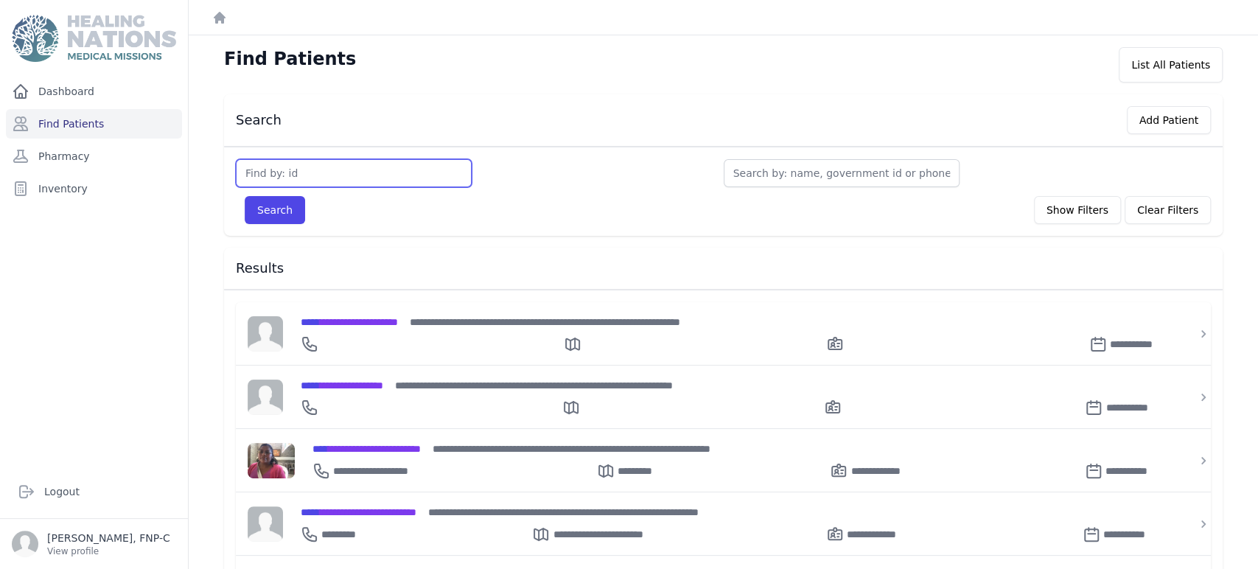
click at [246, 169] on input "text" at bounding box center [354, 173] width 236 height 28
type input "2685"
click at [271, 210] on button "Search" at bounding box center [275, 210] width 60 height 28
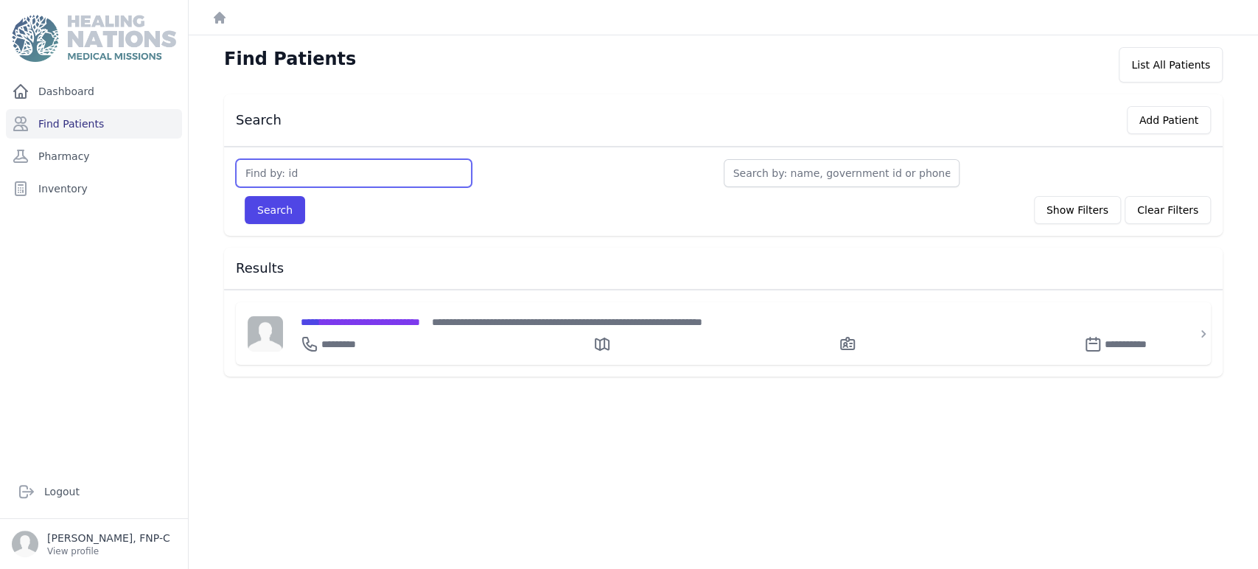
click at [281, 168] on input "text" at bounding box center [354, 173] width 236 height 28
type input "3685"
click at [283, 212] on button "Search" at bounding box center [275, 210] width 60 height 28
click at [341, 318] on span "**********" at bounding box center [370, 322] width 138 height 10
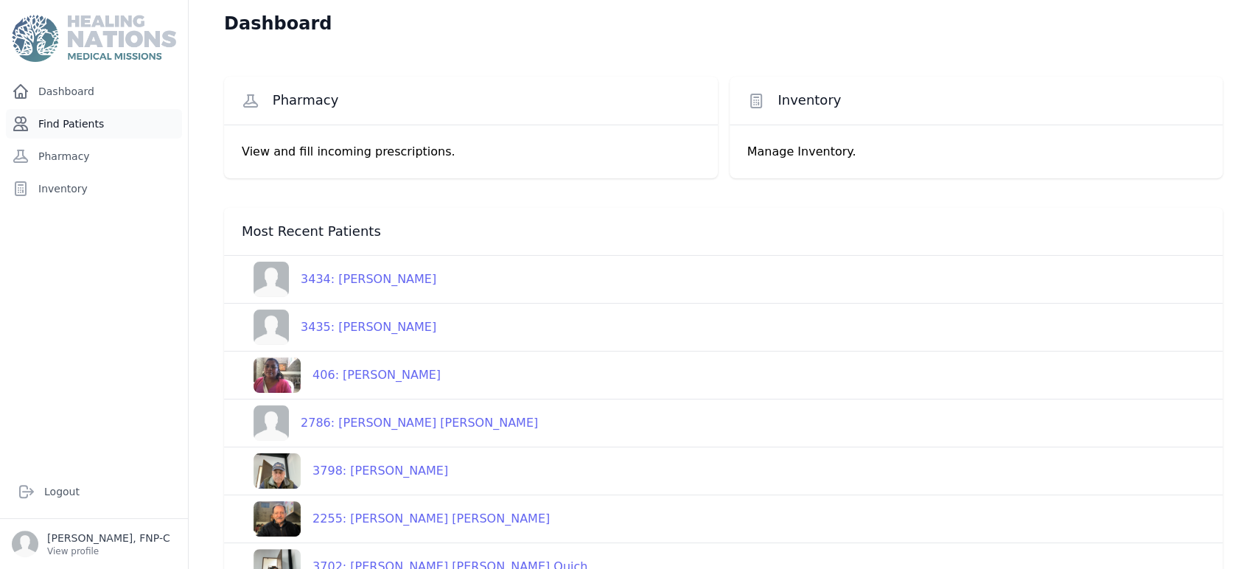
click at [60, 120] on link "Find Patients" at bounding box center [94, 123] width 176 height 29
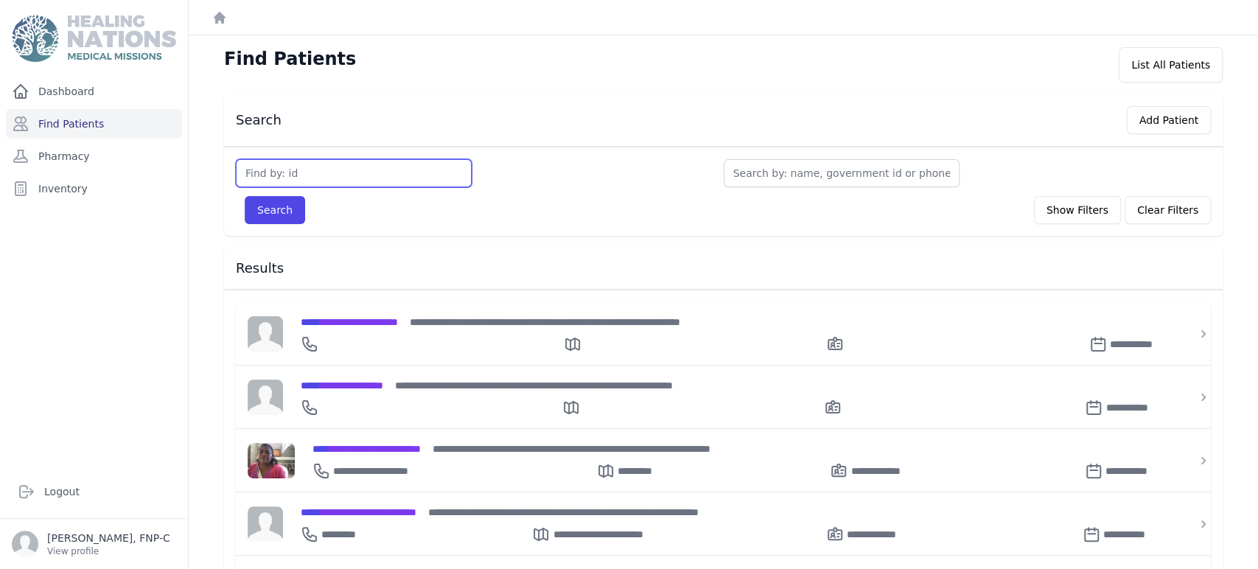
click at [256, 169] on input "text" at bounding box center [354, 173] width 236 height 28
type input "3685"
click at [270, 210] on button "Search" at bounding box center [275, 210] width 60 height 28
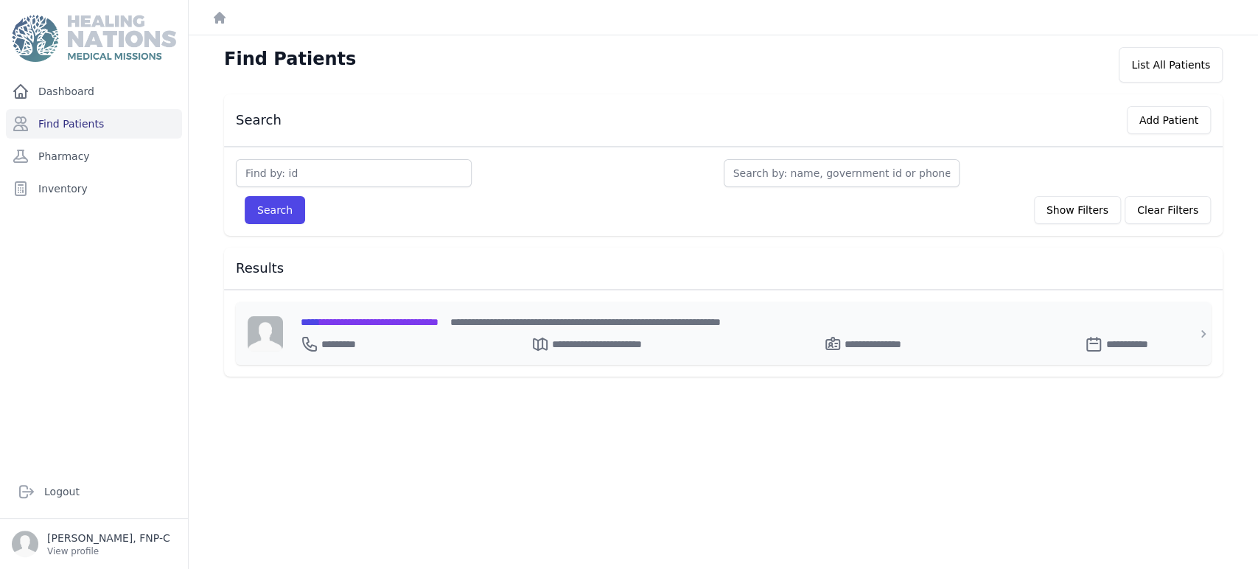
click at [339, 318] on span "**********" at bounding box center [370, 322] width 138 height 10
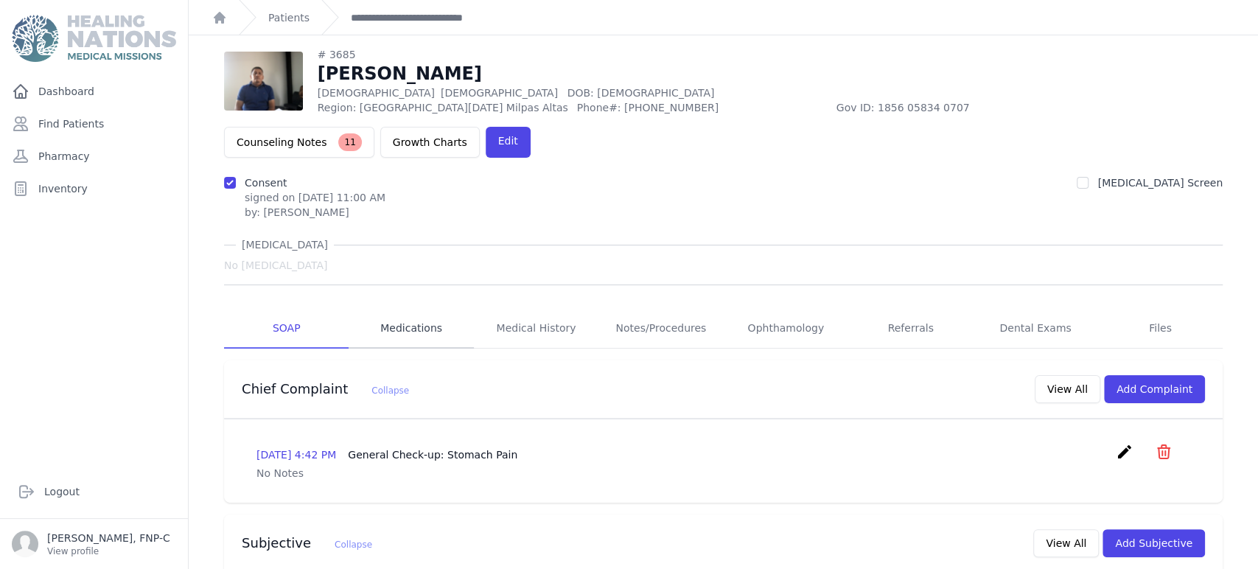
click at [418, 309] on link "Medications" at bounding box center [411, 329] width 125 height 40
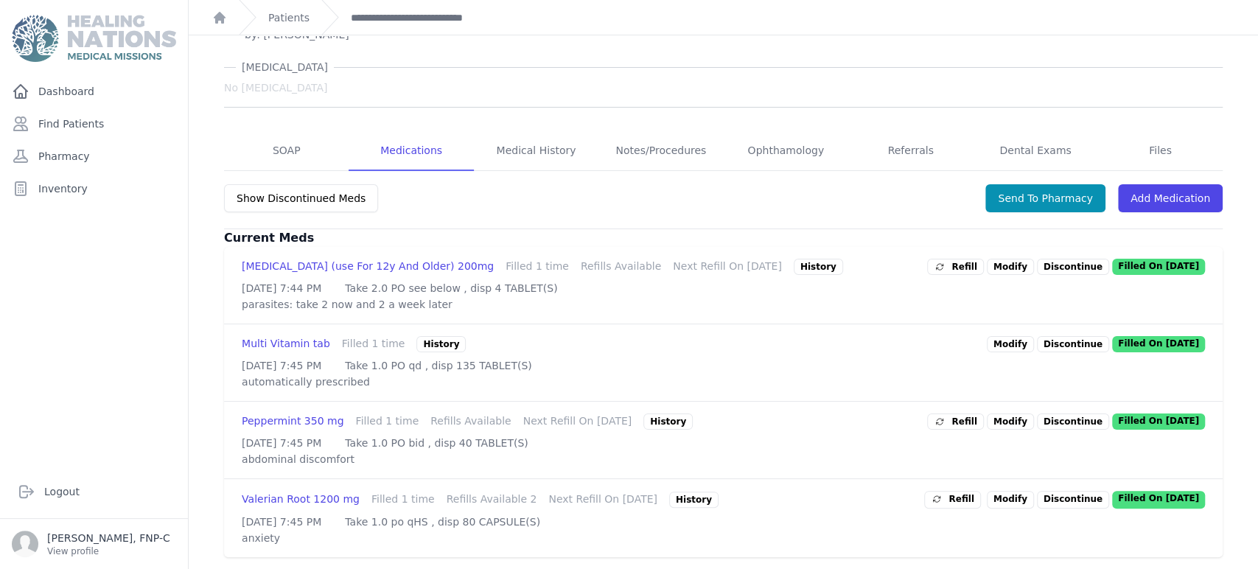
scroll to position [241, 0]
click at [1004, 491] on link "Modify" at bounding box center [1010, 500] width 47 height 18
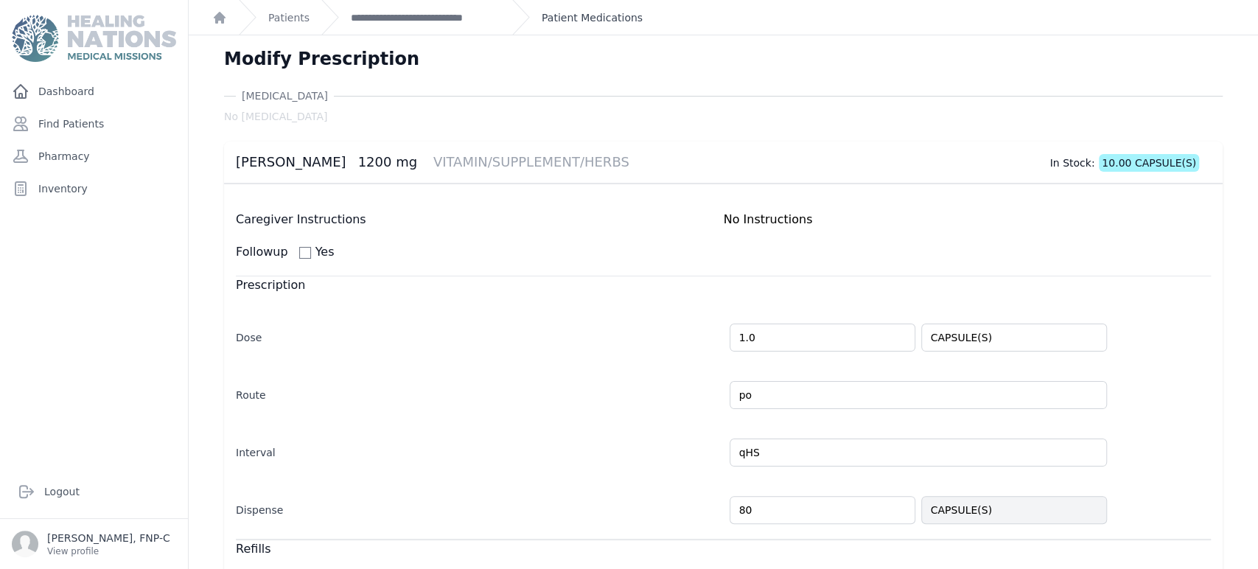
click at [578, 15] on link "Patient Medications" at bounding box center [592, 17] width 101 height 15
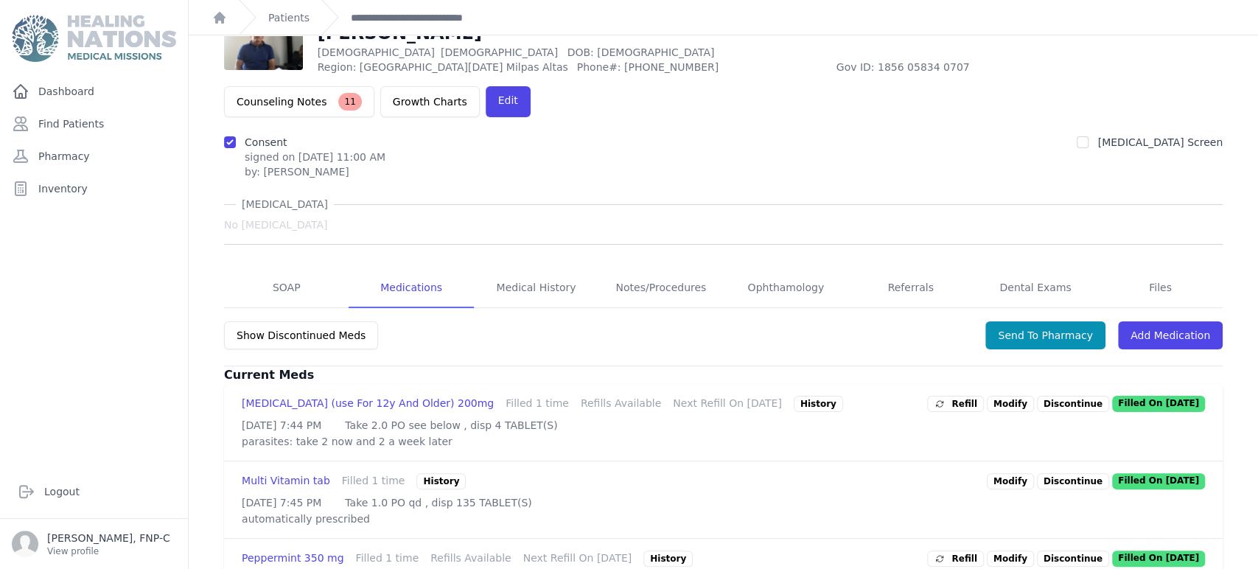
scroll to position [241, 0]
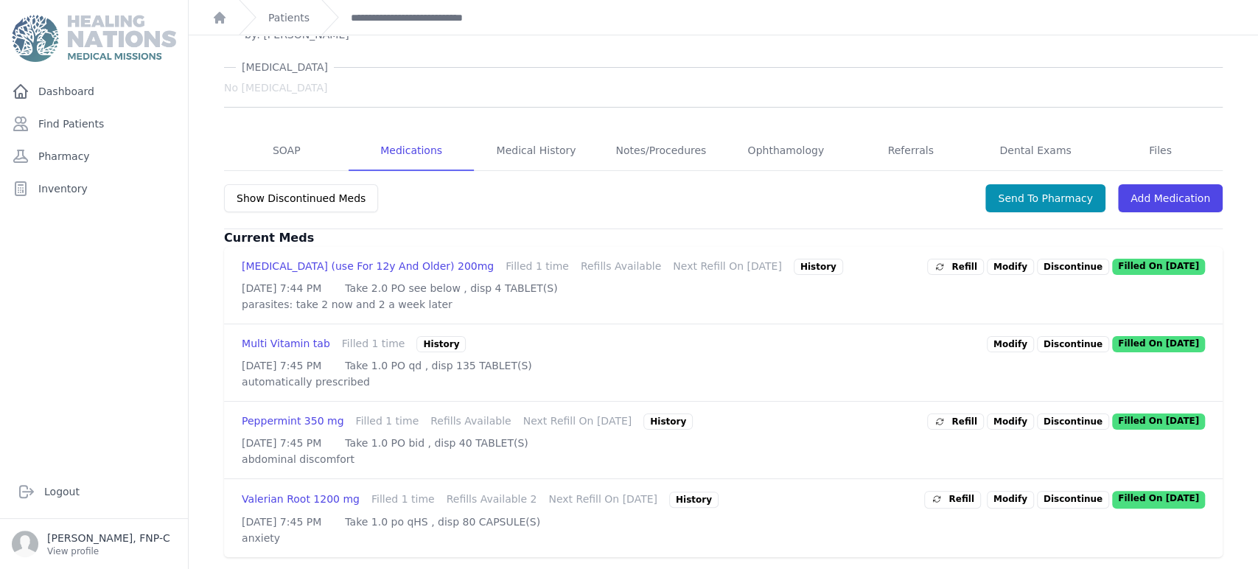
click at [1008, 413] on link "Modify" at bounding box center [1010, 421] width 47 height 16
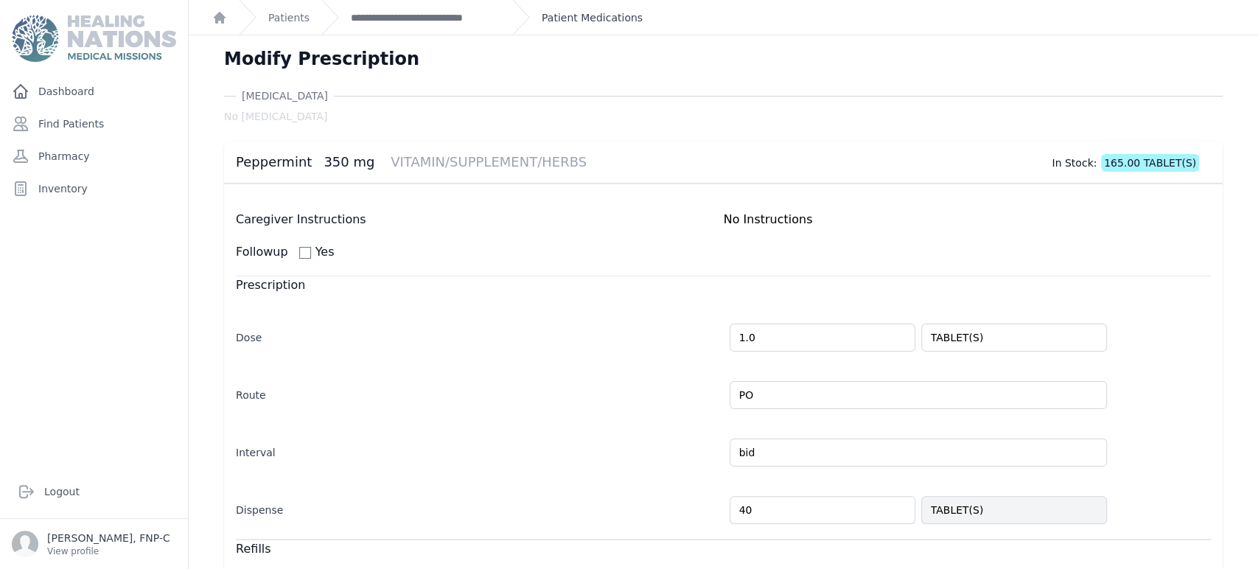
click at [584, 16] on link "Patient Medications" at bounding box center [592, 17] width 101 height 15
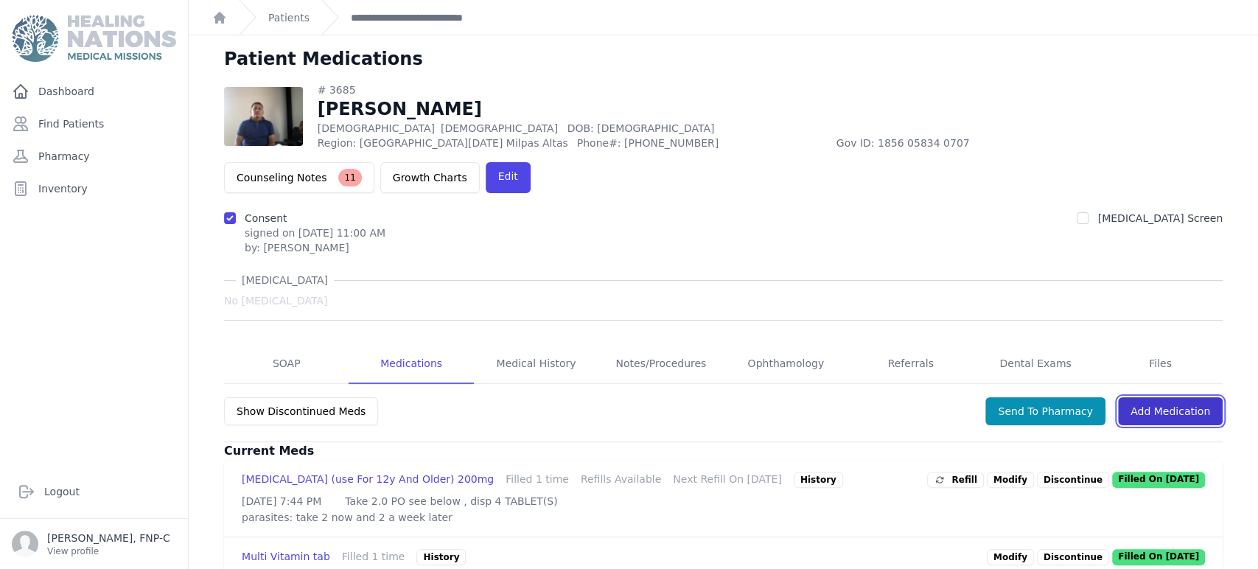
click at [1135, 397] on link "Add Medication" at bounding box center [1170, 411] width 105 height 28
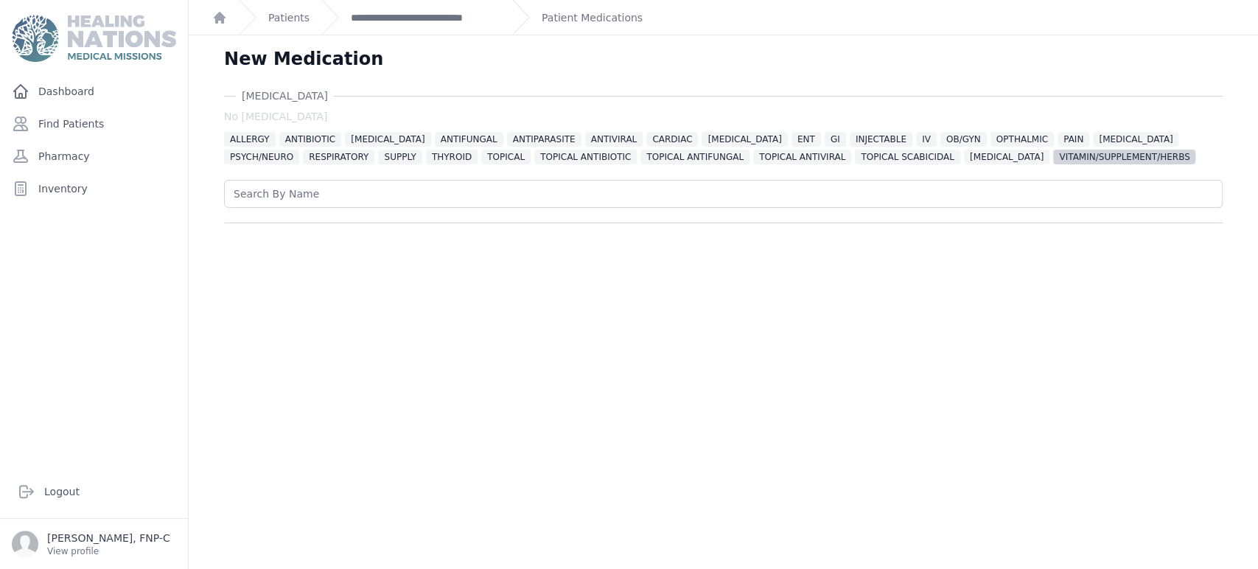
click at [1053, 155] on span "VITAMIN/SUPPLEMENT/HERBS" at bounding box center [1124, 157] width 142 height 15
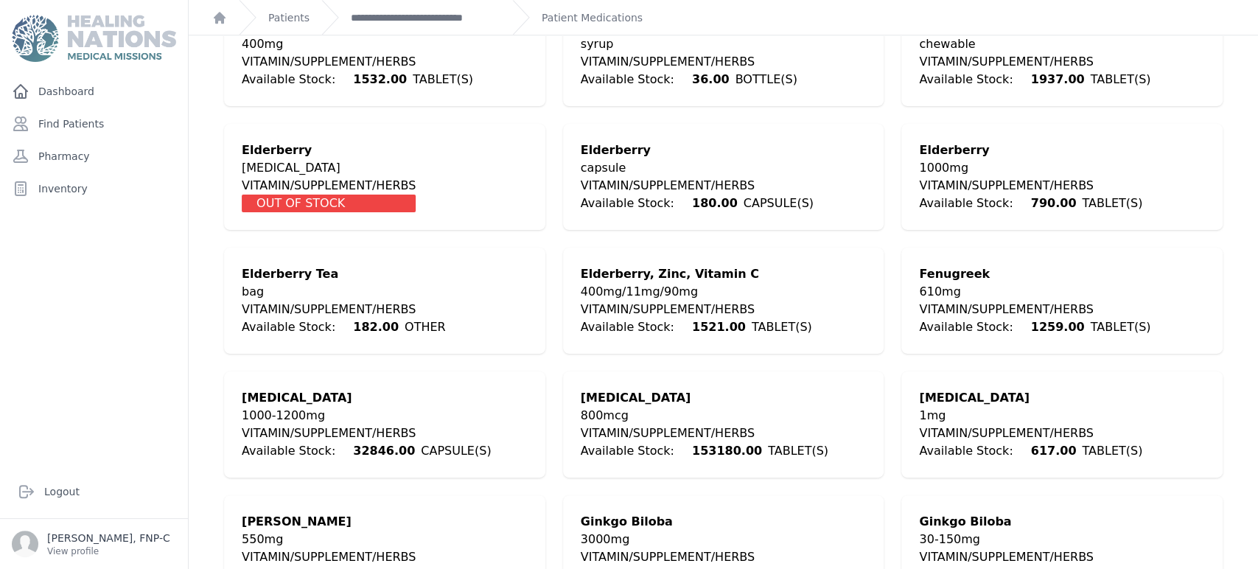
scroll to position [737, 0]
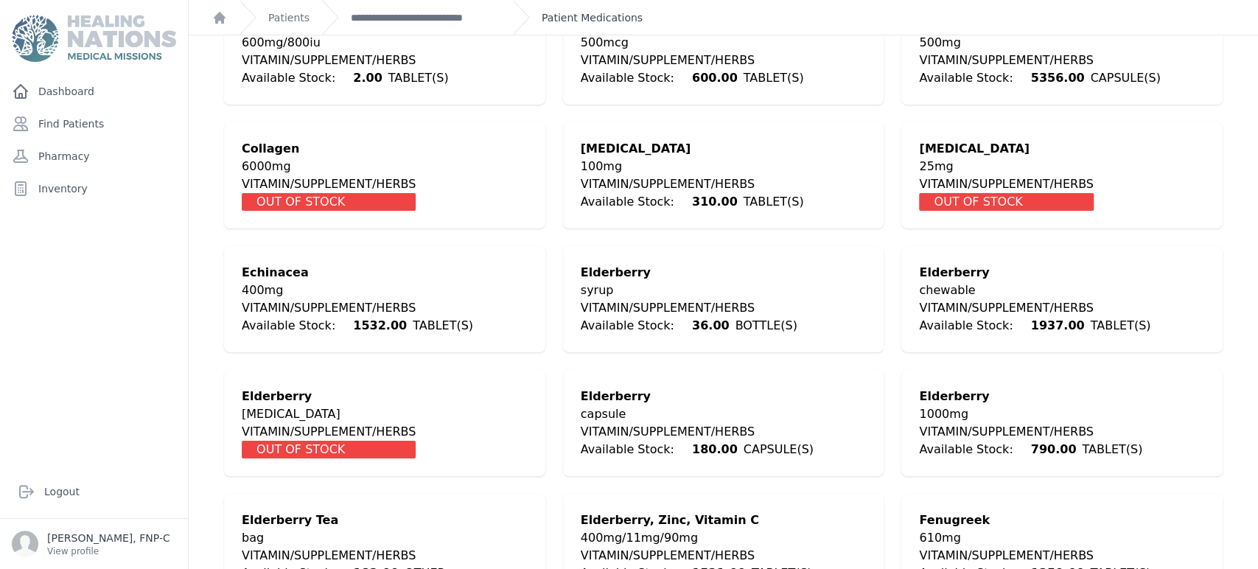
click at [553, 13] on link "Patient Medications" at bounding box center [592, 17] width 101 height 15
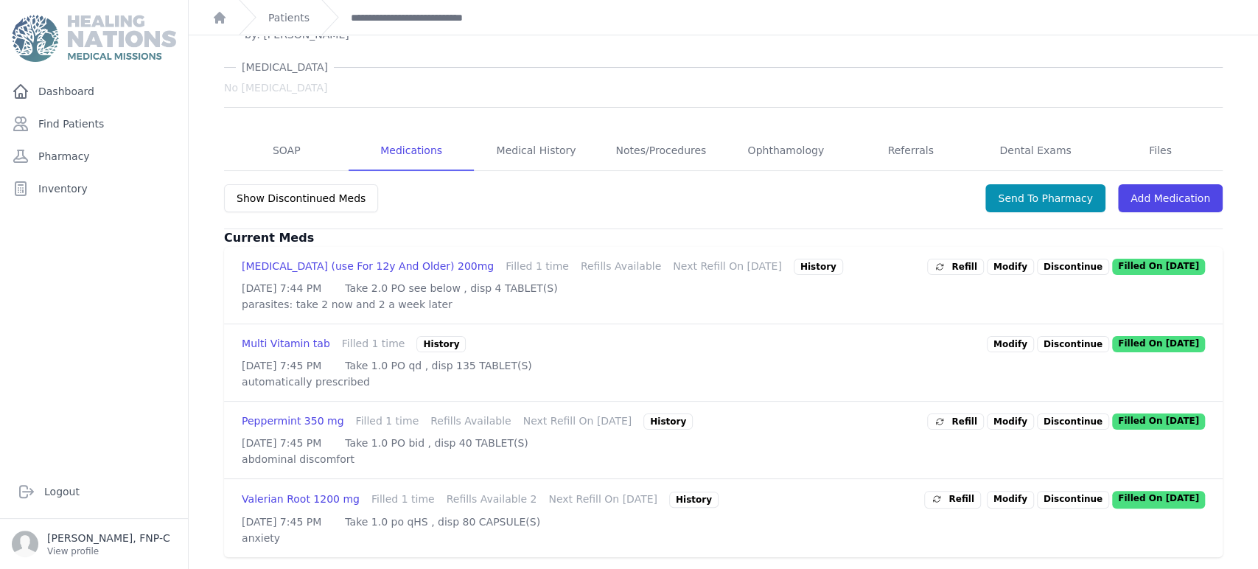
scroll to position [241, 0]
click at [1002, 413] on link "Modify" at bounding box center [1010, 421] width 47 height 16
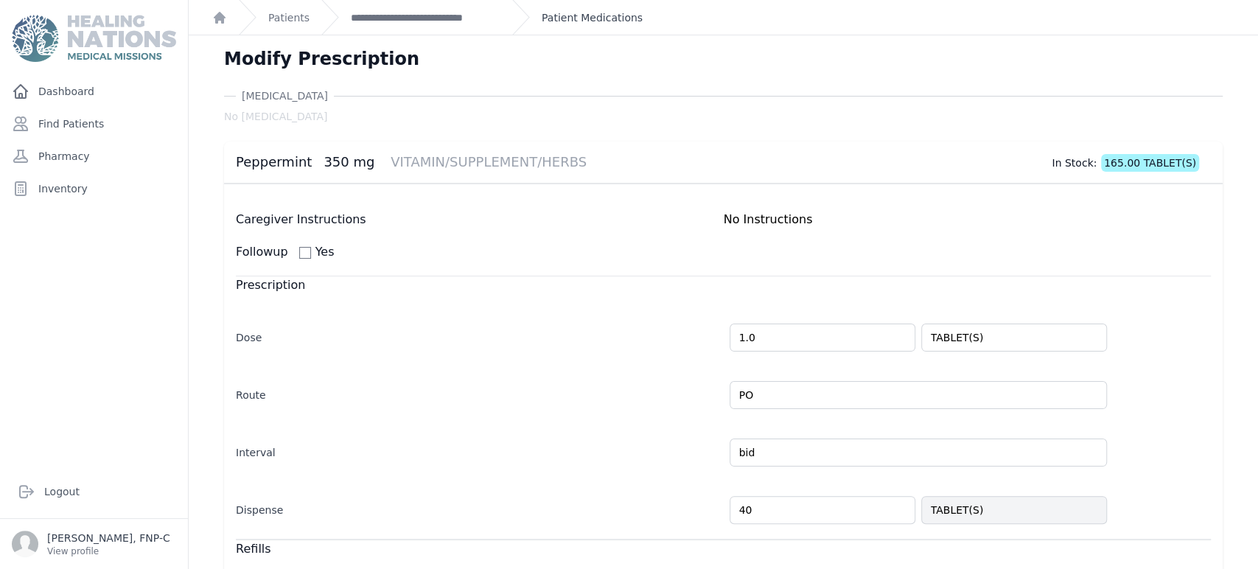
click at [579, 16] on link "Patient Medications" at bounding box center [592, 17] width 101 height 15
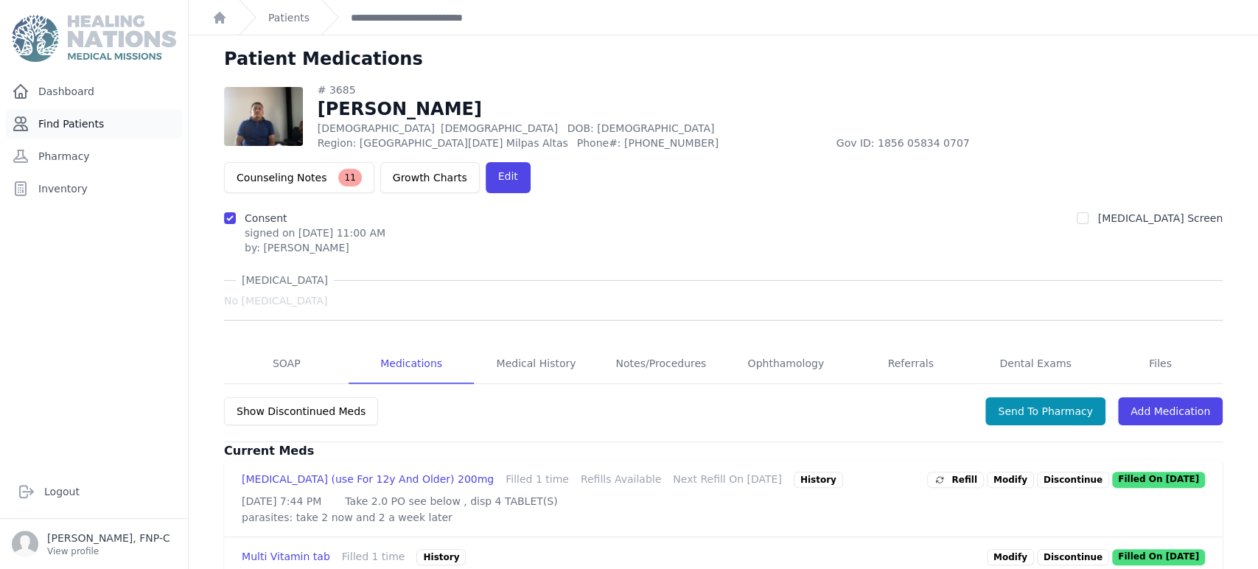
click at [67, 125] on link "Find Patients" at bounding box center [94, 123] width 176 height 29
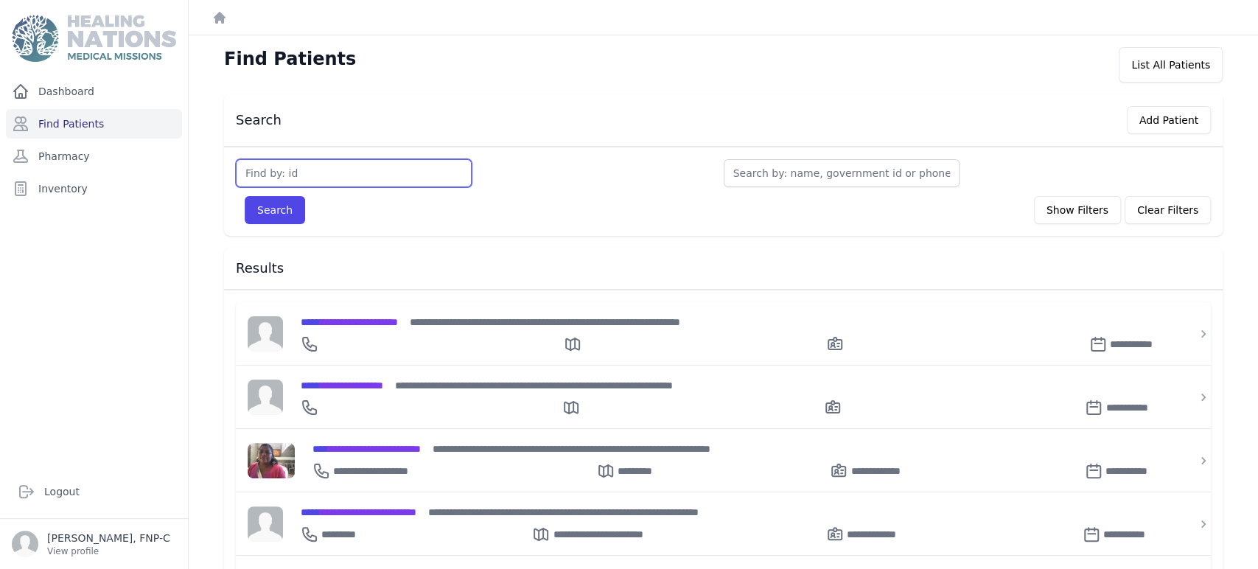
click at [258, 175] on input "text" at bounding box center [354, 173] width 236 height 28
type input "2788"
click at [253, 217] on button "Search" at bounding box center [275, 210] width 60 height 28
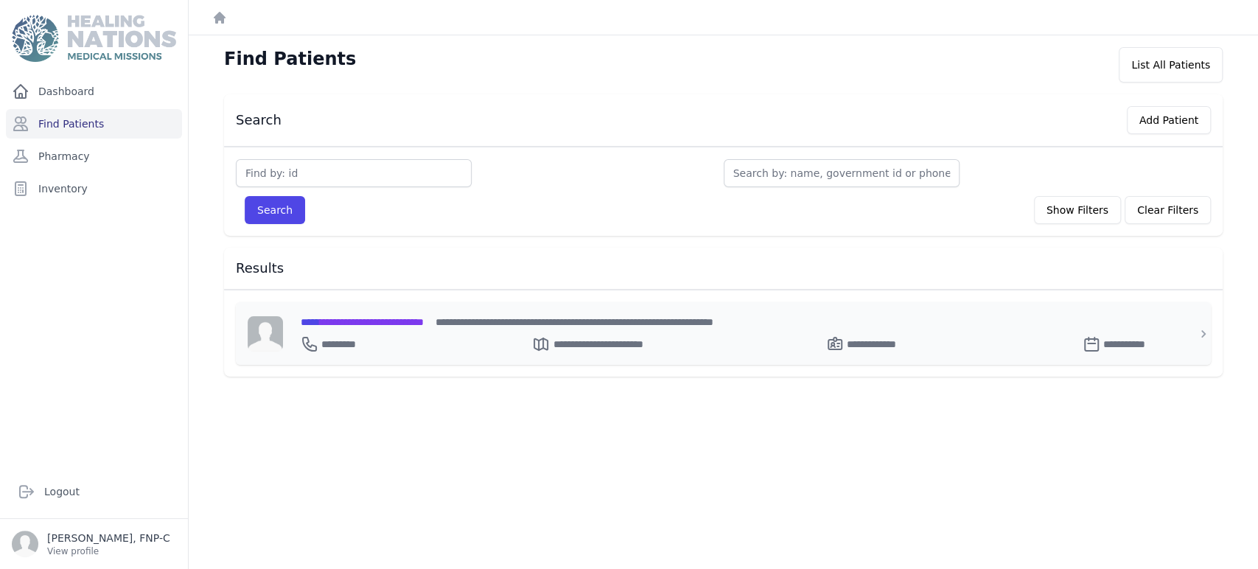
click at [342, 320] on span "**********" at bounding box center [362, 322] width 123 height 10
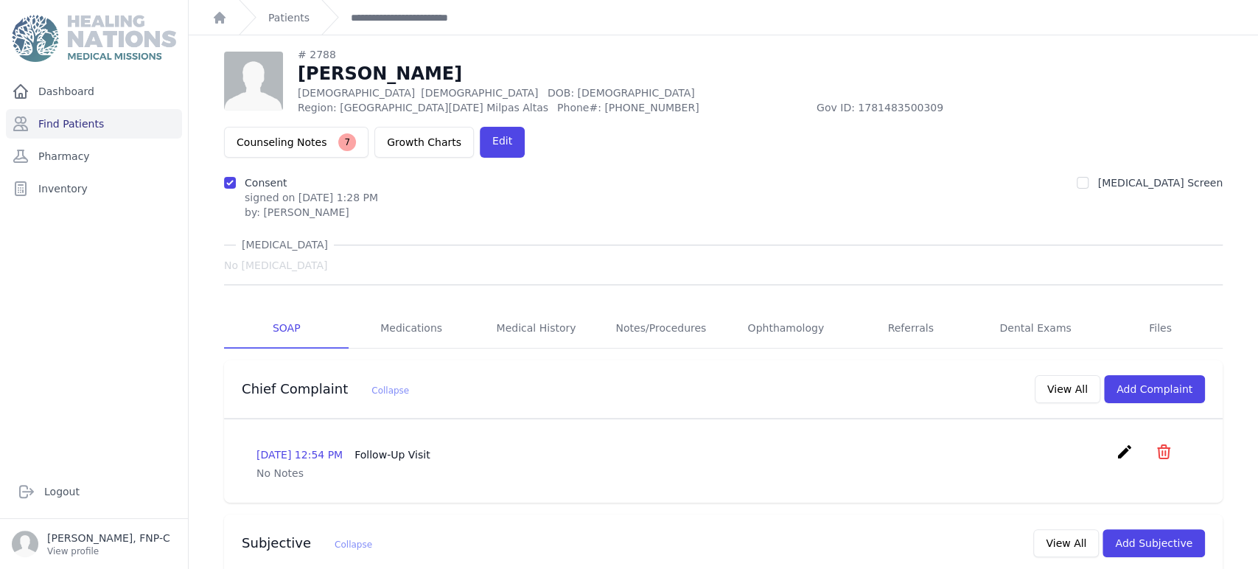
scroll to position [164, 0]
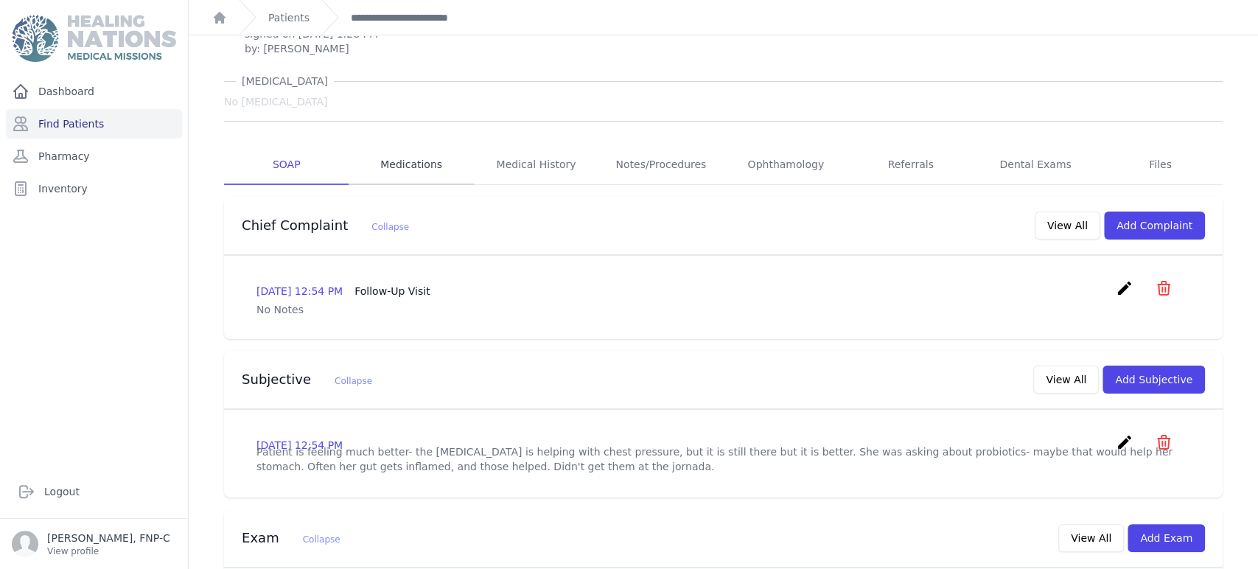
click at [431, 145] on link "Medications" at bounding box center [411, 165] width 125 height 40
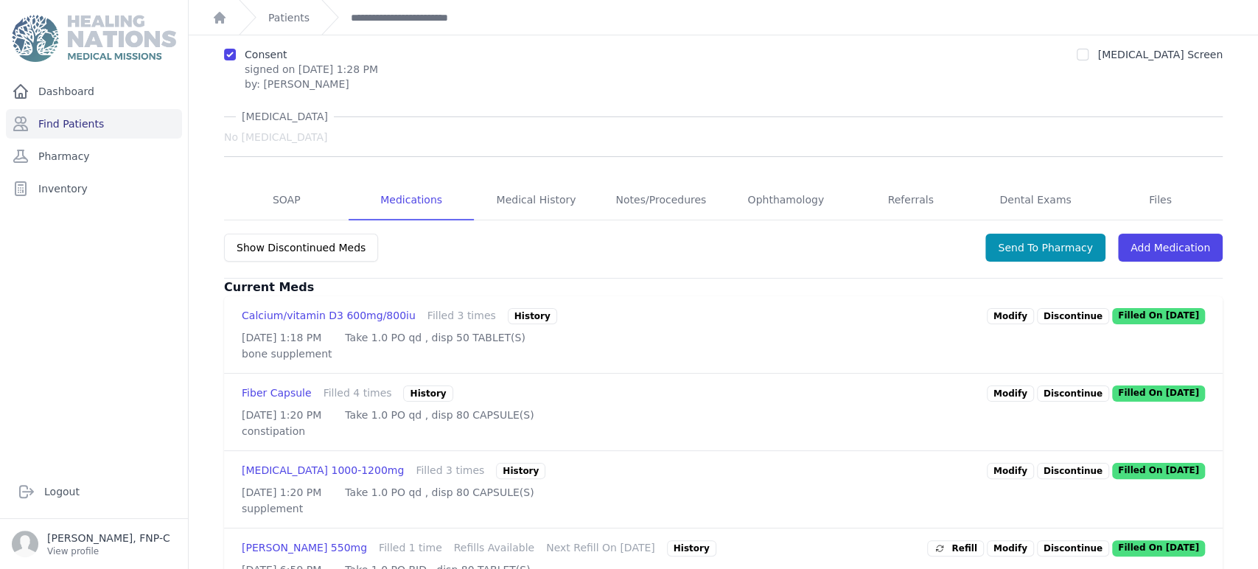
click at [999, 308] on link "Modify" at bounding box center [1010, 316] width 47 height 16
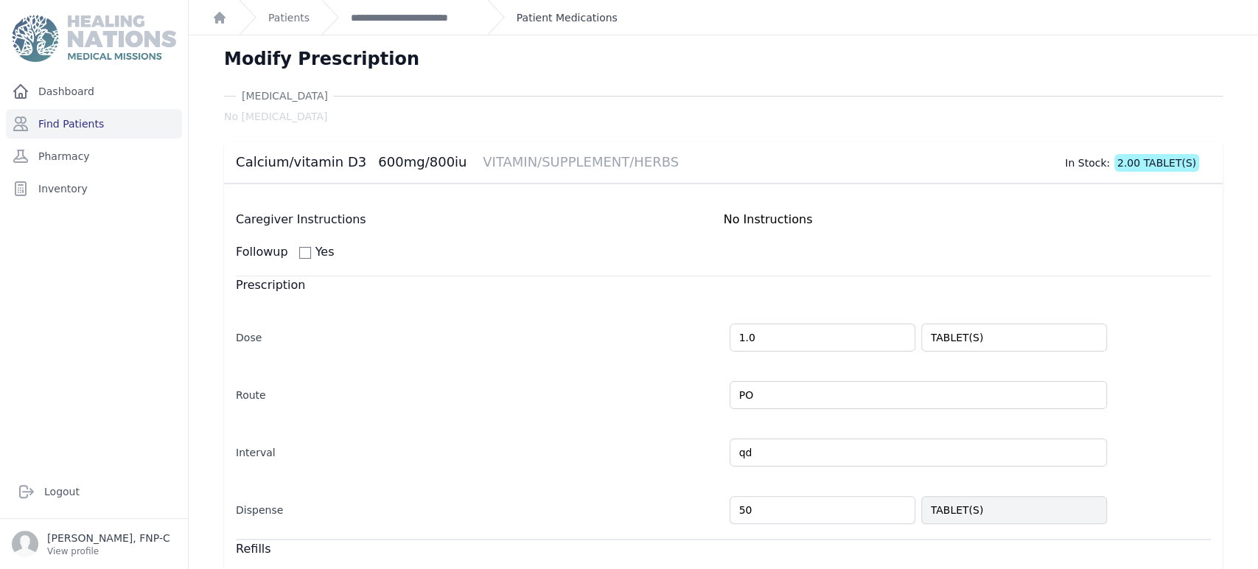
click at [551, 19] on link "Patient Medications" at bounding box center [567, 17] width 101 height 15
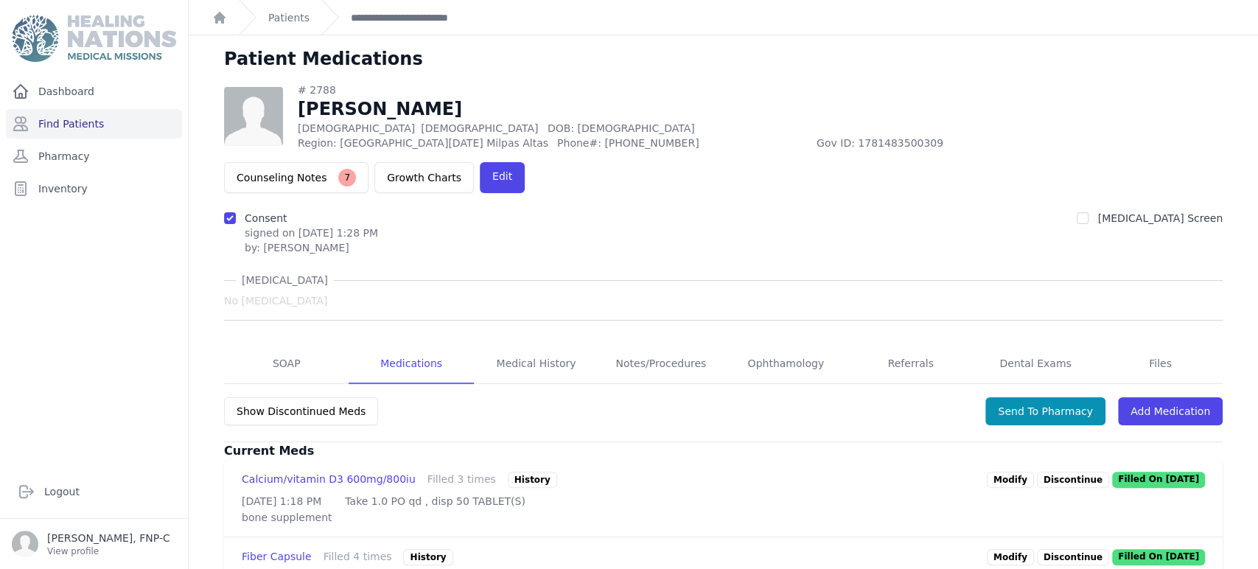
click at [1051, 472] on p "Discontinue" at bounding box center [1073, 480] width 72 height 16
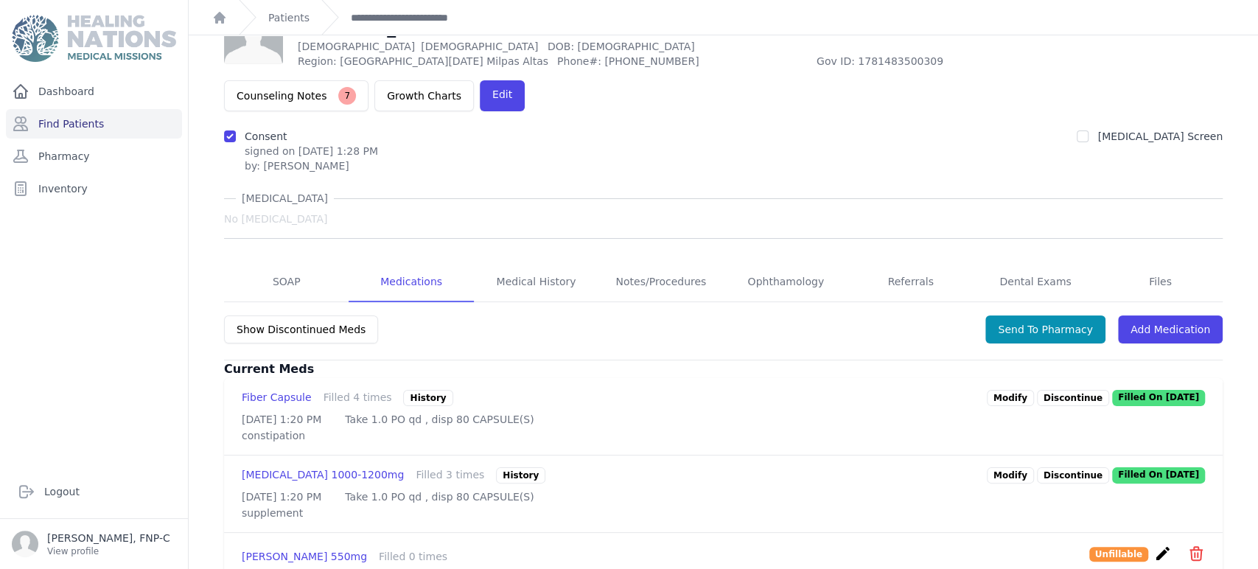
scroll to position [164, 0]
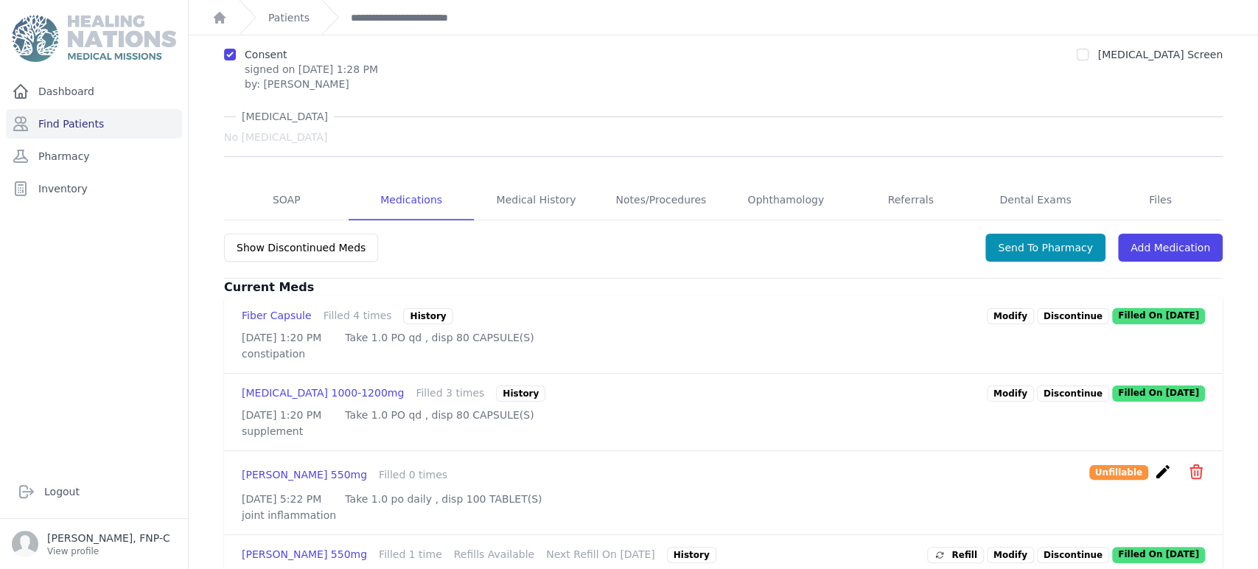
click at [1000, 385] on link "Modify" at bounding box center [1010, 393] width 47 height 16
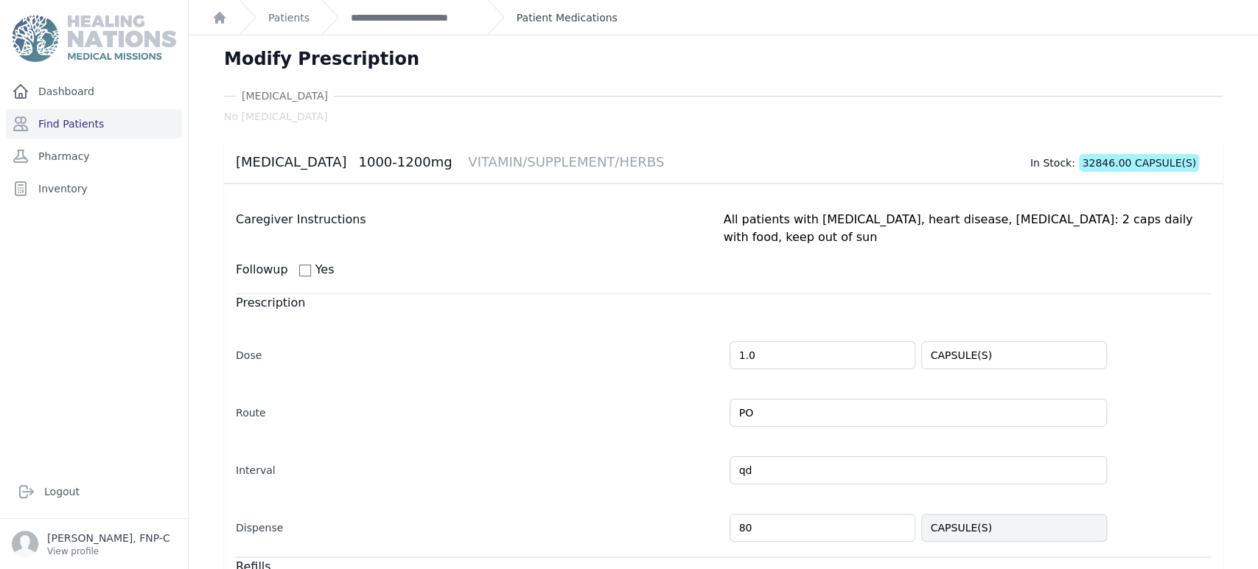
click at [532, 17] on link "Patient Medications" at bounding box center [567, 17] width 101 height 15
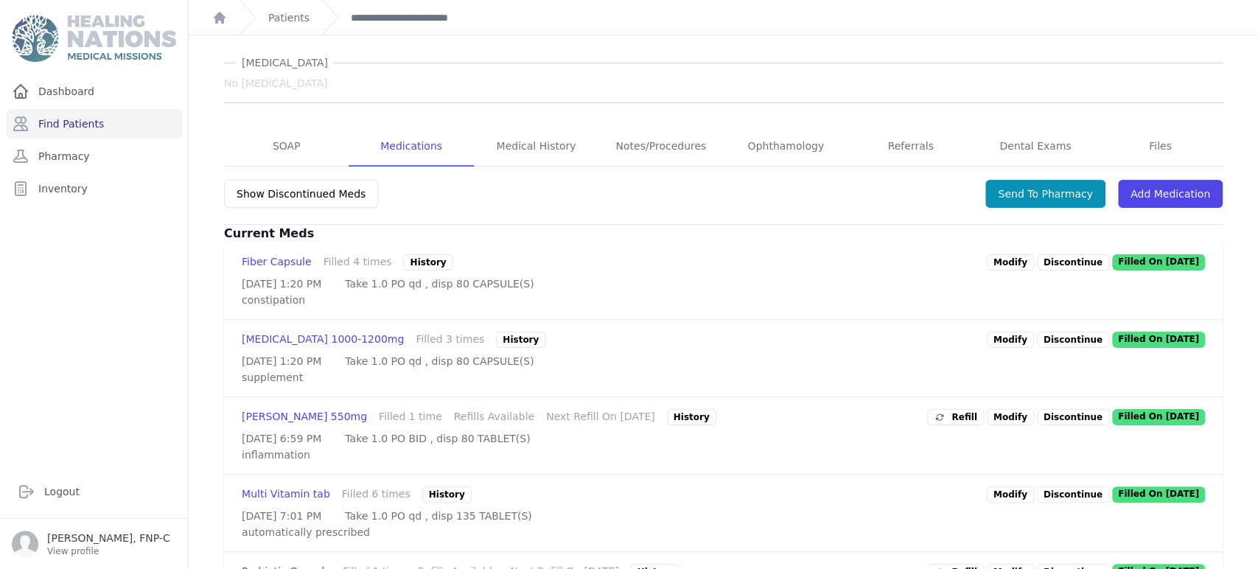
scroll to position [245, 0]
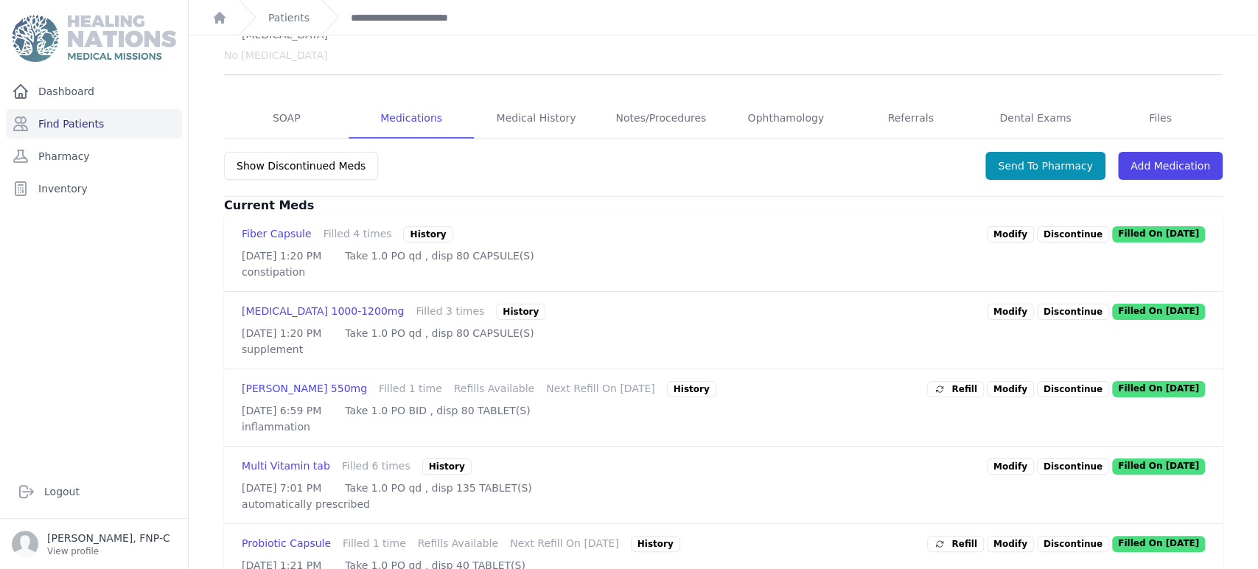
click at [1002, 381] on link "Modify" at bounding box center [1010, 389] width 47 height 16
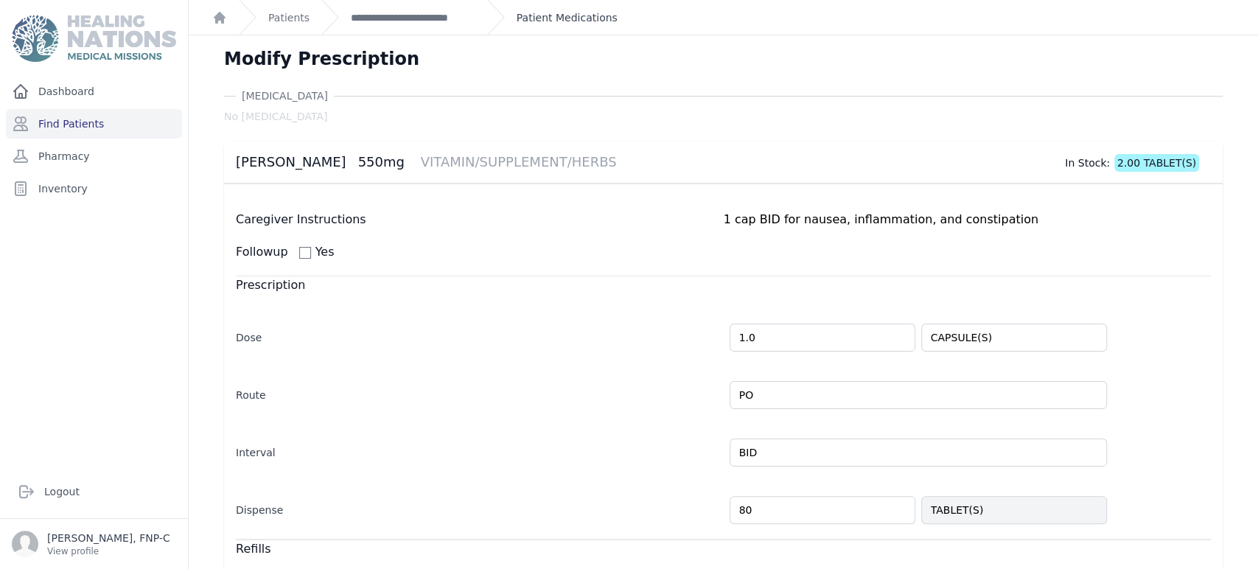
click at [547, 16] on link "Patient Medications" at bounding box center [567, 17] width 101 height 15
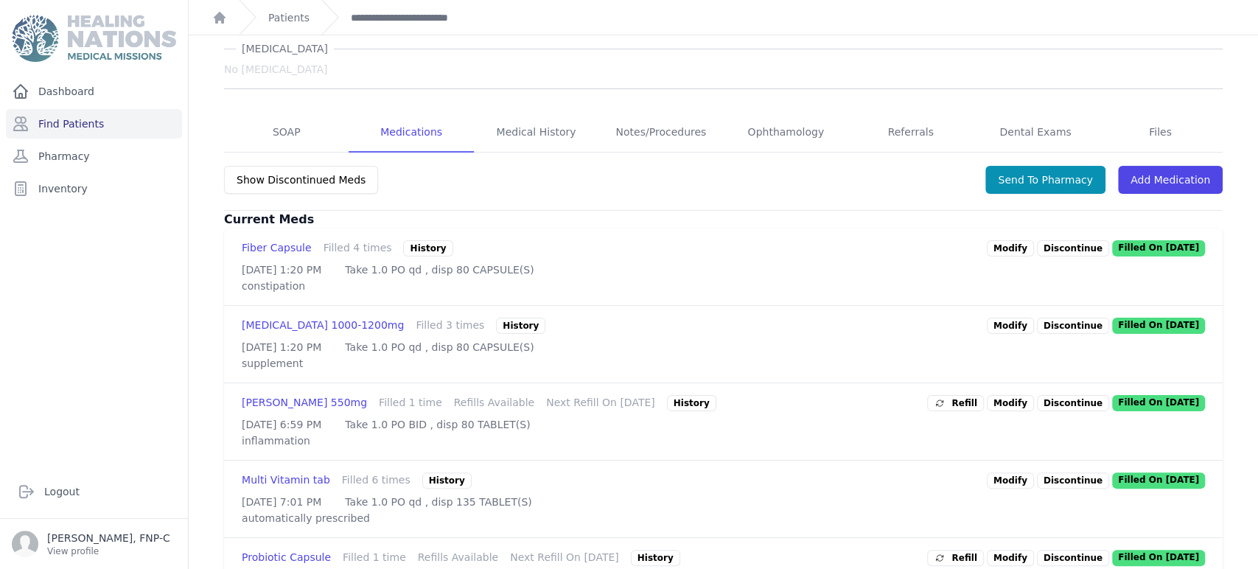
scroll to position [245, 0]
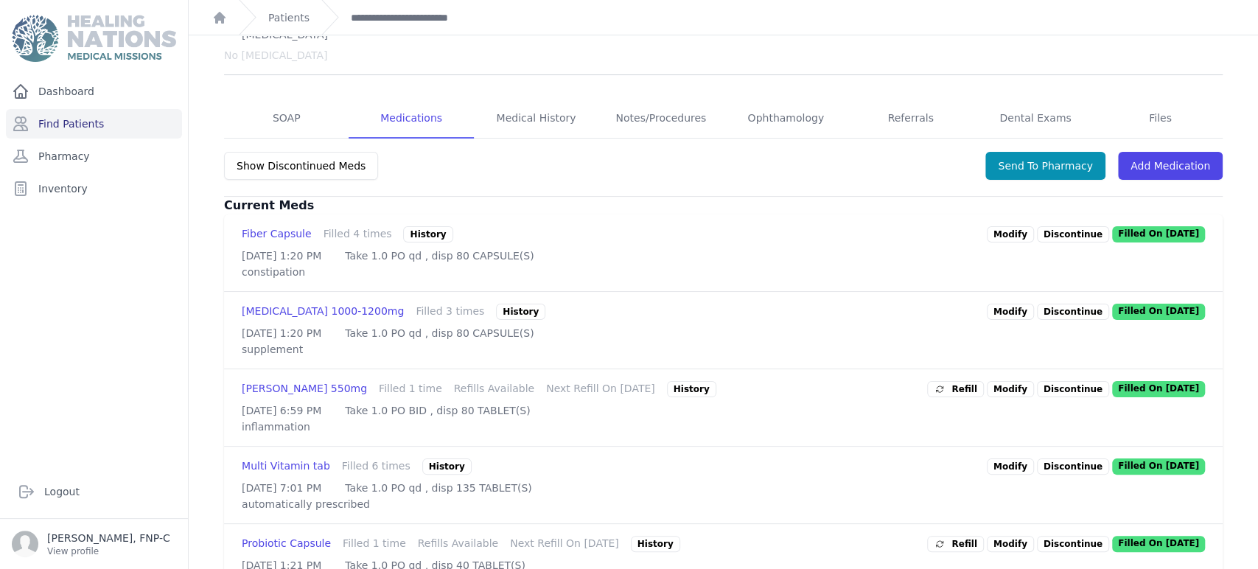
click at [1048, 381] on p "Discontinue" at bounding box center [1073, 389] width 72 height 16
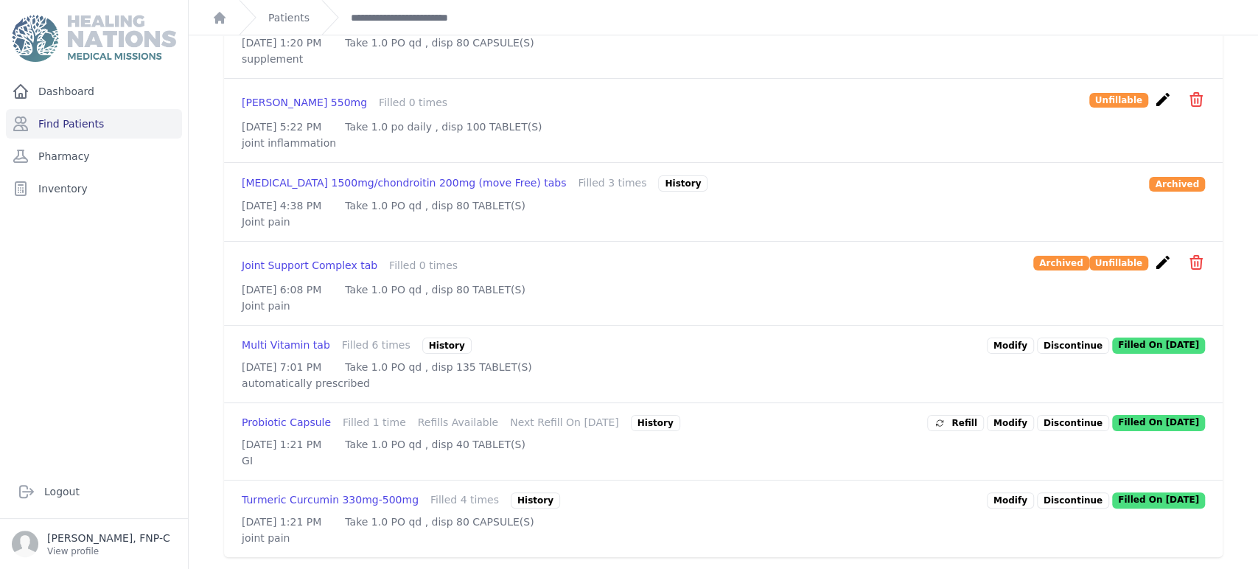
scroll to position [607, 0]
click at [999, 415] on link "Modify" at bounding box center [1010, 423] width 47 height 16
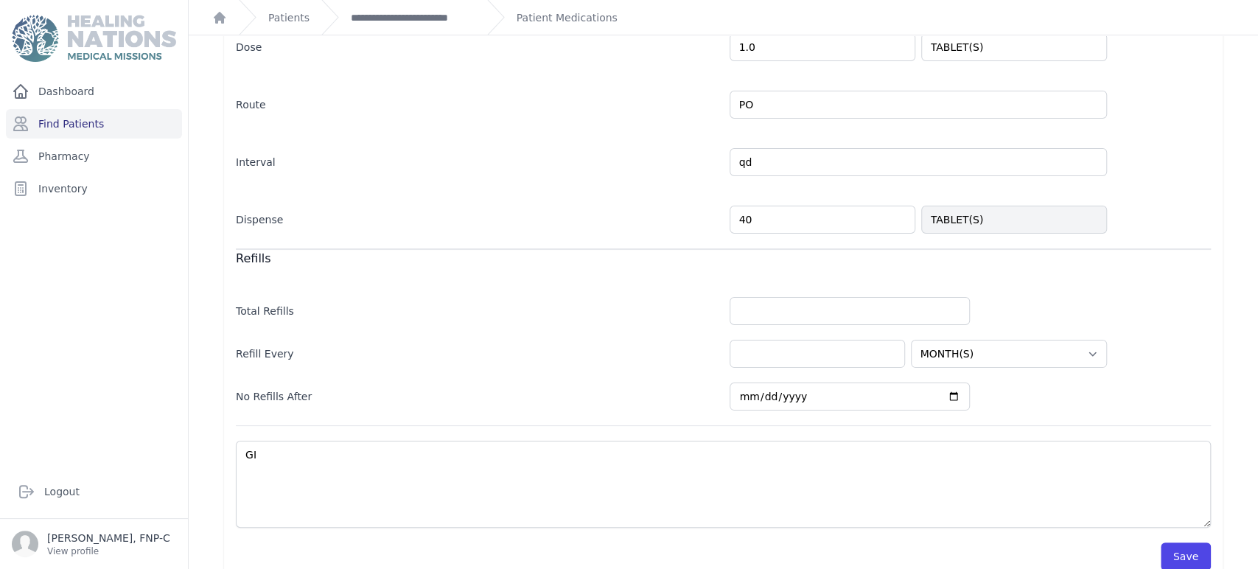
scroll to position [313, 0]
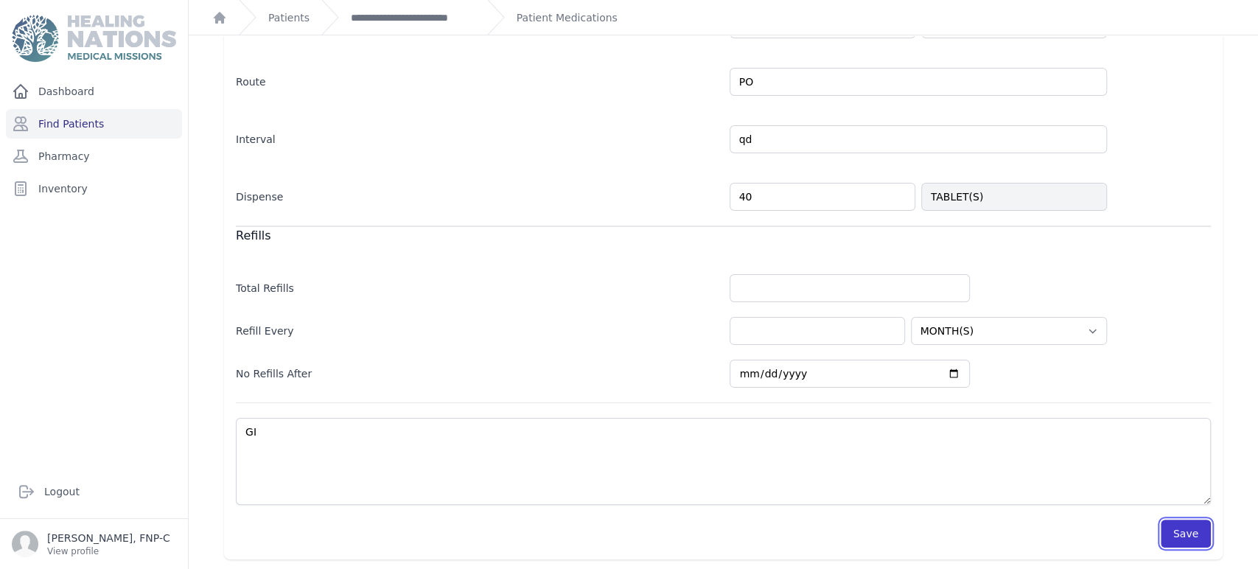
click at [1164, 522] on button "Save" at bounding box center [1186, 534] width 50 height 28
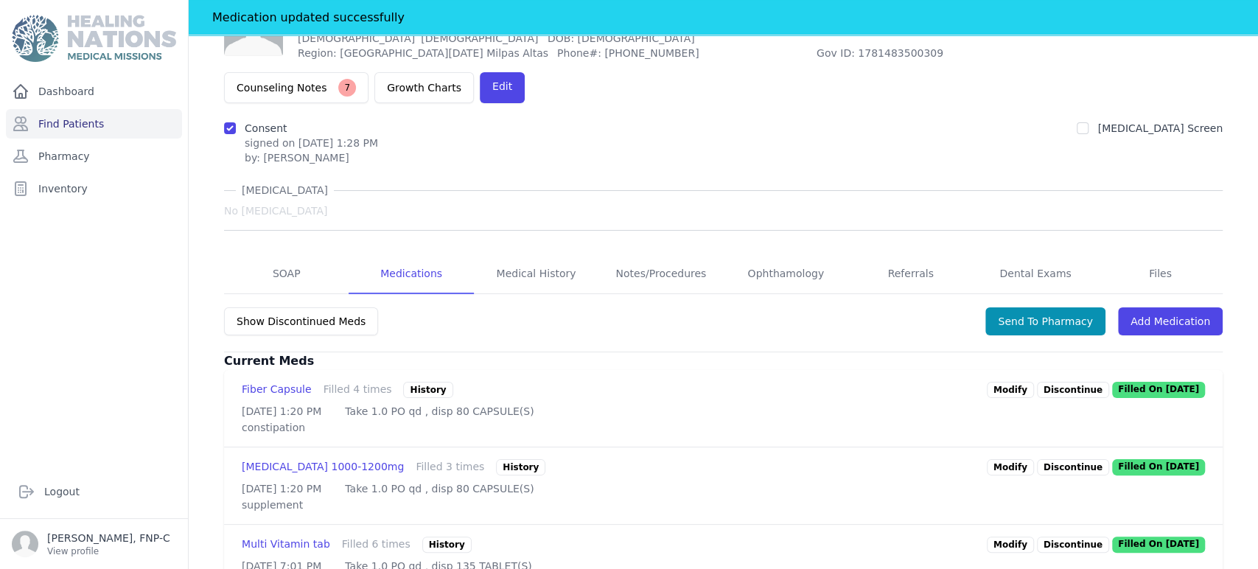
scroll to position [113, 0]
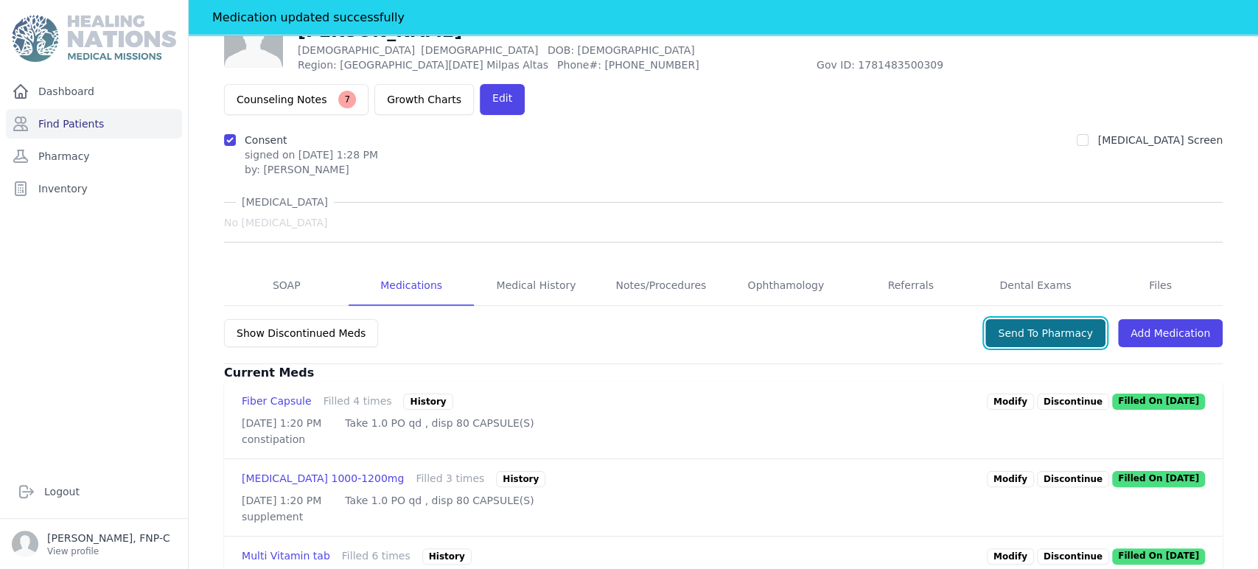
click at [1032, 319] on button "Send To Pharmacy" at bounding box center [1045, 333] width 120 height 28
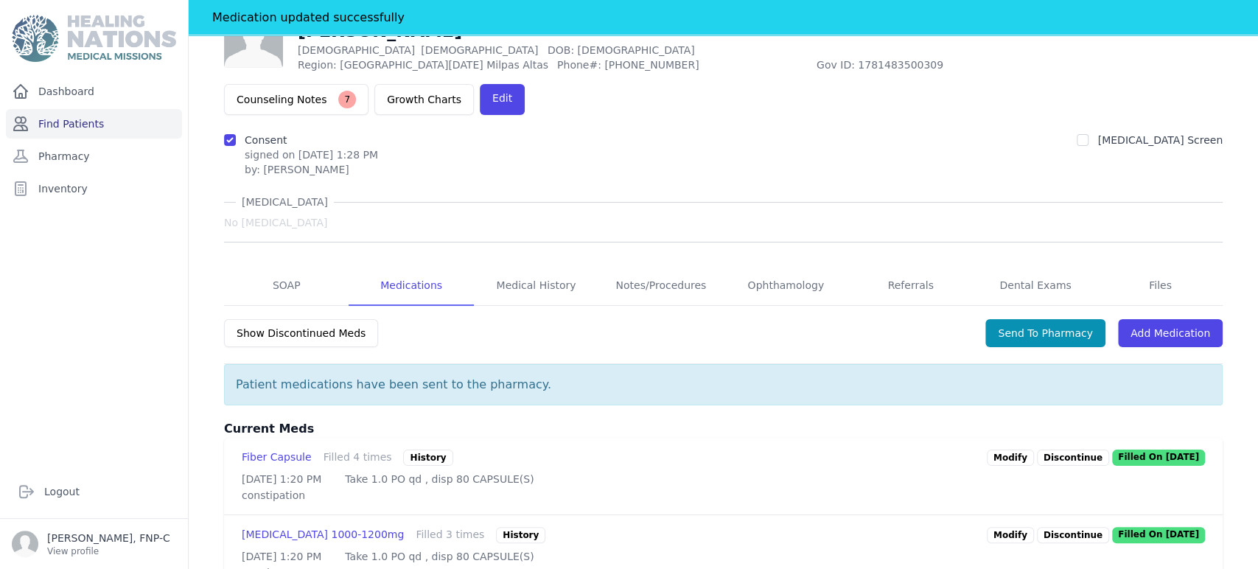
click at [83, 119] on link "Find Patients" at bounding box center [94, 123] width 176 height 29
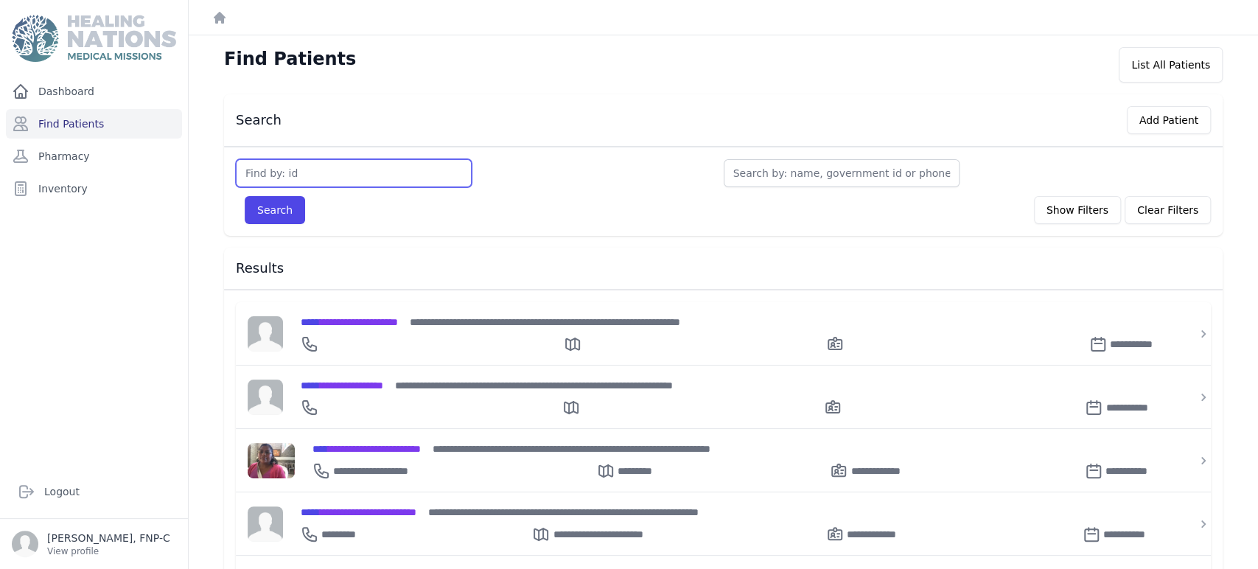
click at [250, 175] on input "text" at bounding box center [354, 173] width 236 height 28
type input "3130"
click at [272, 207] on button "Search" at bounding box center [275, 210] width 60 height 28
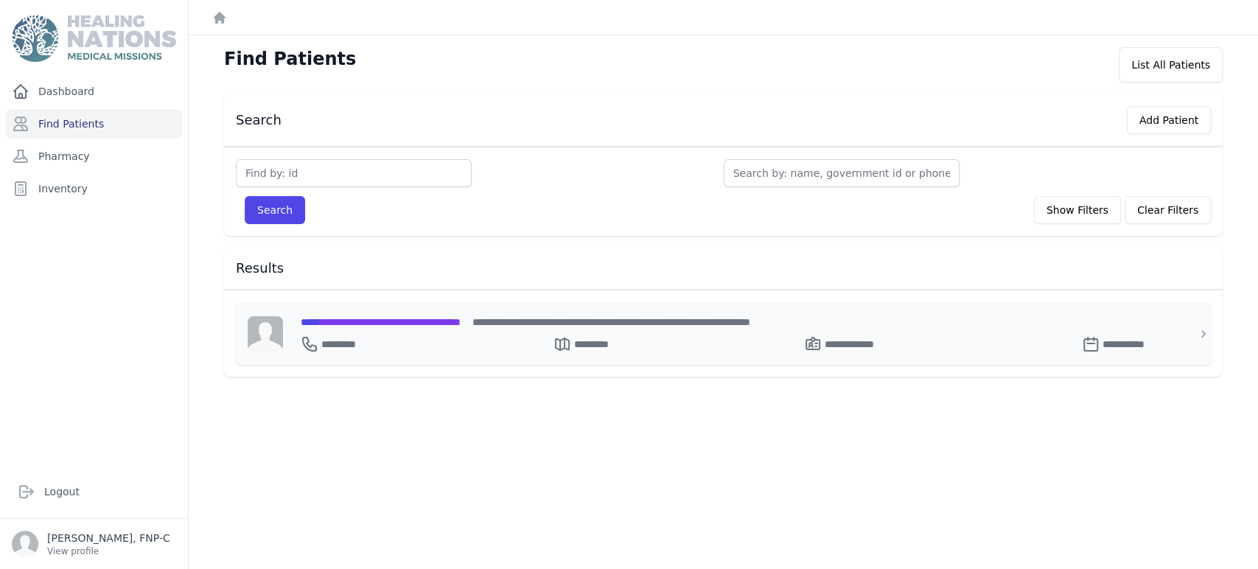
click at [357, 320] on span "**********" at bounding box center [381, 322] width 160 height 10
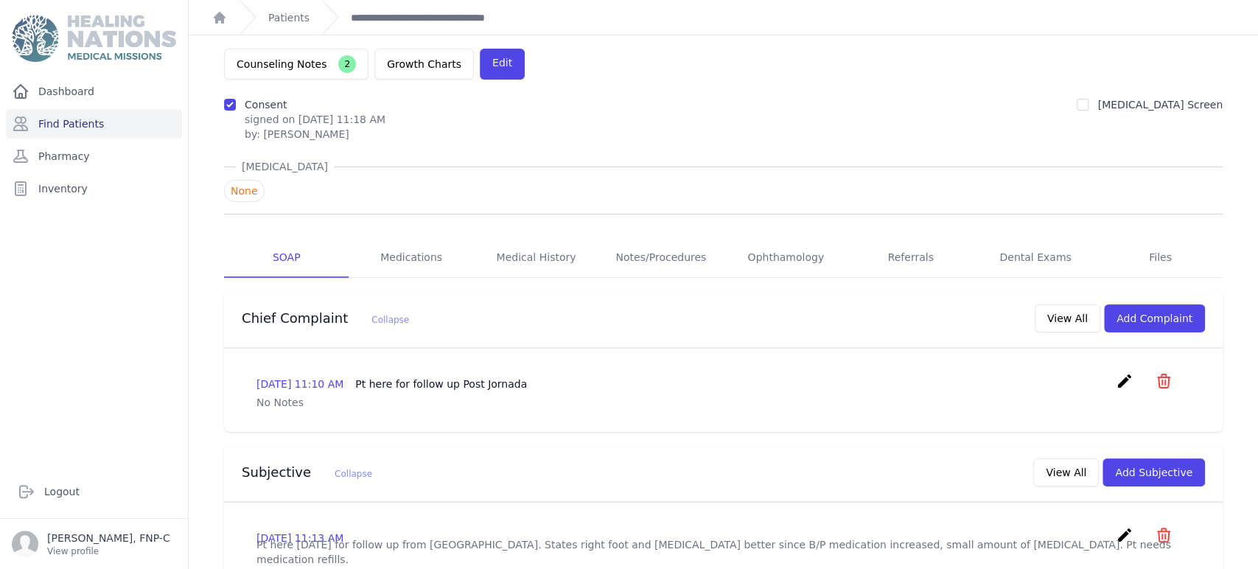
scroll to position [4, 0]
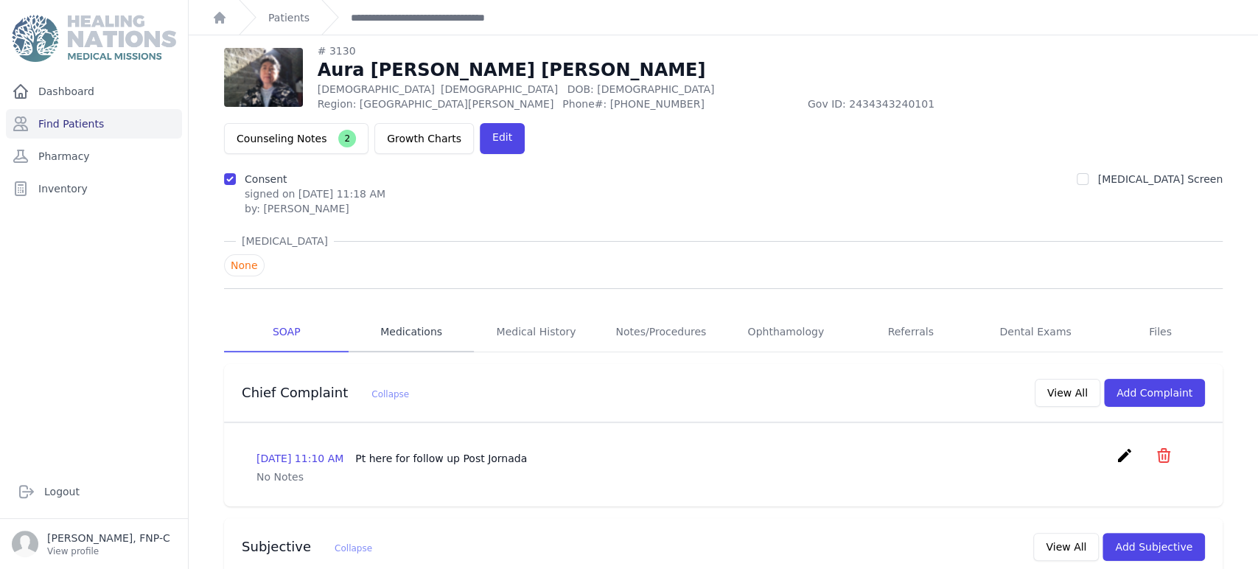
click at [411, 312] on link "Medications" at bounding box center [411, 332] width 125 height 40
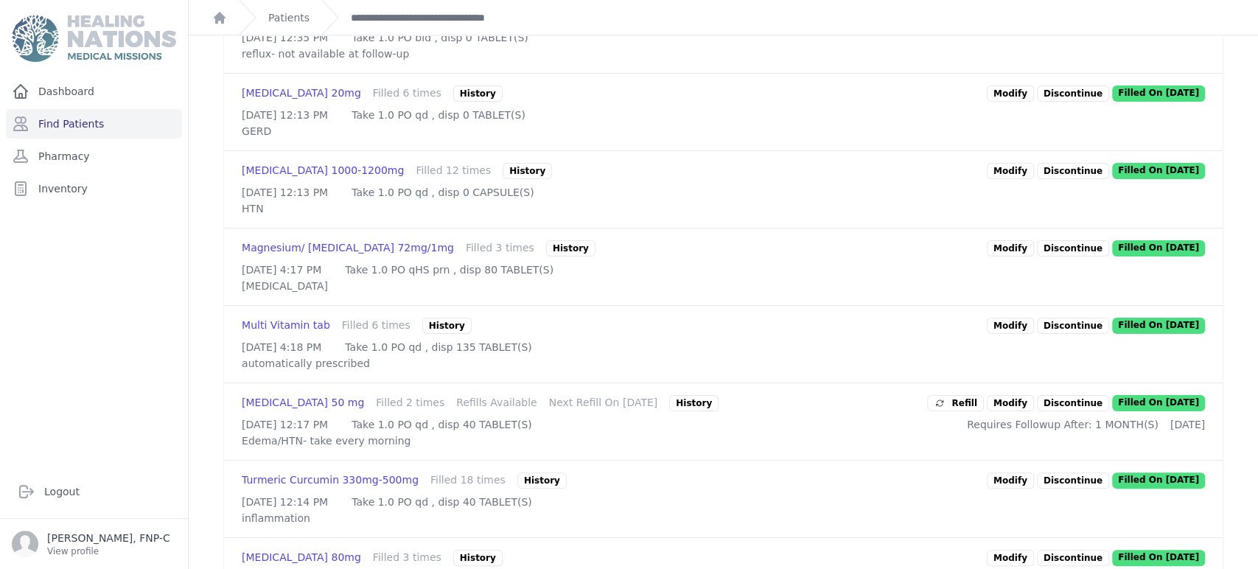
scroll to position [577, 0]
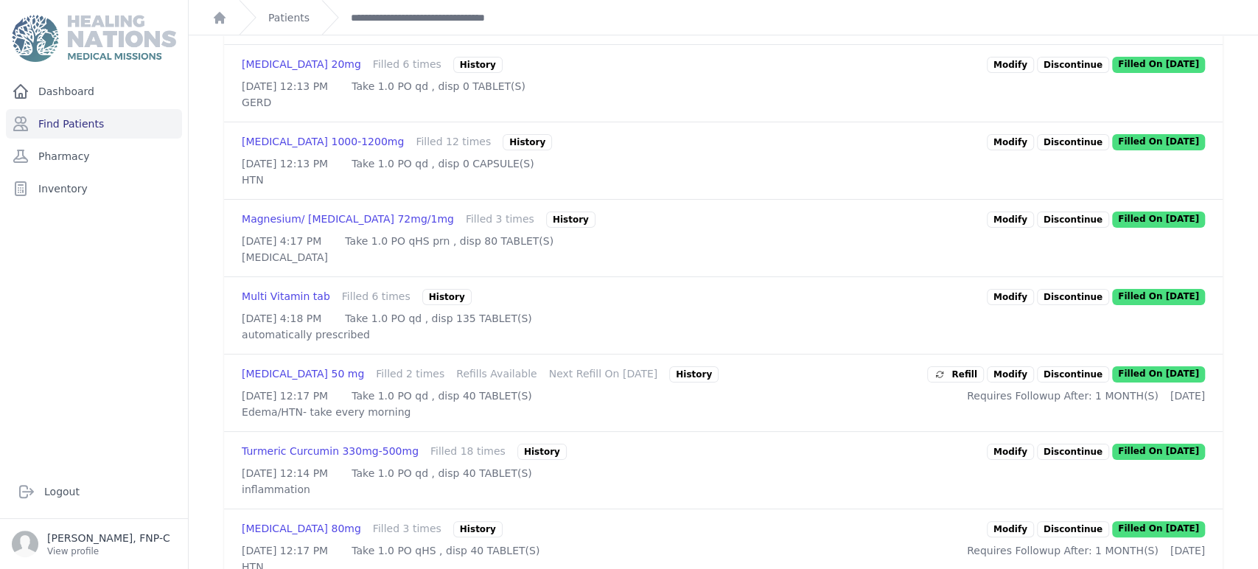
click at [1013, 228] on link "Modify" at bounding box center [1010, 219] width 47 height 16
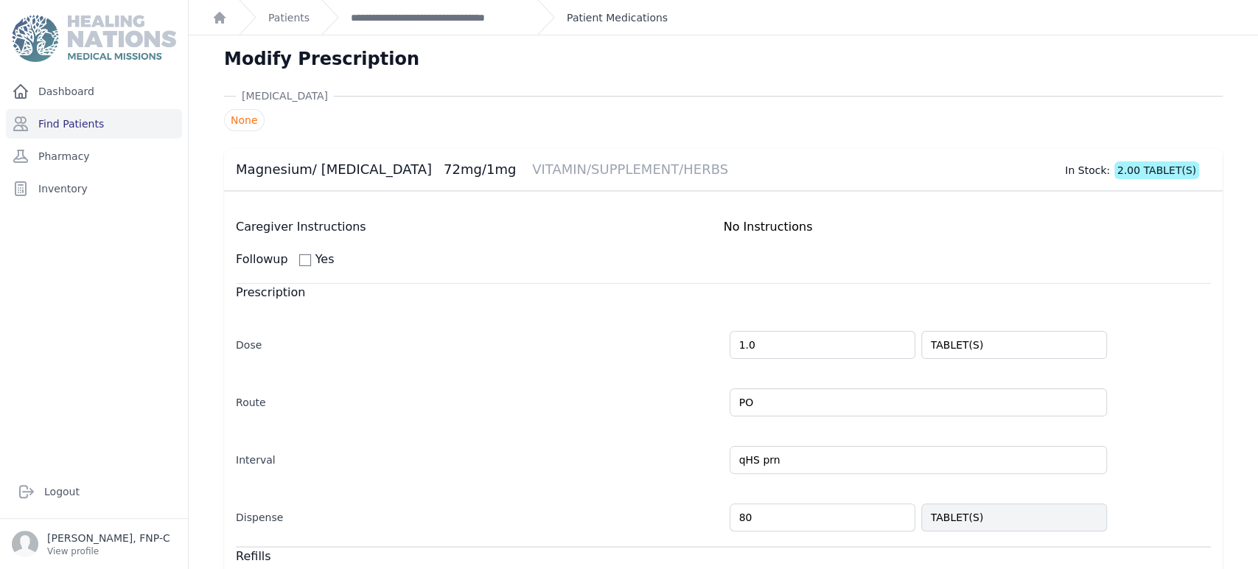
click at [583, 18] on link "Patient Medications" at bounding box center [617, 17] width 101 height 15
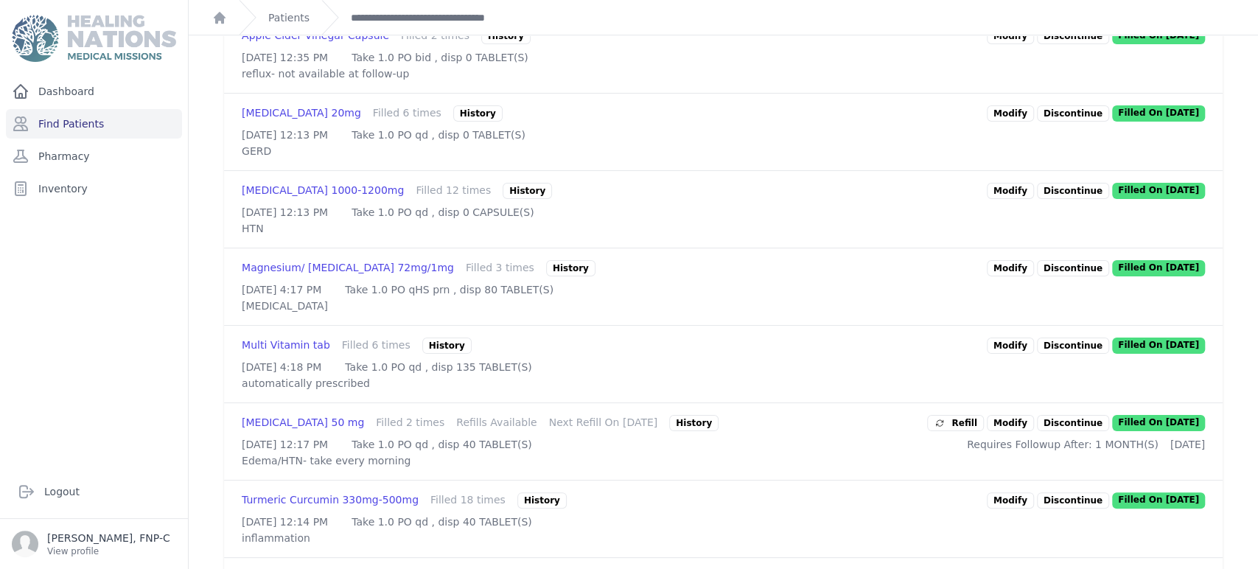
scroll to position [610, 0]
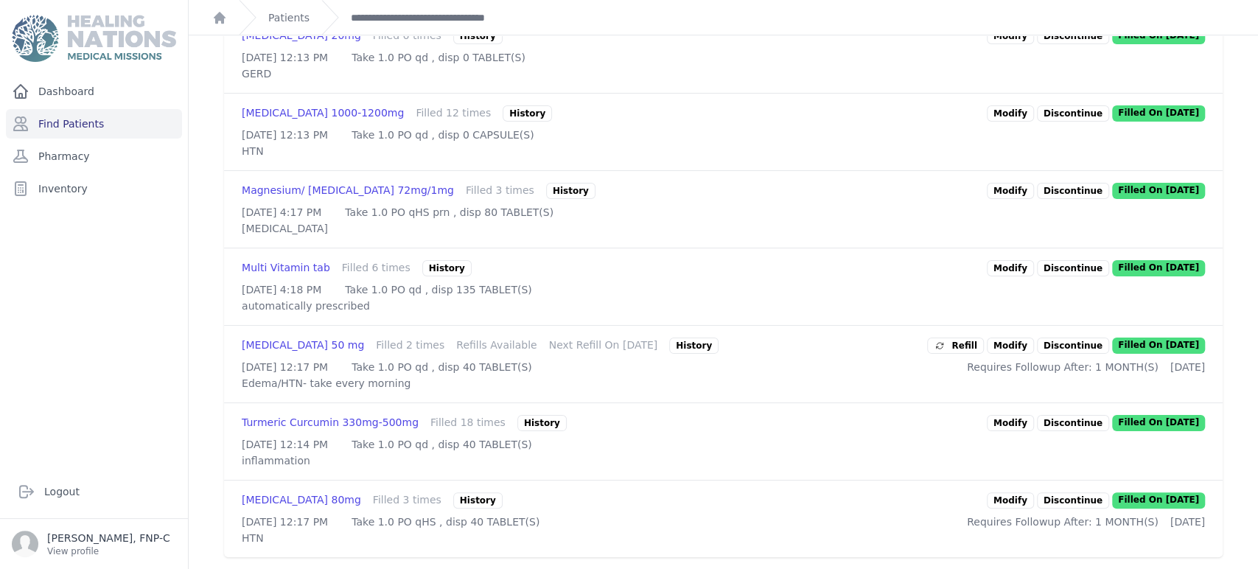
click at [1004, 109] on link "Modify" at bounding box center [1010, 113] width 47 height 16
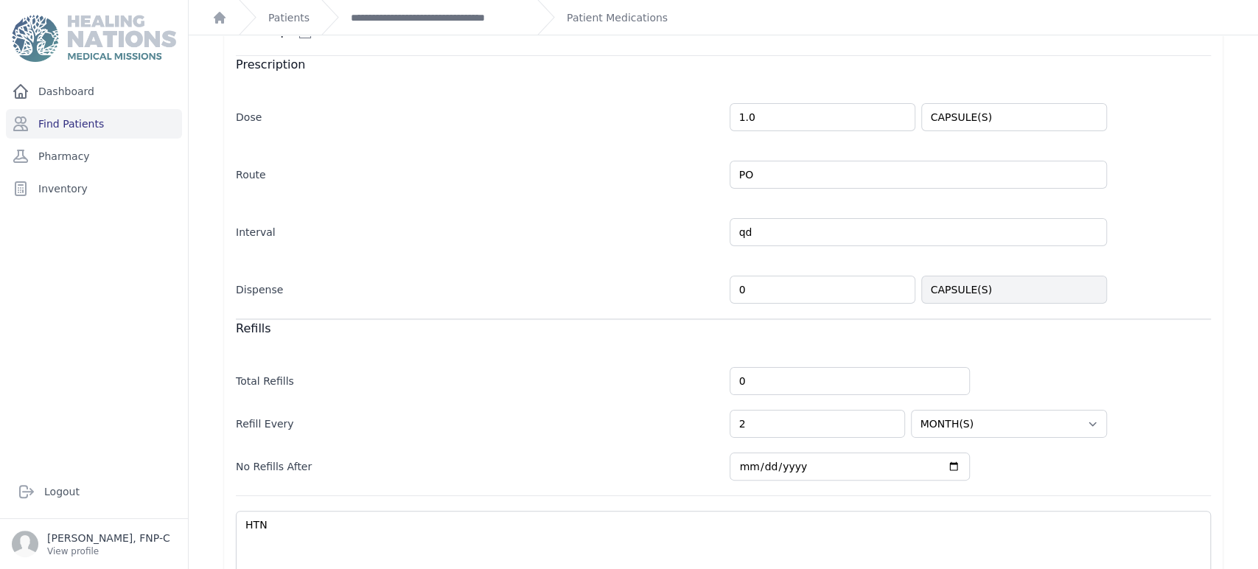
scroll to position [321, 0]
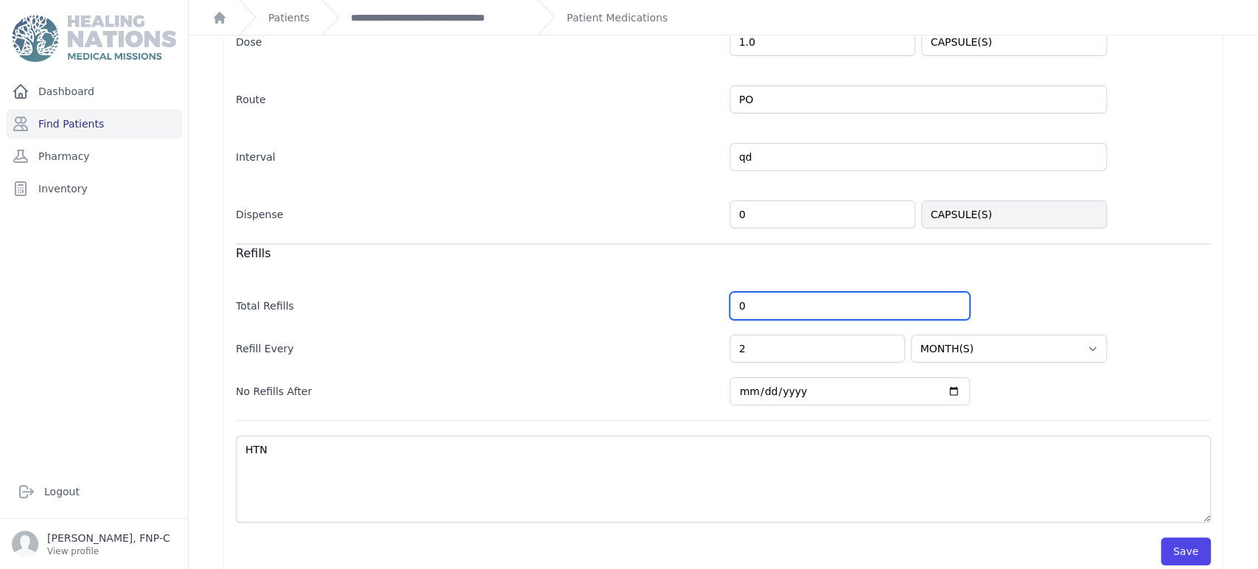
click at [730, 292] on input "0" at bounding box center [850, 306] width 241 height 28
type input "40"
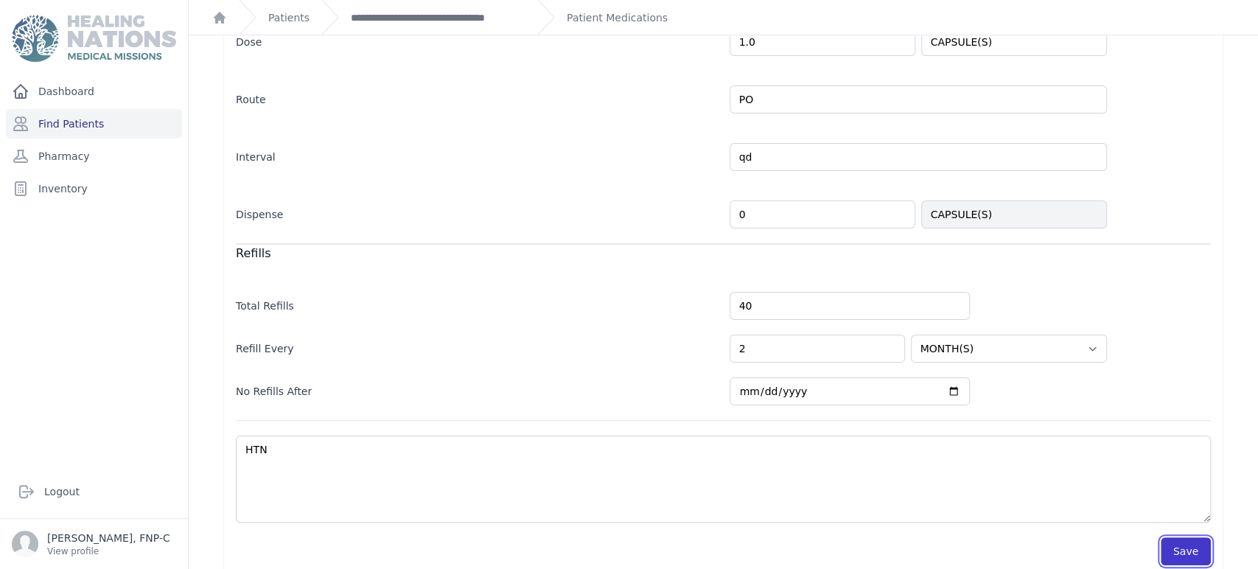
select select "MONTH(S)"
click at [1188, 537] on button "Save" at bounding box center [1186, 551] width 50 height 28
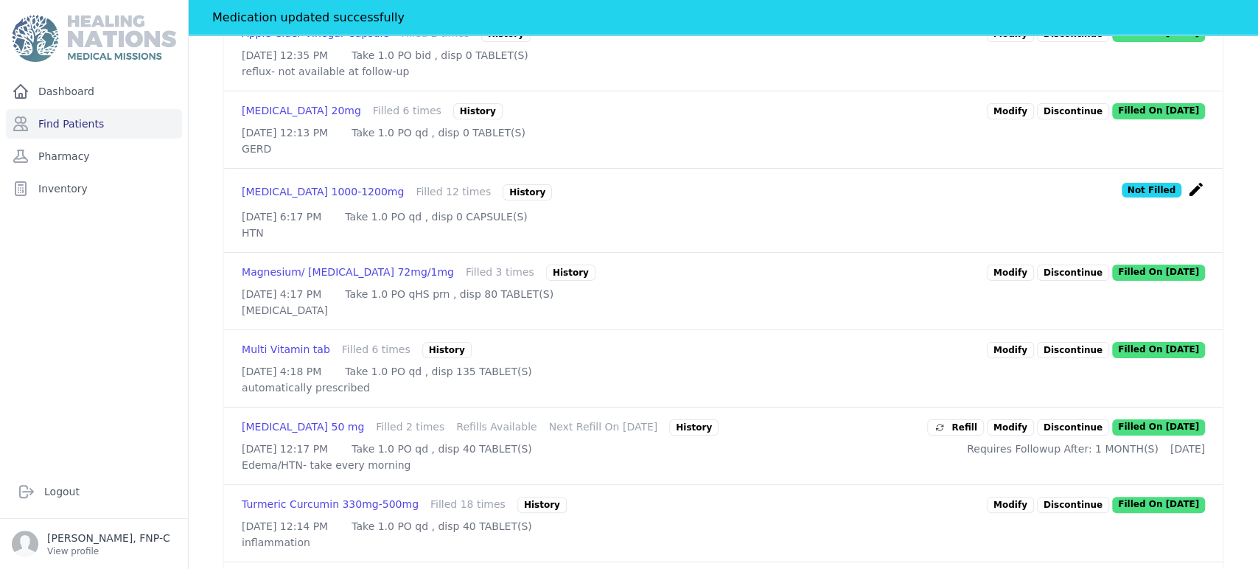
scroll to position [648, 0]
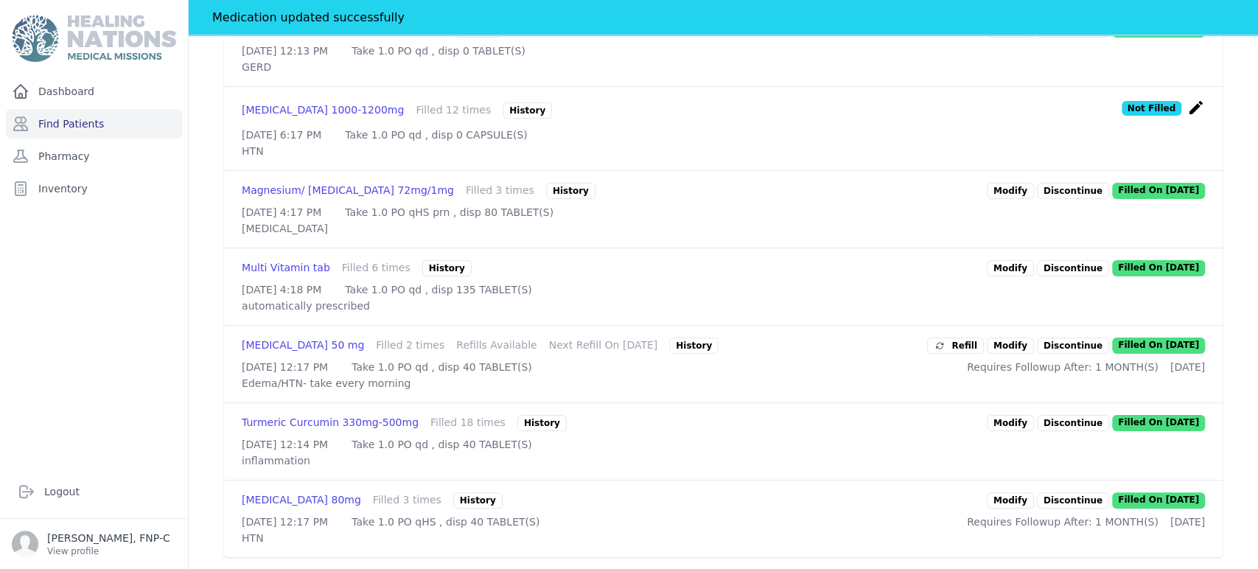
click at [1007, 354] on link "Modify" at bounding box center [1010, 346] width 47 height 16
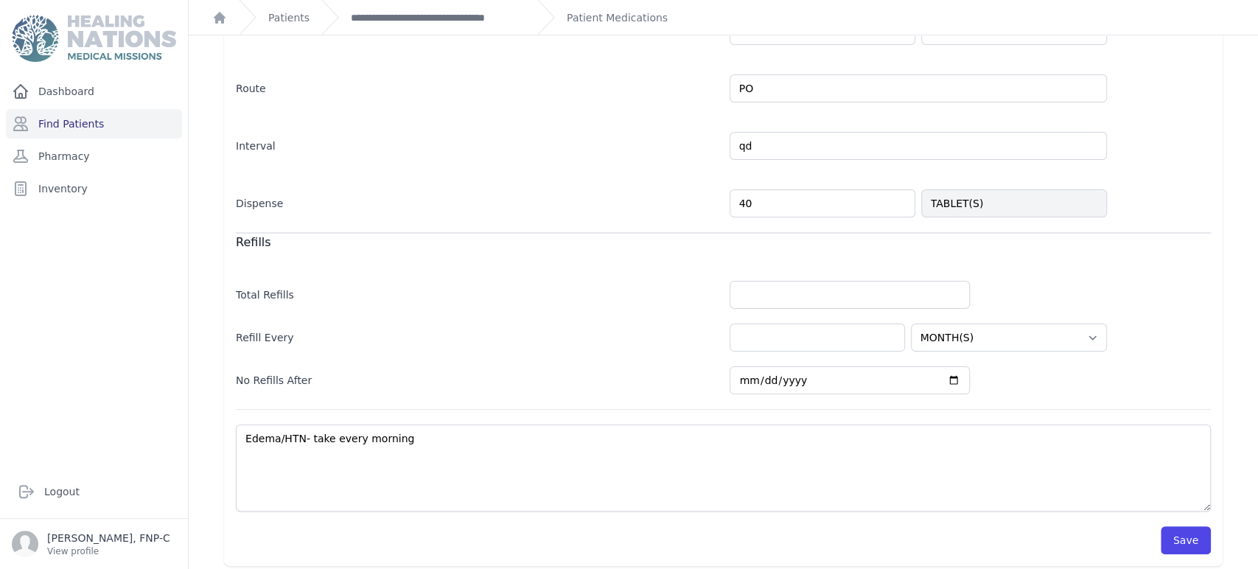
scroll to position [327, 0]
drag, startPoint x: 1172, startPoint y: 535, endPoint x: 1166, endPoint y: 528, distance: 8.9
click at [1172, 535] on button "Save" at bounding box center [1186, 537] width 50 height 28
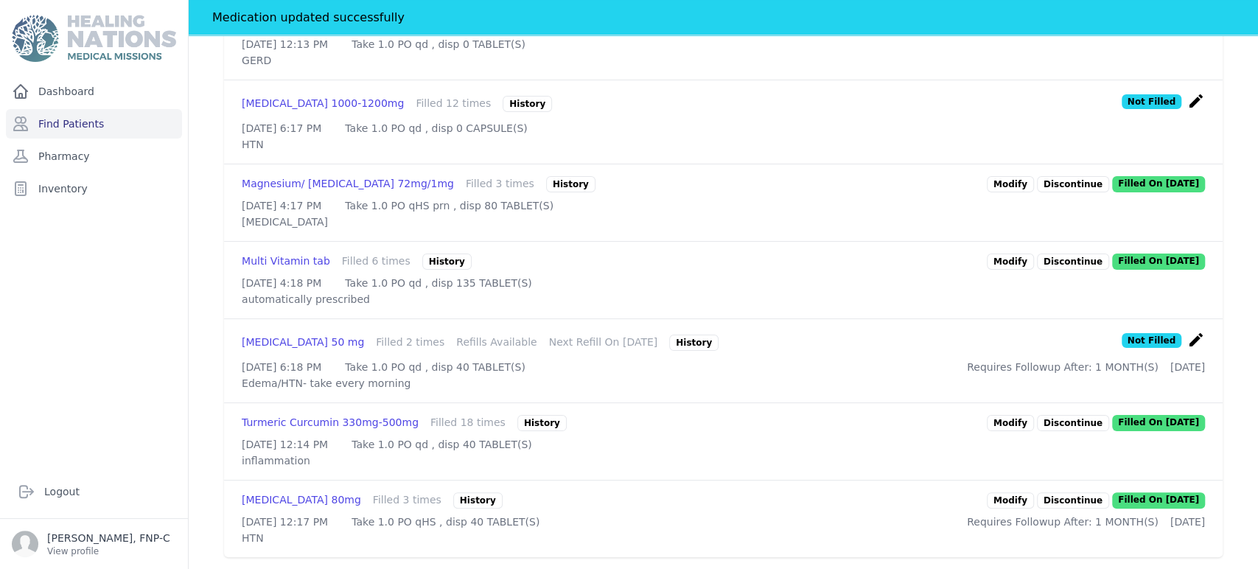
scroll to position [740, 0]
click at [1014, 415] on link "Modify" at bounding box center [1010, 423] width 47 height 16
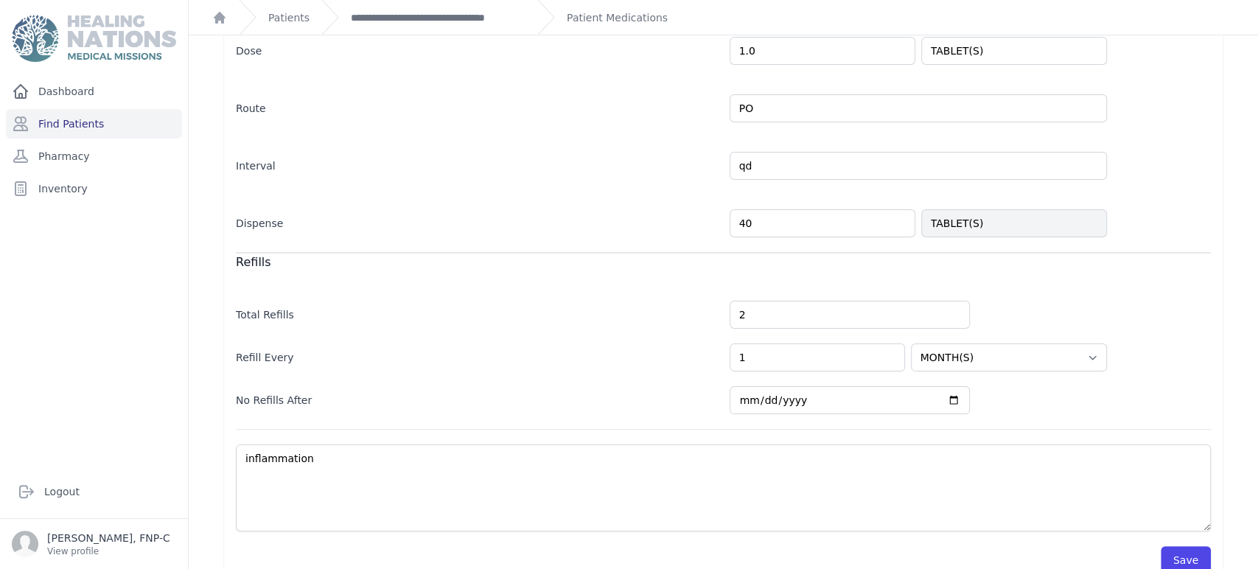
scroll to position [321, 0]
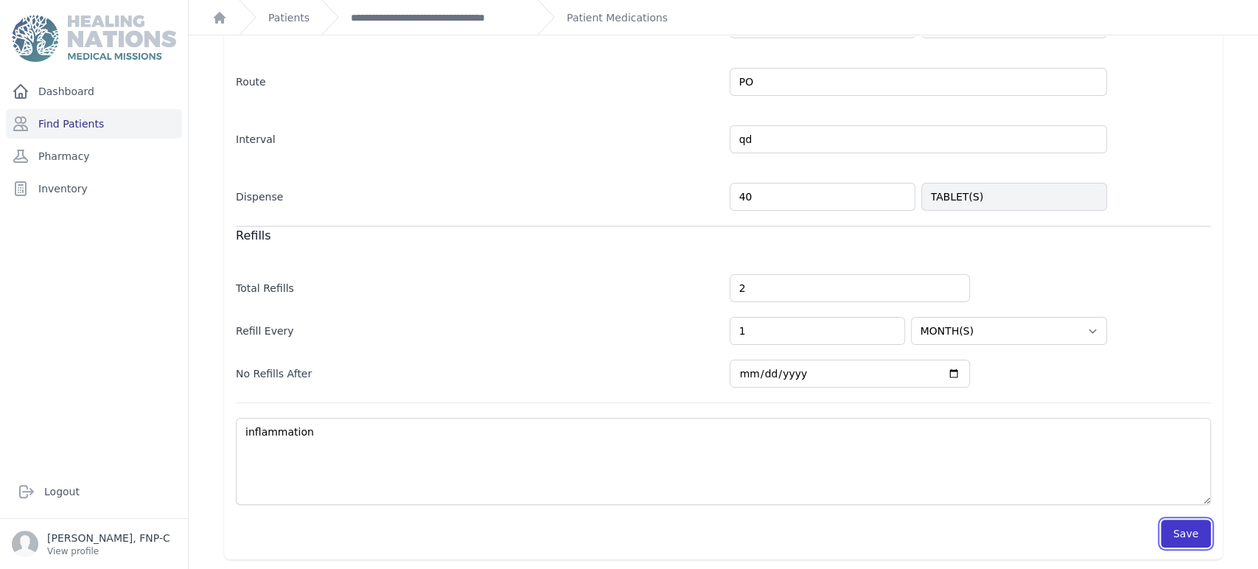
click at [1178, 530] on button "Save" at bounding box center [1186, 534] width 50 height 28
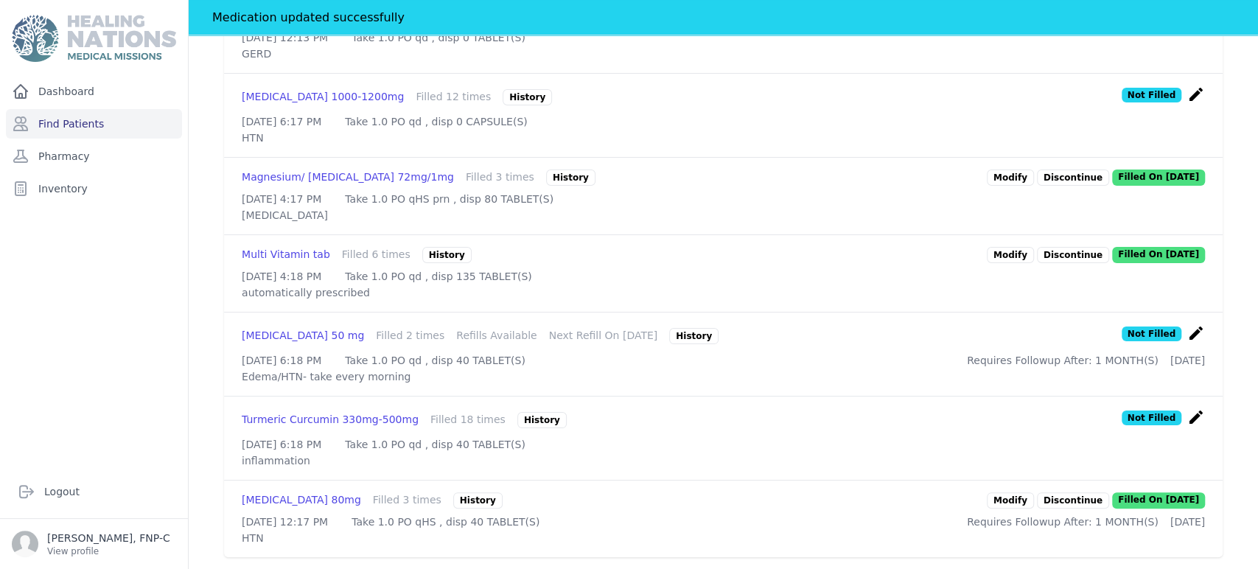
scroll to position [746, 0]
click at [1007, 492] on link "Modify" at bounding box center [1010, 500] width 47 height 16
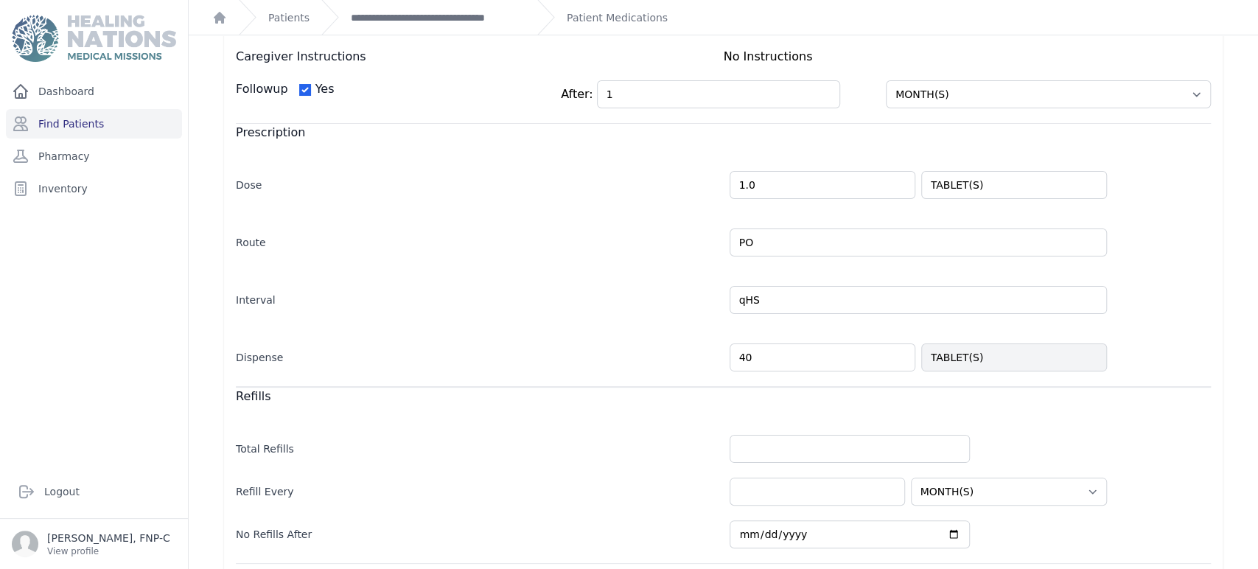
scroll to position [330, 0]
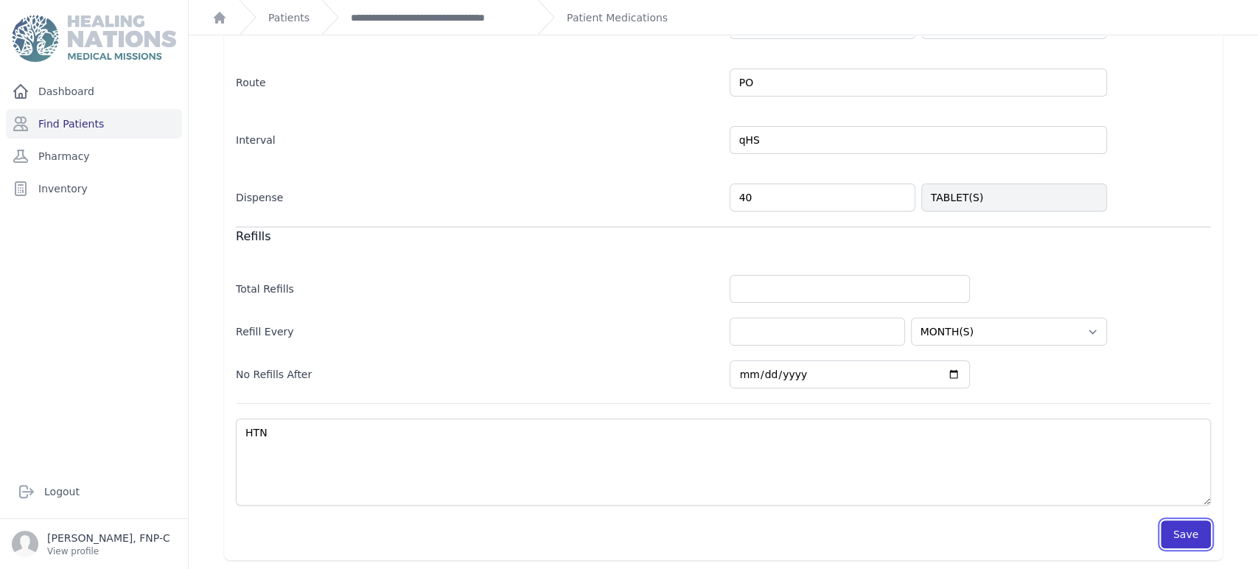
click at [1161, 534] on button "Save" at bounding box center [1186, 534] width 50 height 28
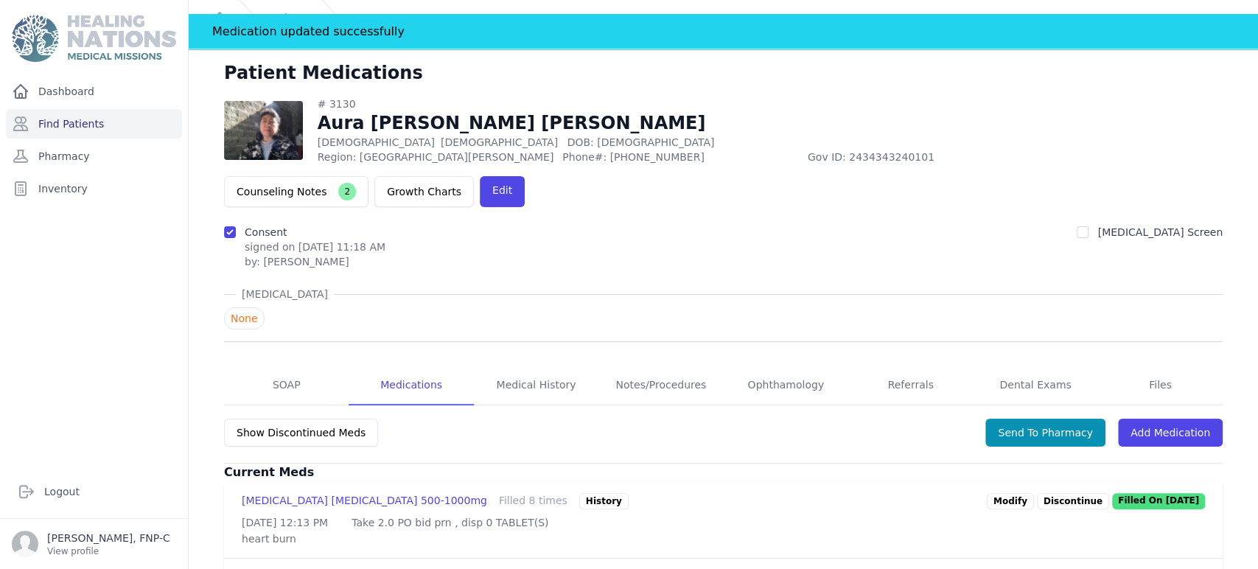
scroll to position [3, 0]
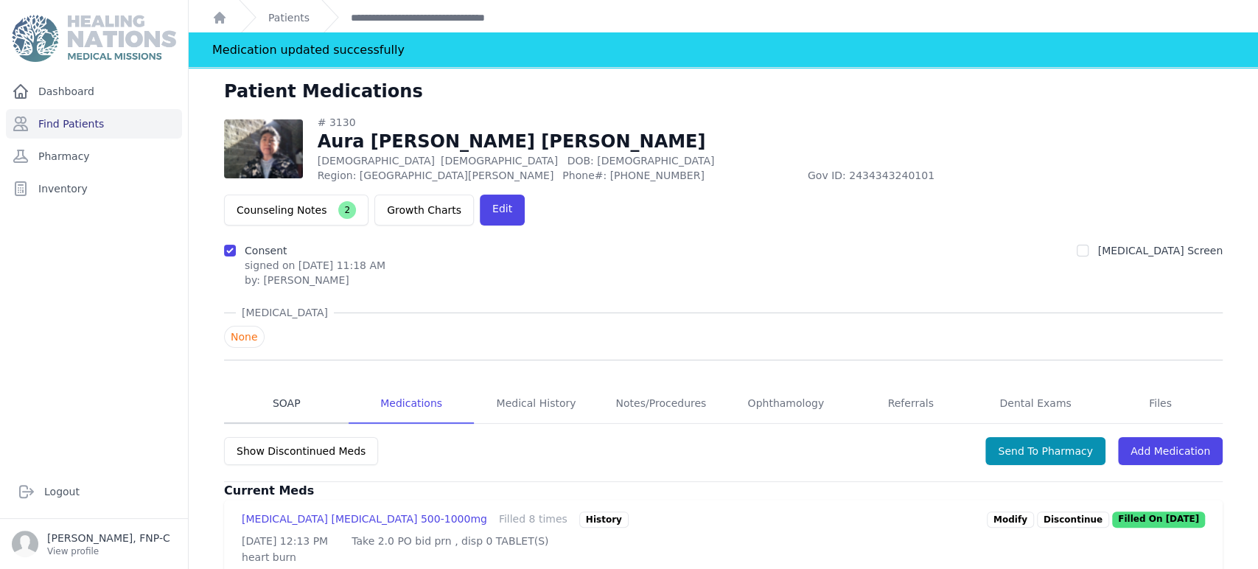
click at [289, 384] on link "SOAP" at bounding box center [286, 404] width 125 height 40
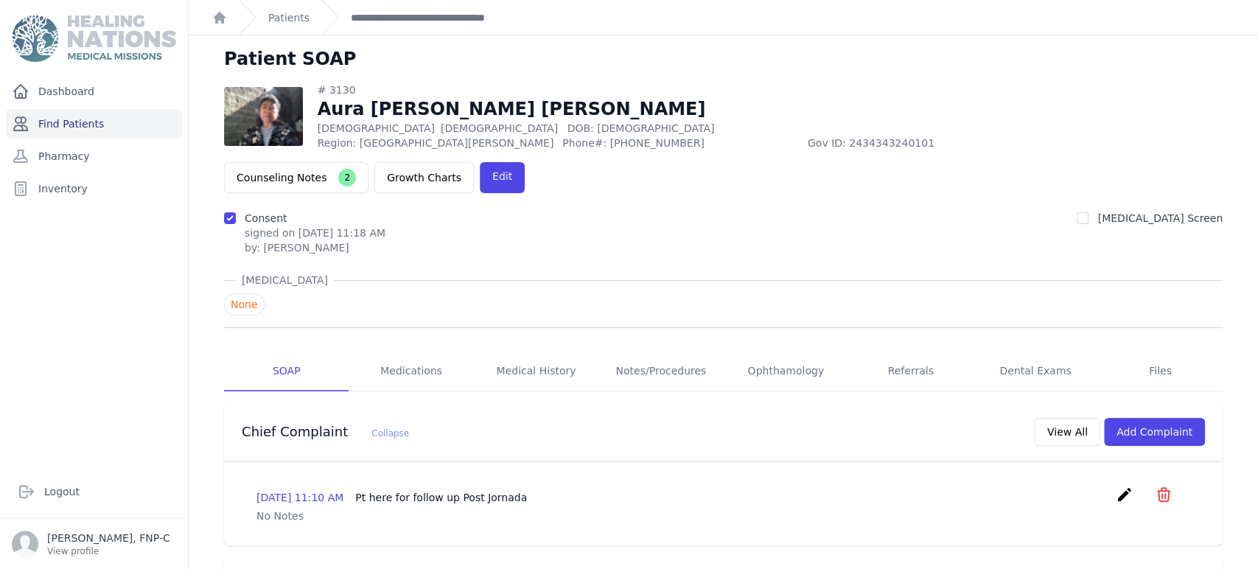
click at [73, 122] on link "Find Patients" at bounding box center [94, 123] width 176 height 29
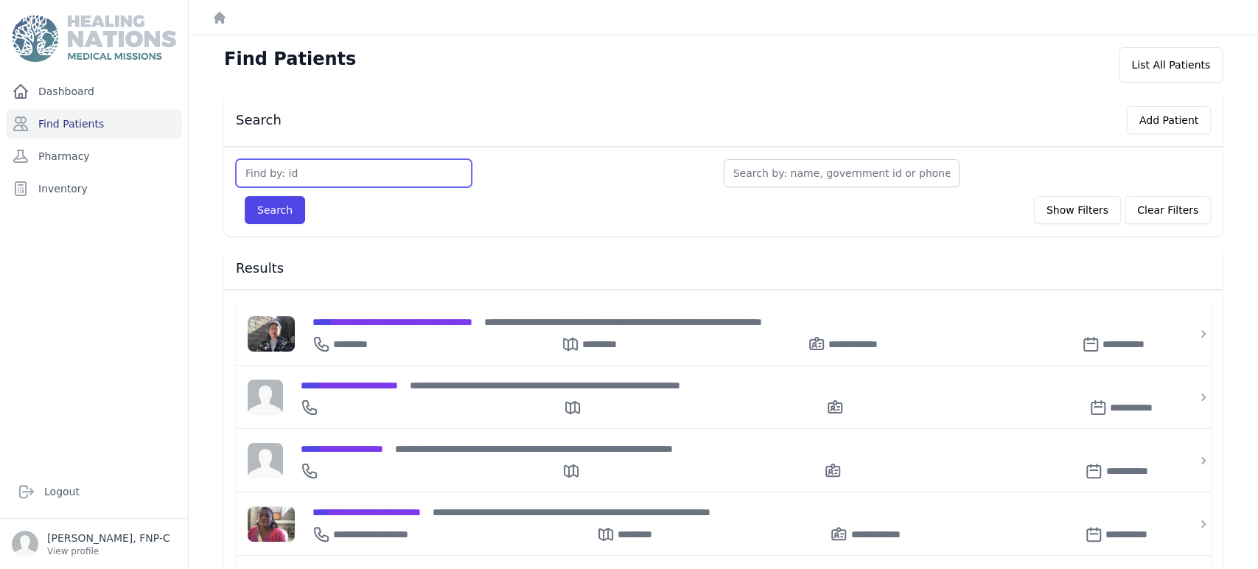
click at [267, 175] on input "text" at bounding box center [354, 173] width 236 height 28
type input "3107"
click at [287, 206] on button "Search" at bounding box center [275, 210] width 60 height 28
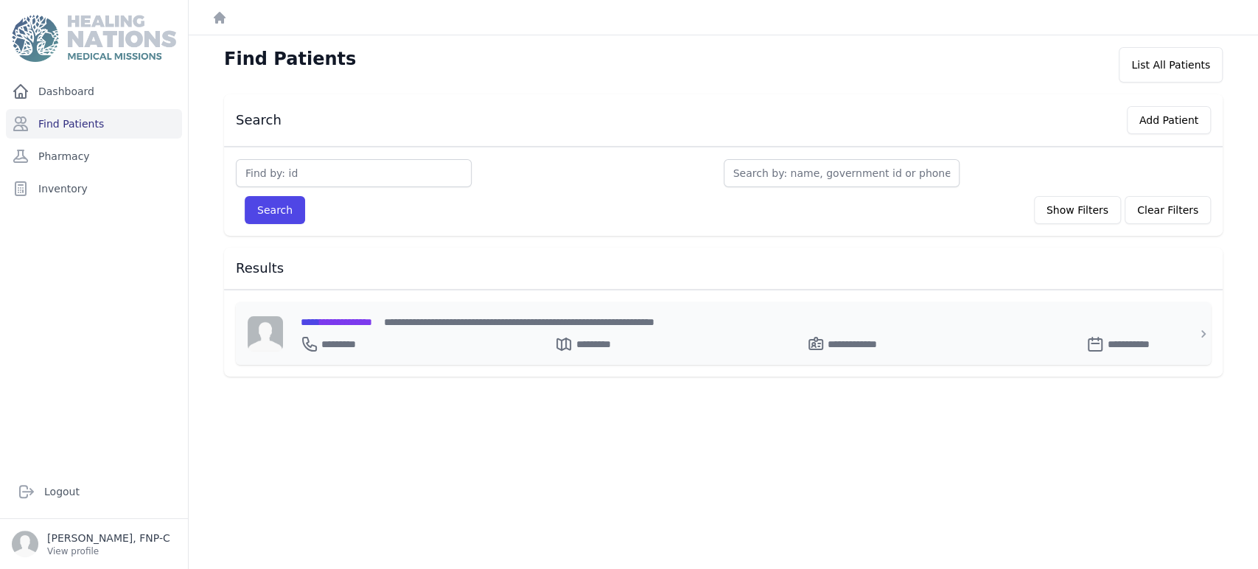
click at [360, 317] on span "**********" at bounding box center [336, 322] width 71 height 10
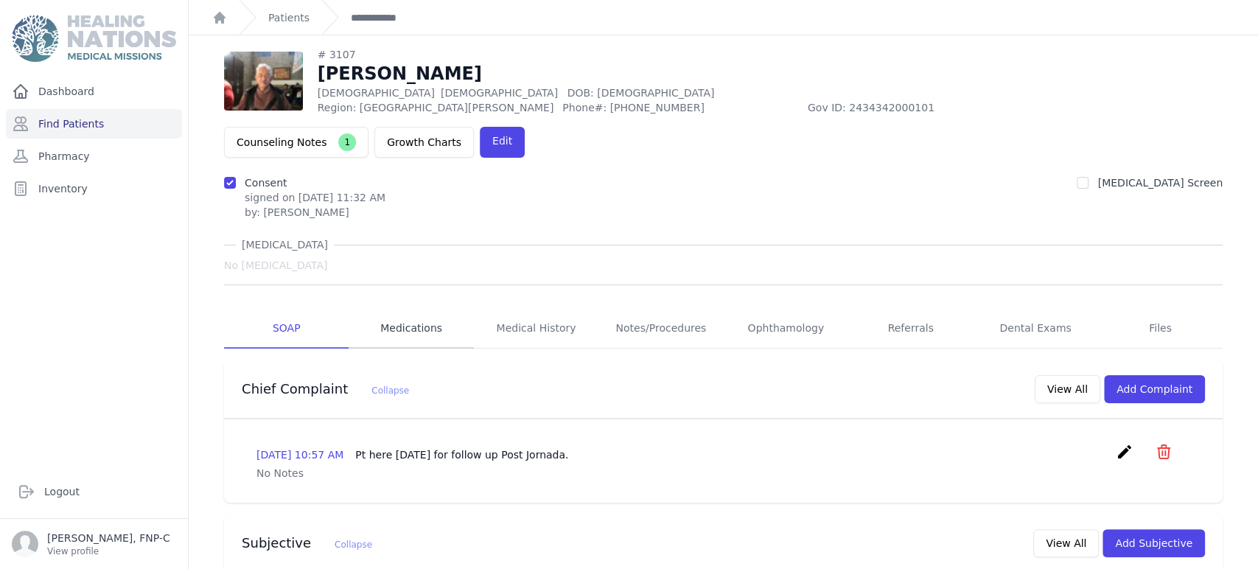
click at [415, 309] on link "Medications" at bounding box center [411, 329] width 125 height 40
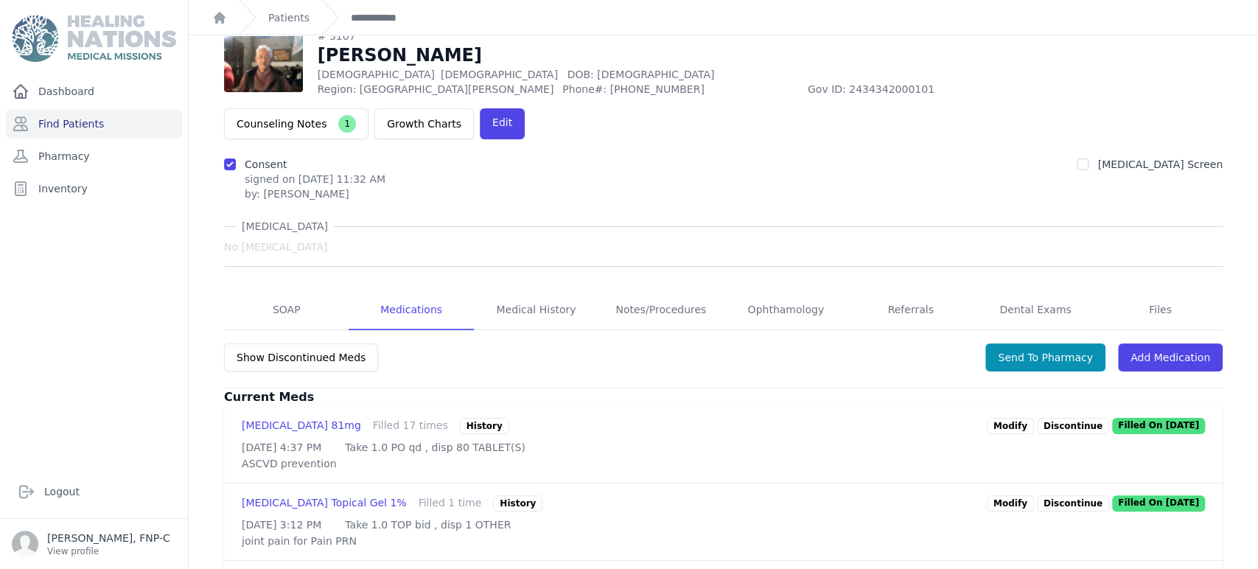
scroll to position [164, 0]
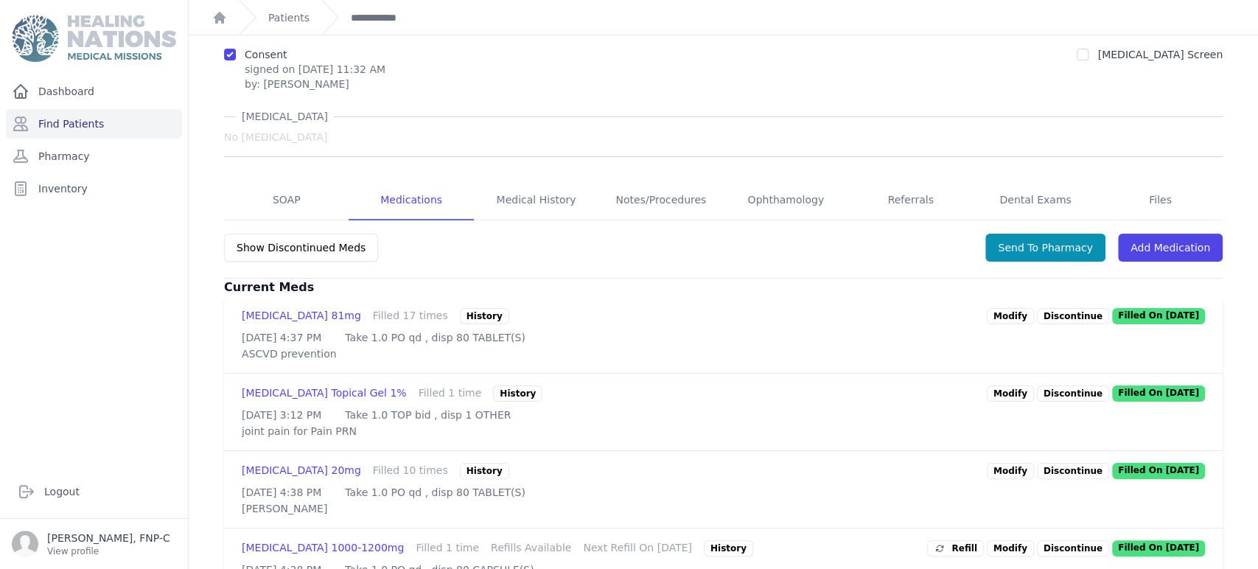
click at [1006, 308] on link "Modify" at bounding box center [1010, 316] width 47 height 16
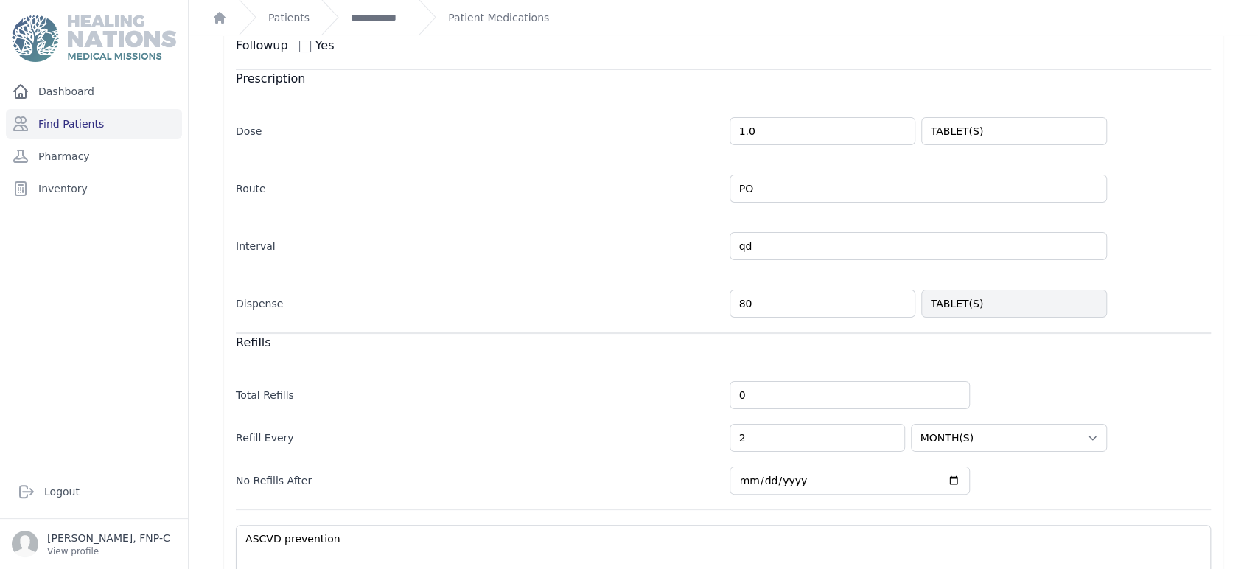
scroll to position [313, 0]
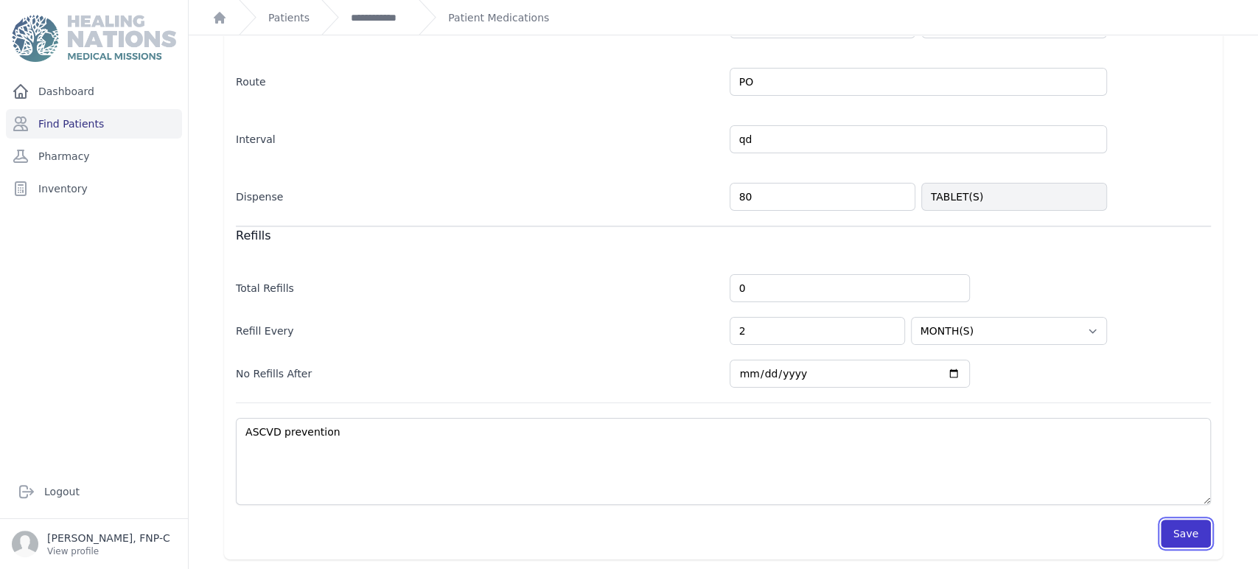
click at [1166, 536] on button "Save" at bounding box center [1186, 534] width 50 height 28
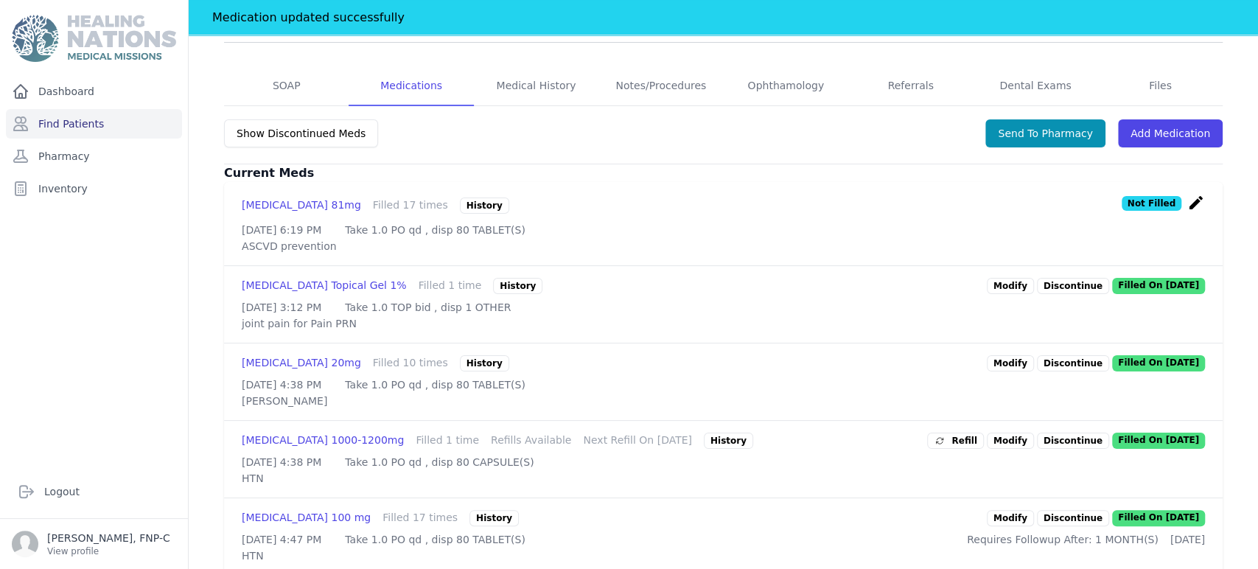
click at [1008, 278] on link "Modify" at bounding box center [1010, 286] width 47 height 16
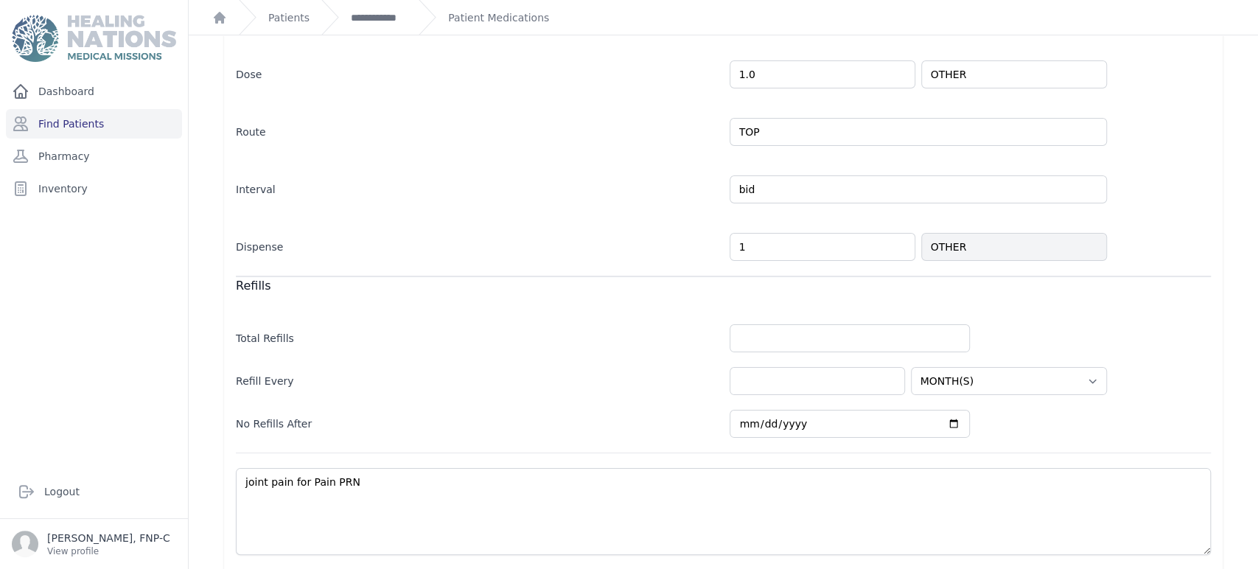
scroll to position [313, 0]
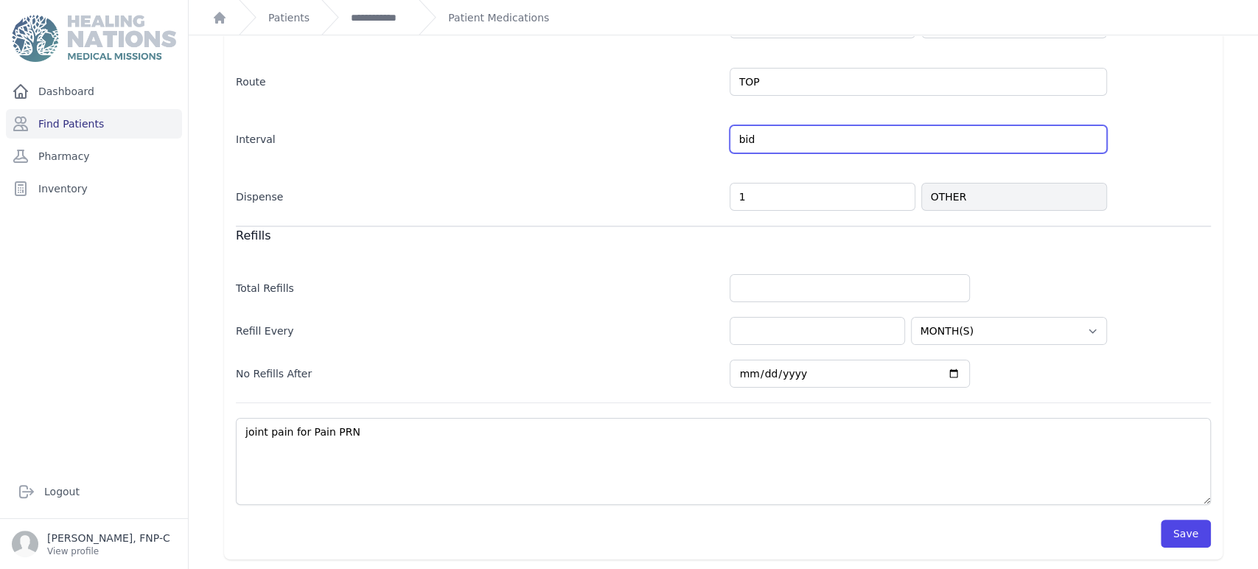
click at [767, 137] on input "bid" at bounding box center [918, 139] width 377 height 28
type input "bid prn"
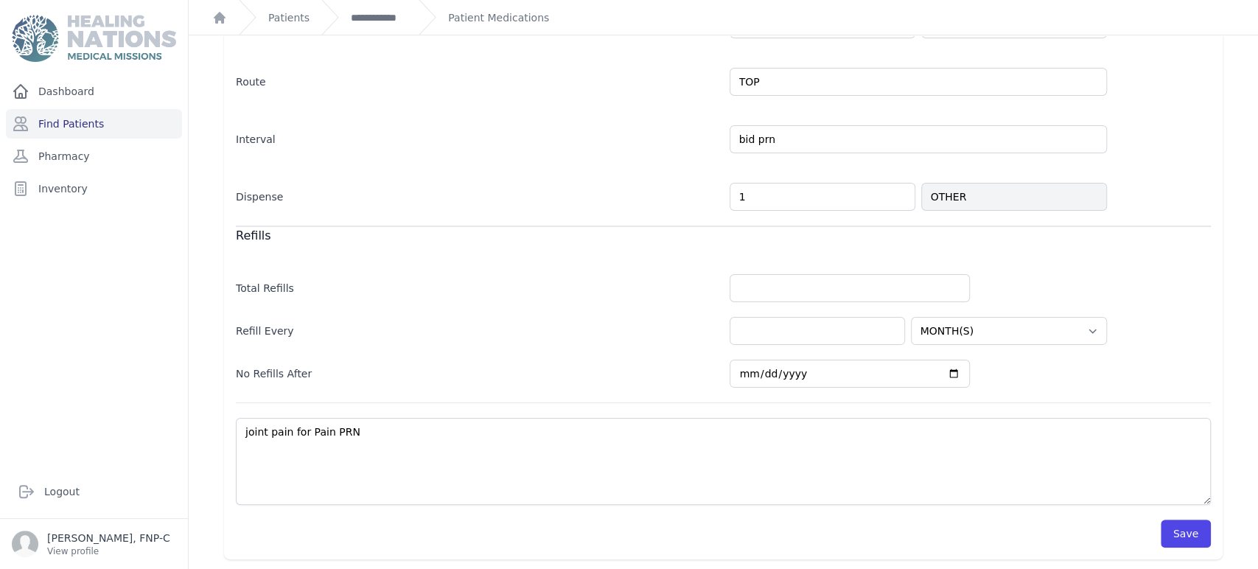
select select "MONTH(S)"
click at [1169, 514] on div "Save" at bounding box center [723, 526] width 975 height 43
click at [1173, 534] on button "Save" at bounding box center [1186, 534] width 50 height 28
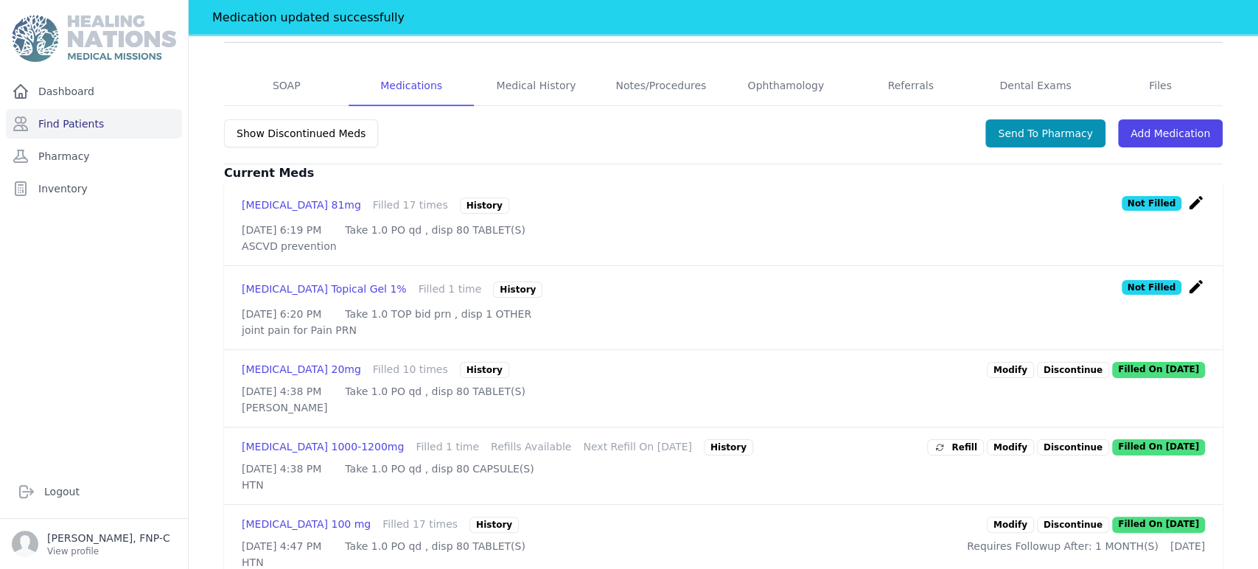
click at [1013, 362] on link "Modify" at bounding box center [1010, 370] width 47 height 16
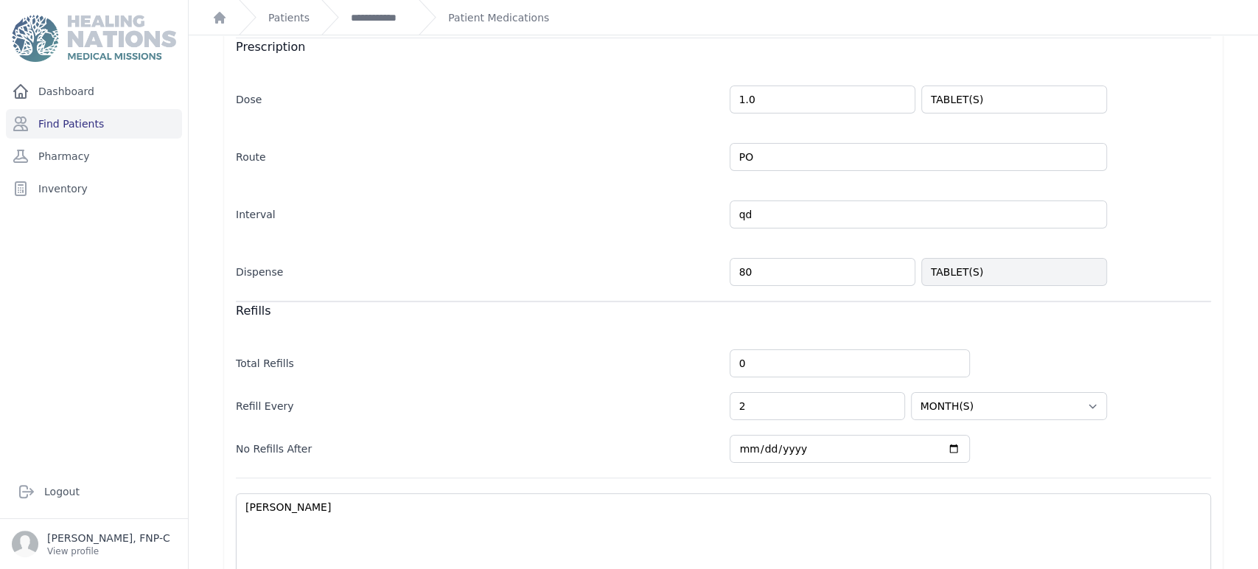
scroll to position [313, 0]
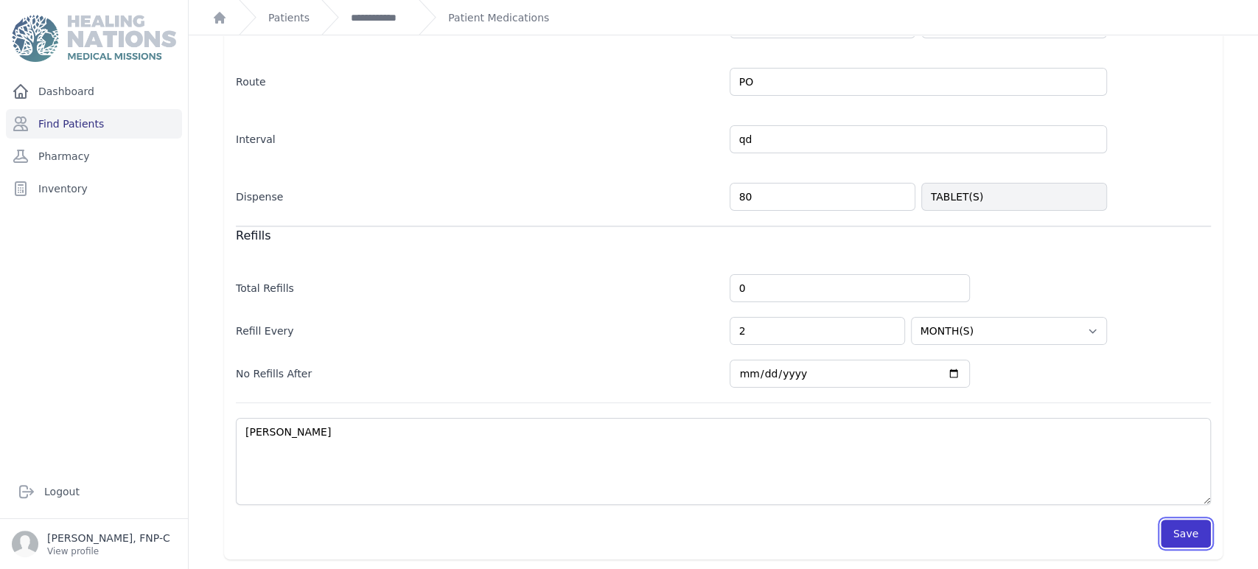
click at [1171, 534] on button "Save" at bounding box center [1186, 534] width 50 height 28
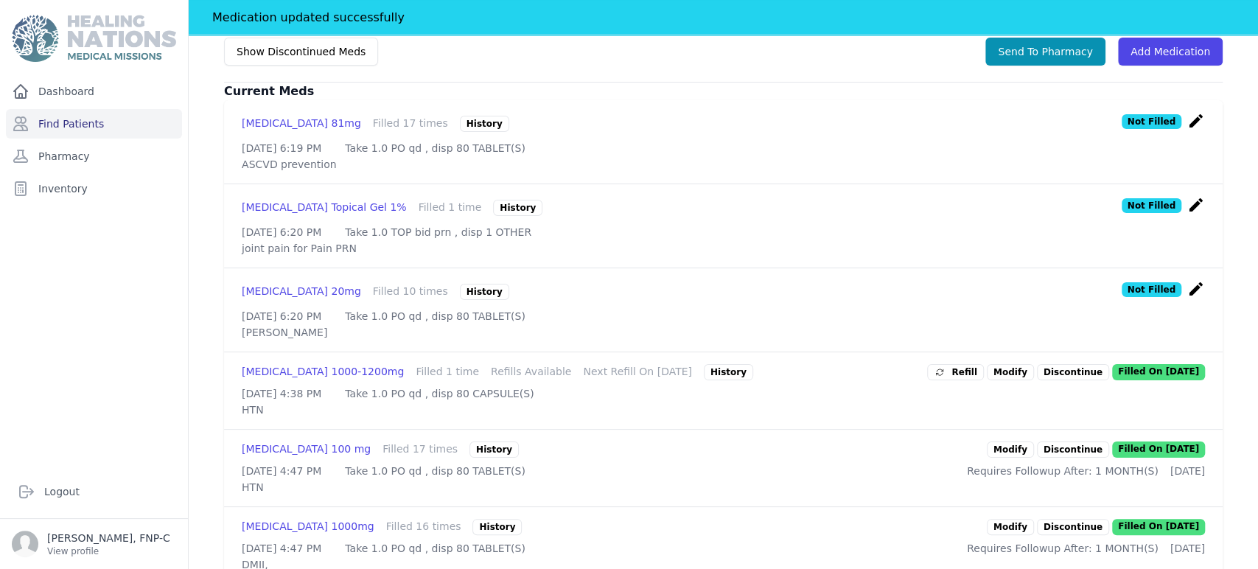
scroll to position [478, 0]
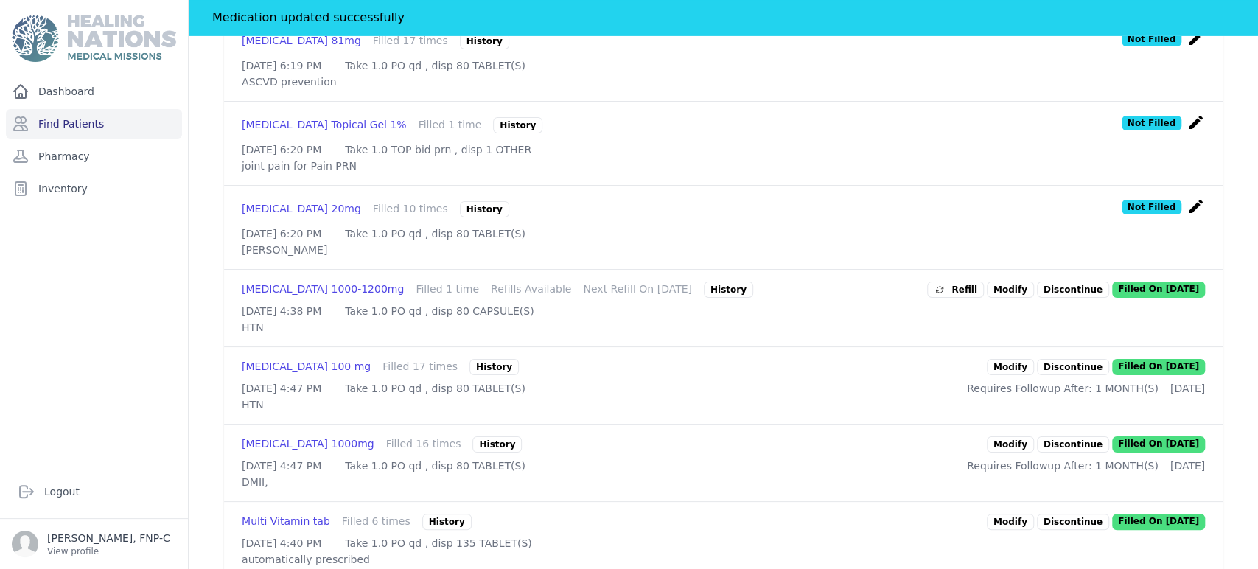
click at [1003, 287] on link "Modify" at bounding box center [1010, 289] width 47 height 16
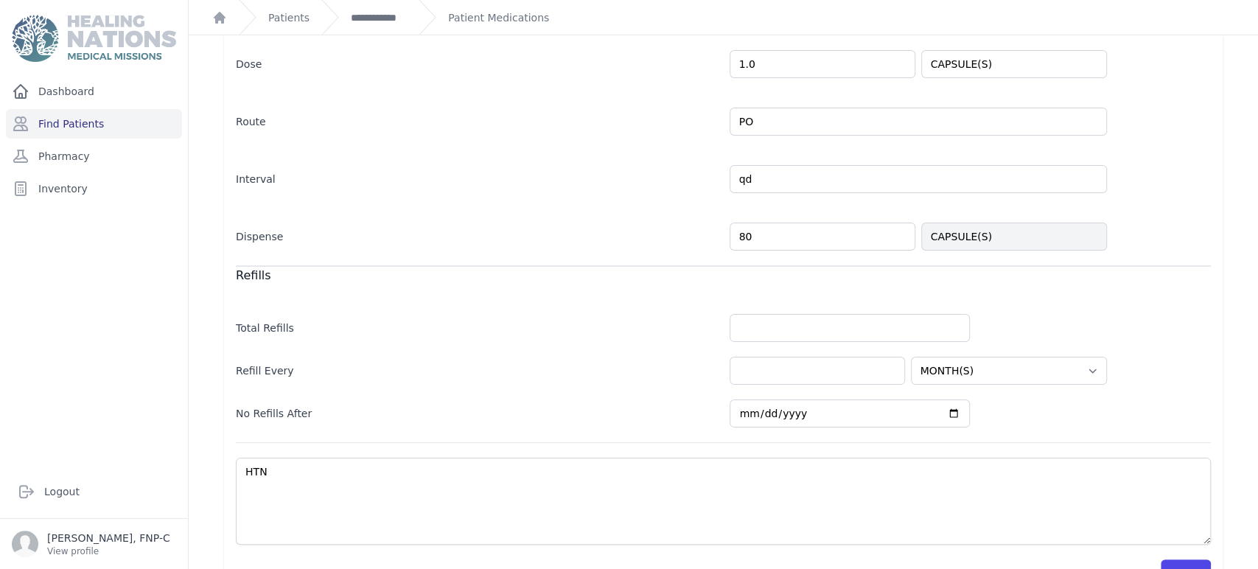
scroll to position [313, 0]
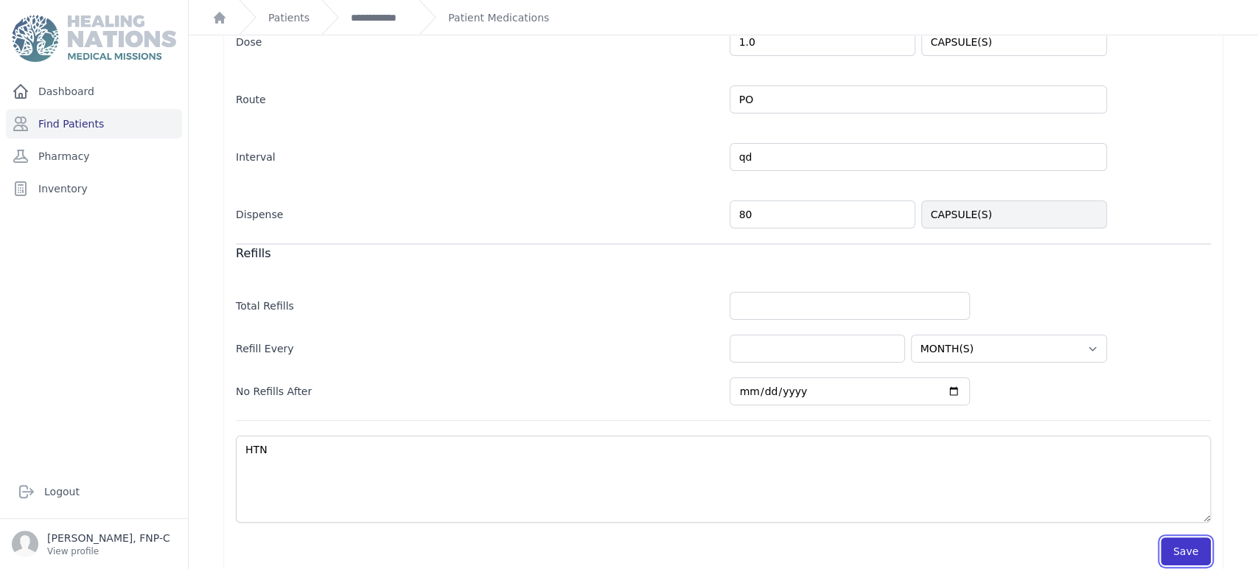
click at [1161, 537] on button "Save" at bounding box center [1186, 551] width 50 height 28
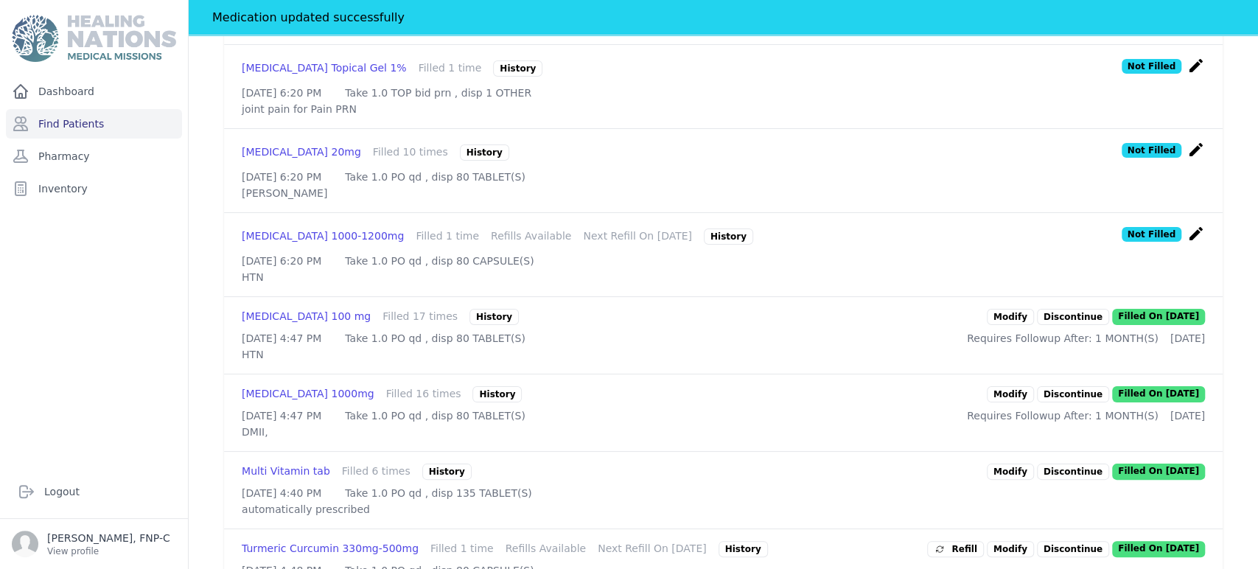
scroll to position [559, 0]
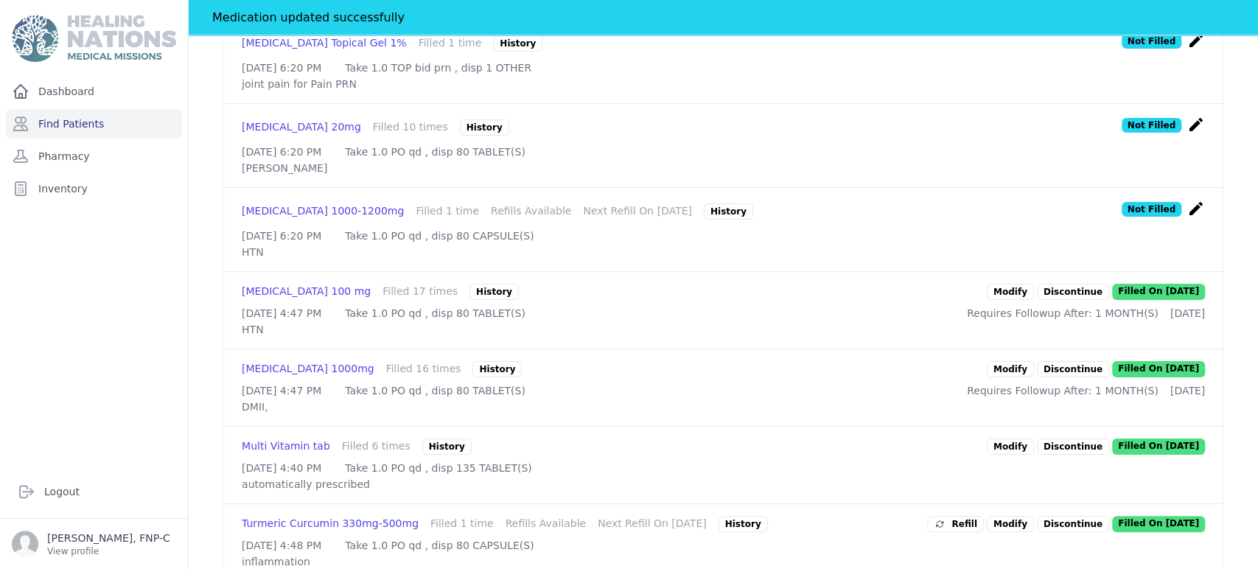
click at [1002, 300] on link "Modify" at bounding box center [1010, 292] width 47 height 16
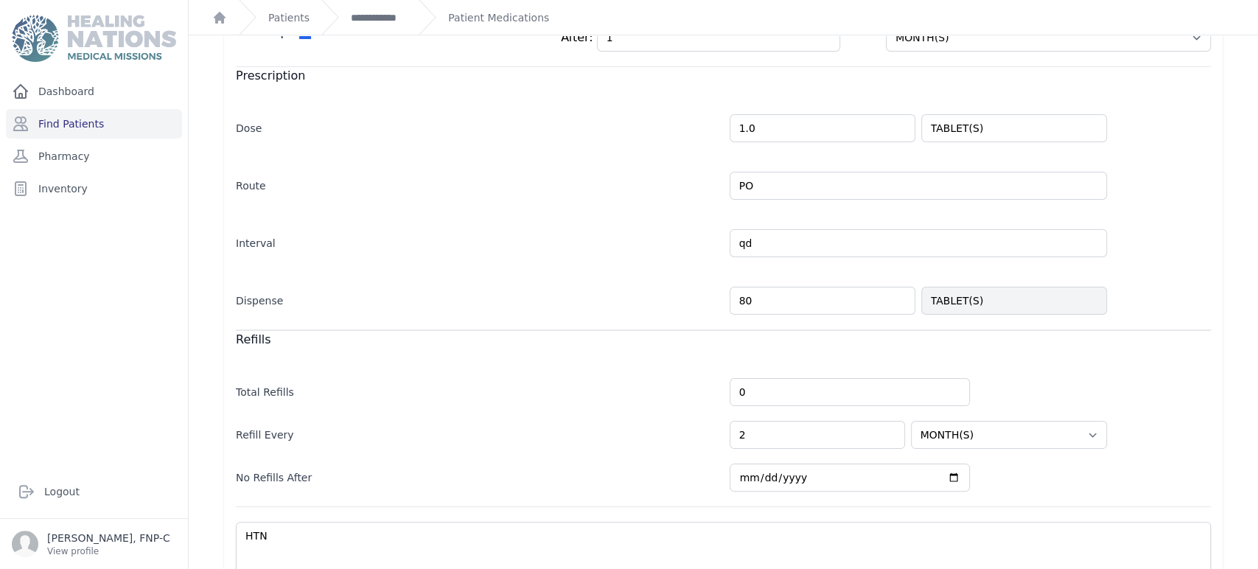
scroll to position [324, 0]
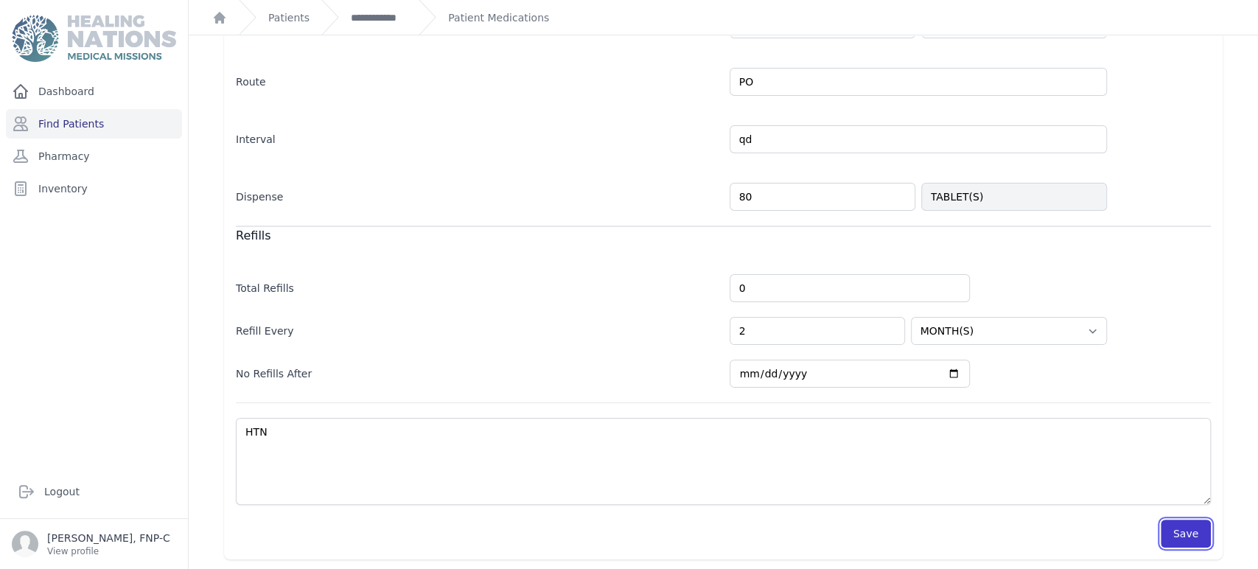
click at [1175, 531] on button "Save" at bounding box center [1186, 534] width 50 height 28
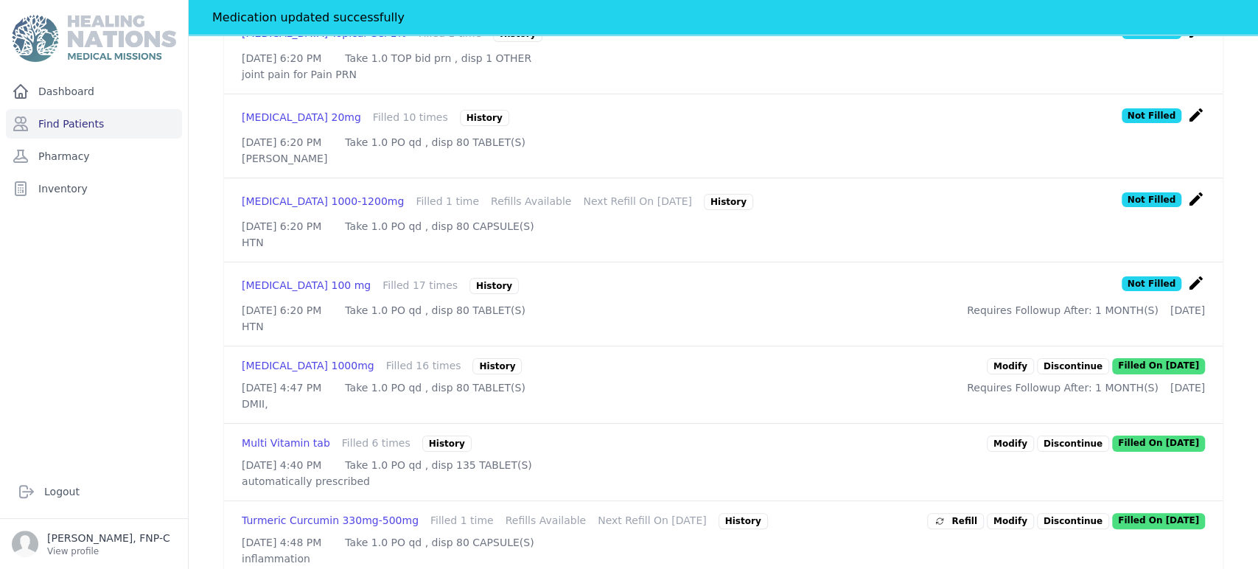
scroll to position [651, 0]
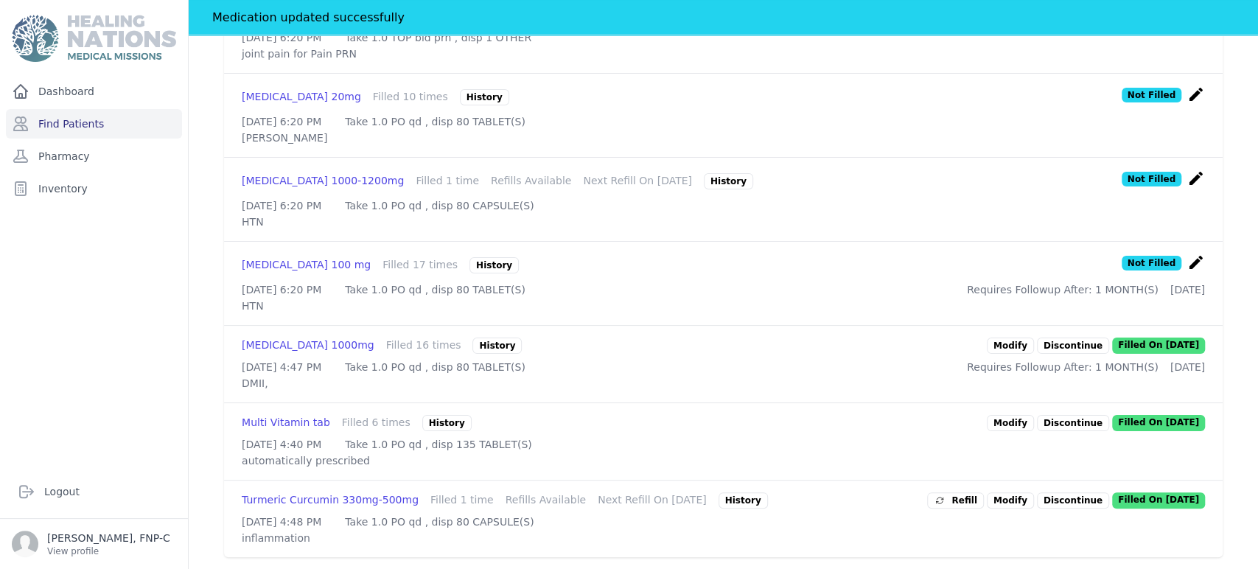
click at [1007, 338] on link "Modify" at bounding box center [1010, 346] width 47 height 16
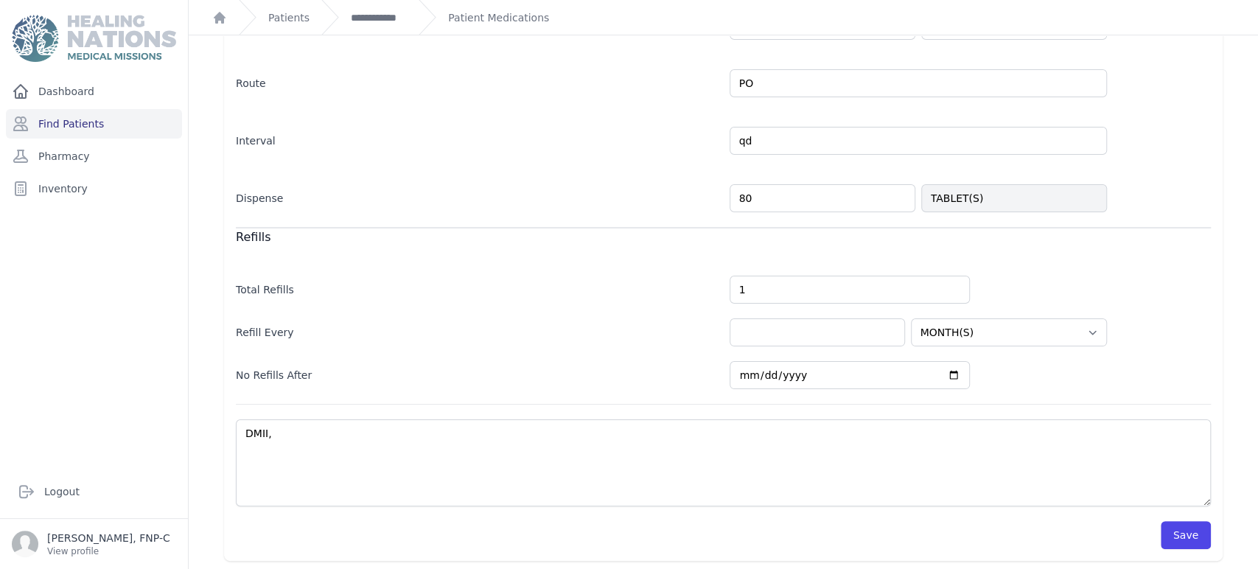
scroll to position [324, 0]
click at [1179, 529] on button "Save" at bounding box center [1186, 534] width 50 height 28
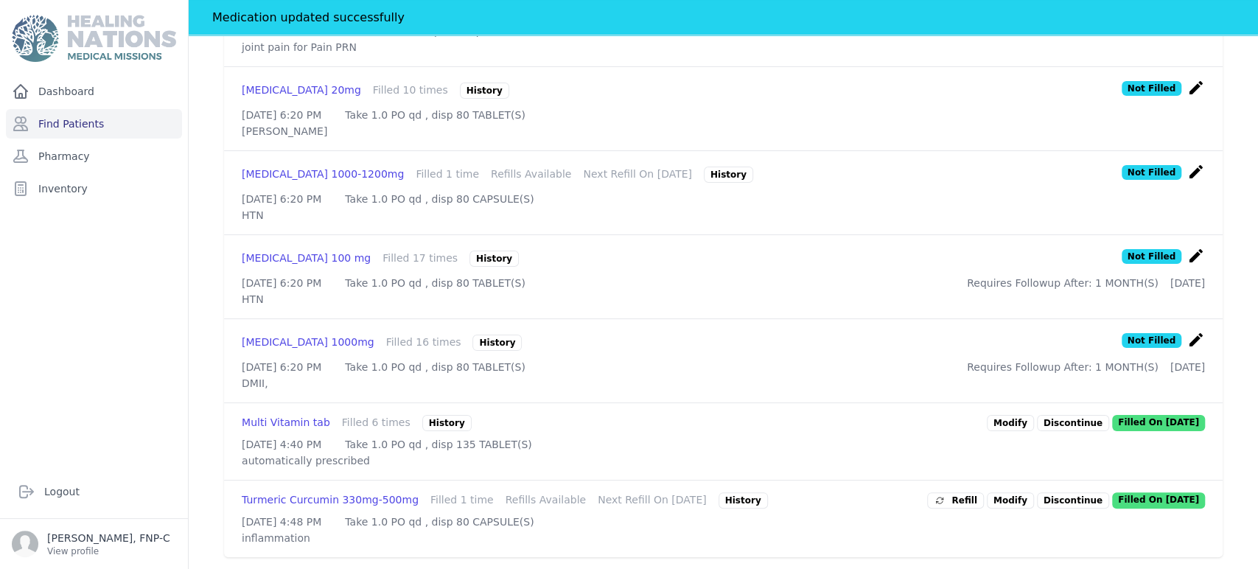
scroll to position [666, 0]
click at [1002, 492] on link "Modify" at bounding box center [1010, 500] width 47 height 16
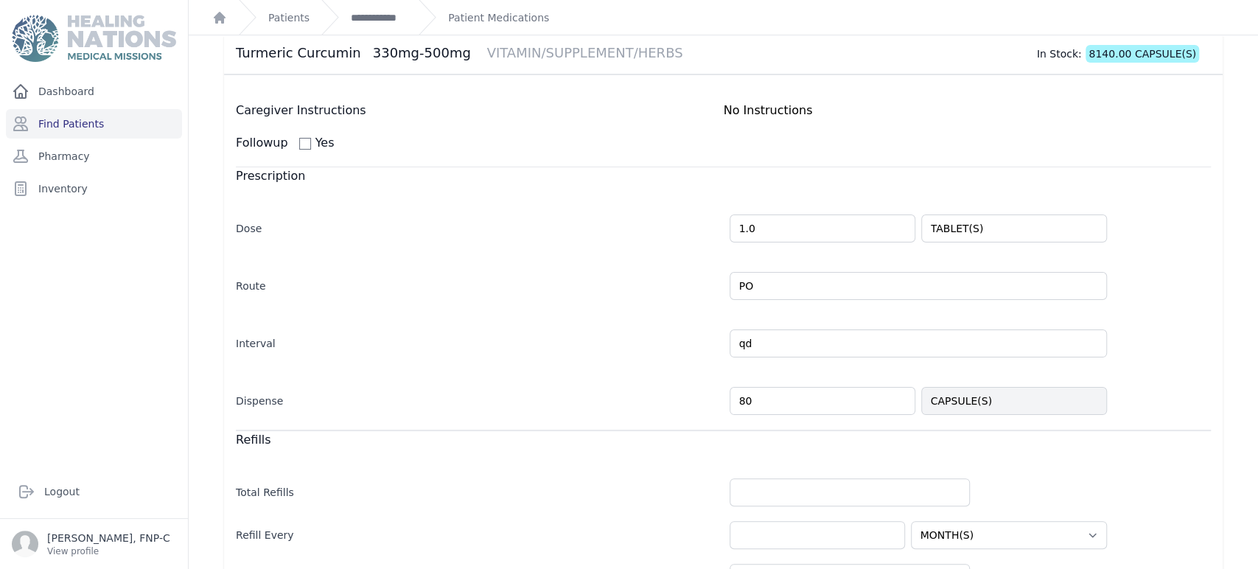
scroll to position [313, 0]
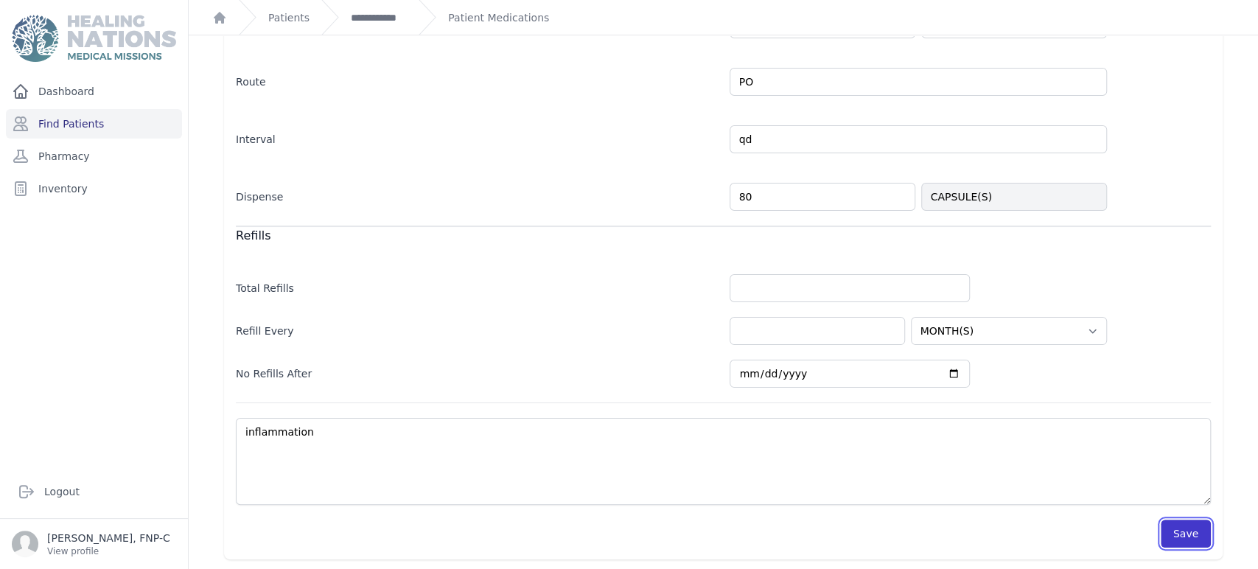
click at [1179, 531] on button "Save" at bounding box center [1186, 534] width 50 height 28
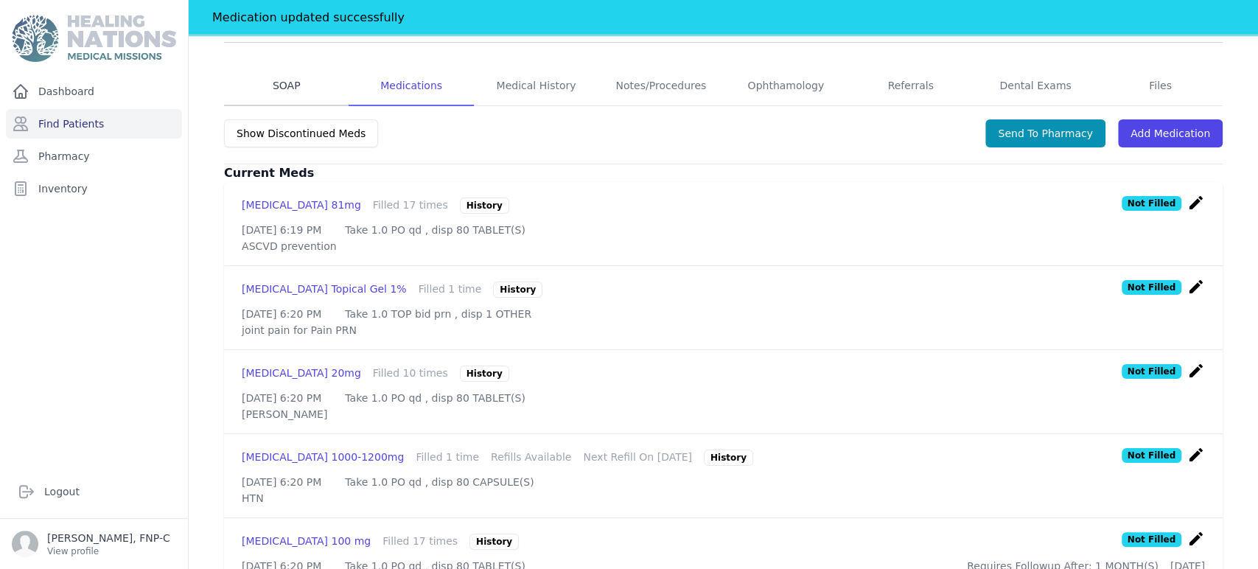
click at [293, 66] on link "SOAP" at bounding box center [286, 86] width 125 height 40
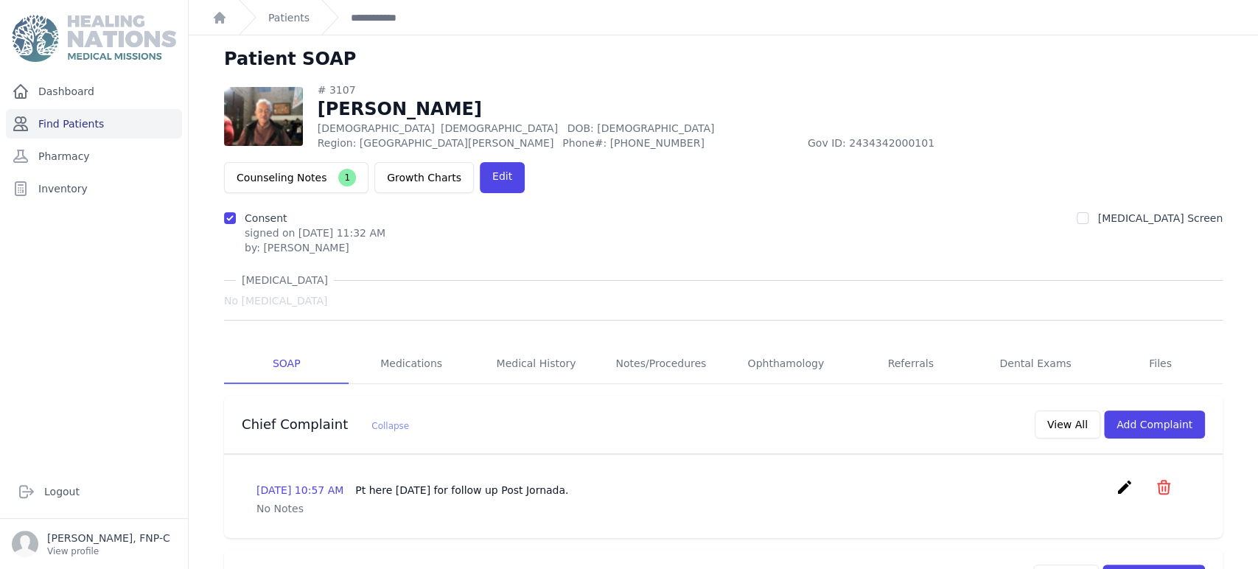
click at [62, 122] on link "Find Patients" at bounding box center [94, 123] width 176 height 29
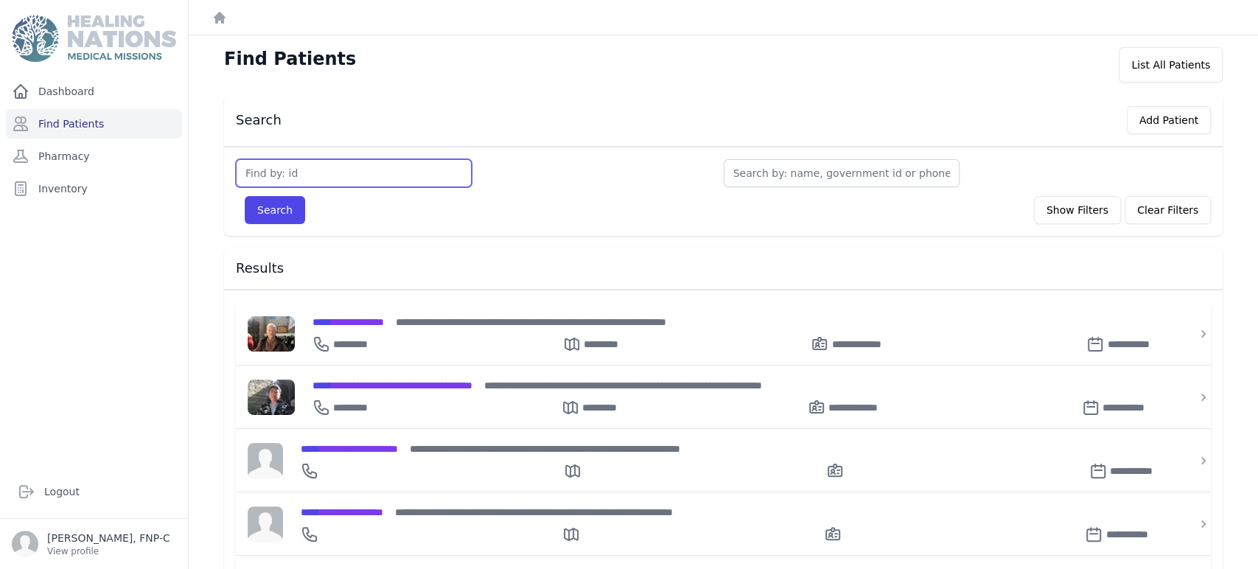
click at [258, 176] on input "text" at bounding box center [354, 173] width 236 height 28
type input "3752"
click at [271, 211] on button "Search" at bounding box center [275, 210] width 60 height 28
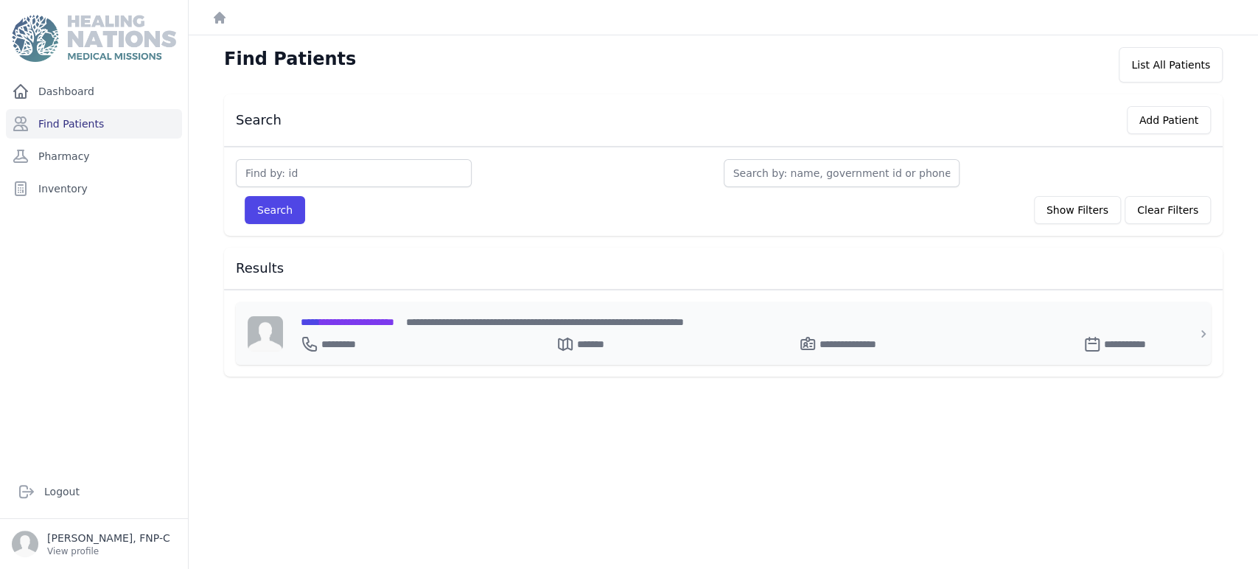
click at [330, 319] on span "**********" at bounding box center [348, 322] width 94 height 10
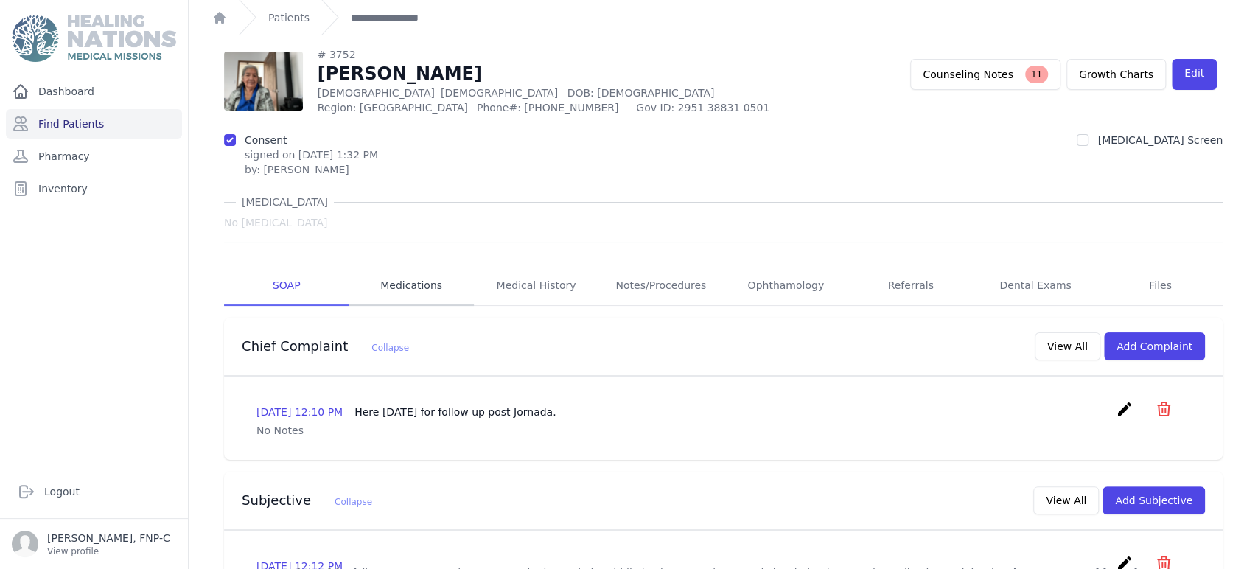
click at [395, 287] on link "Medications" at bounding box center [411, 286] width 125 height 40
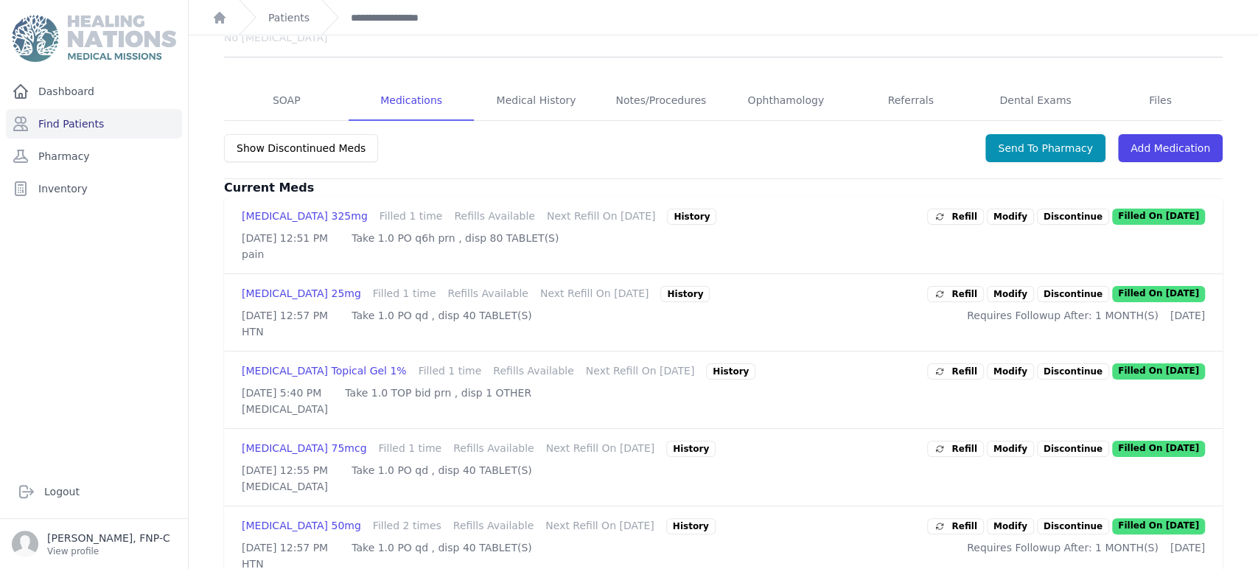
scroll to position [245, 0]
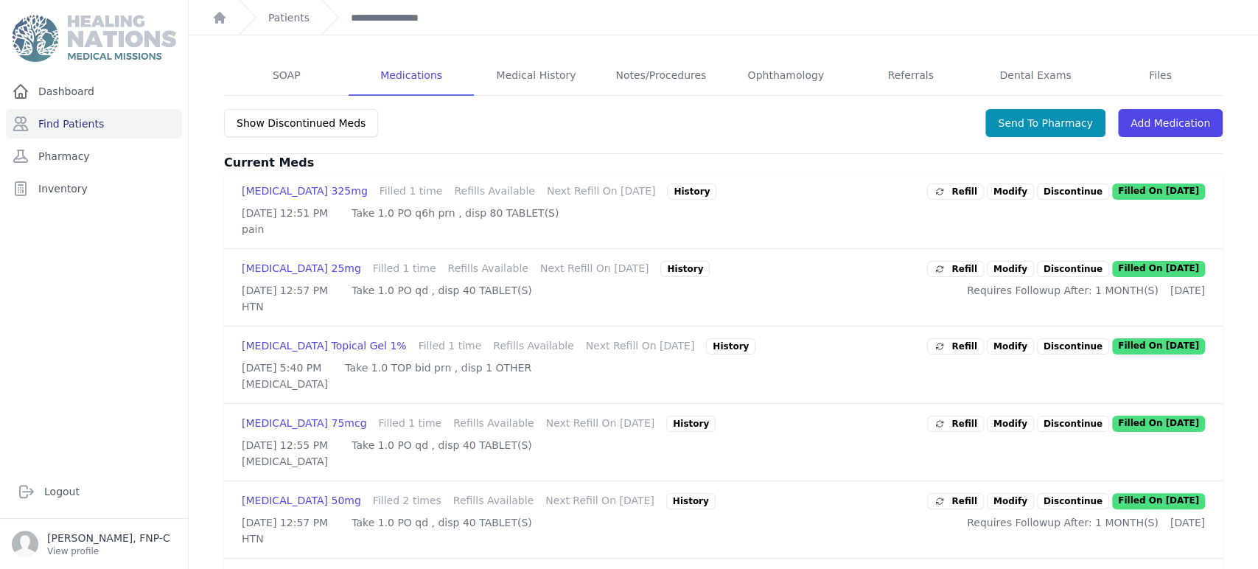
click at [996, 277] on link "Modify" at bounding box center [1010, 269] width 47 height 16
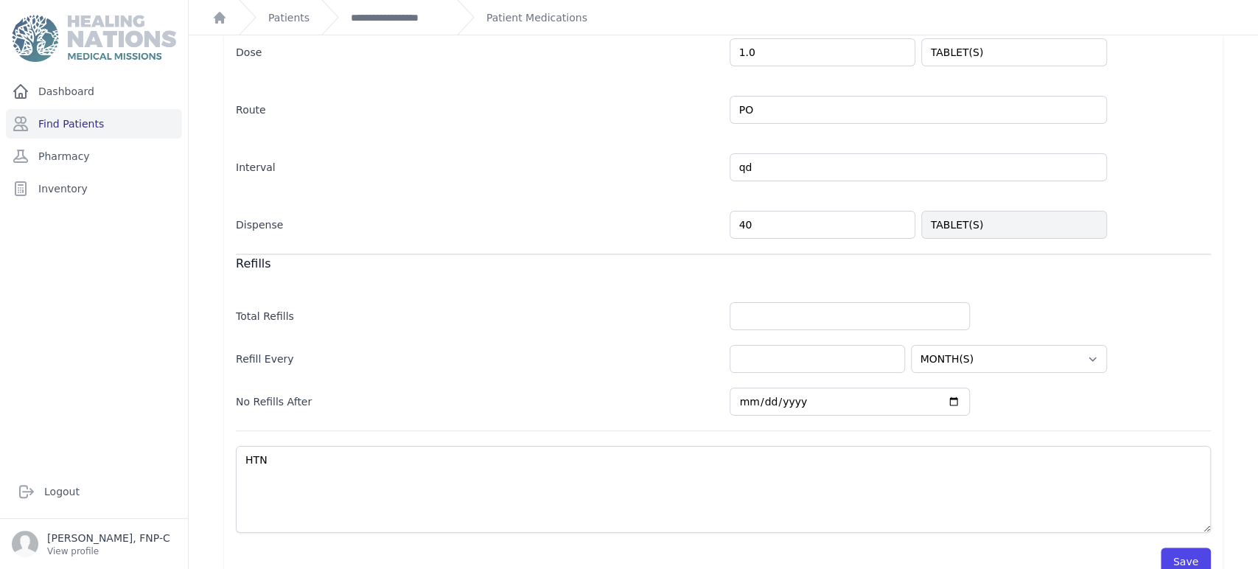
scroll to position [324, 0]
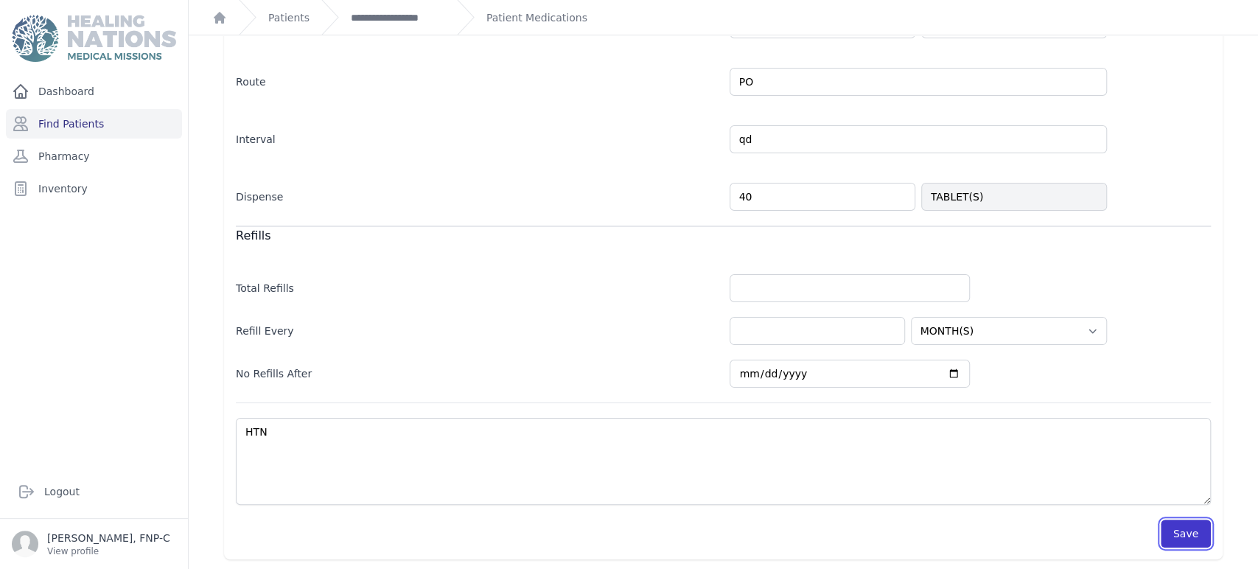
click at [1167, 534] on button "Save" at bounding box center [1186, 534] width 50 height 28
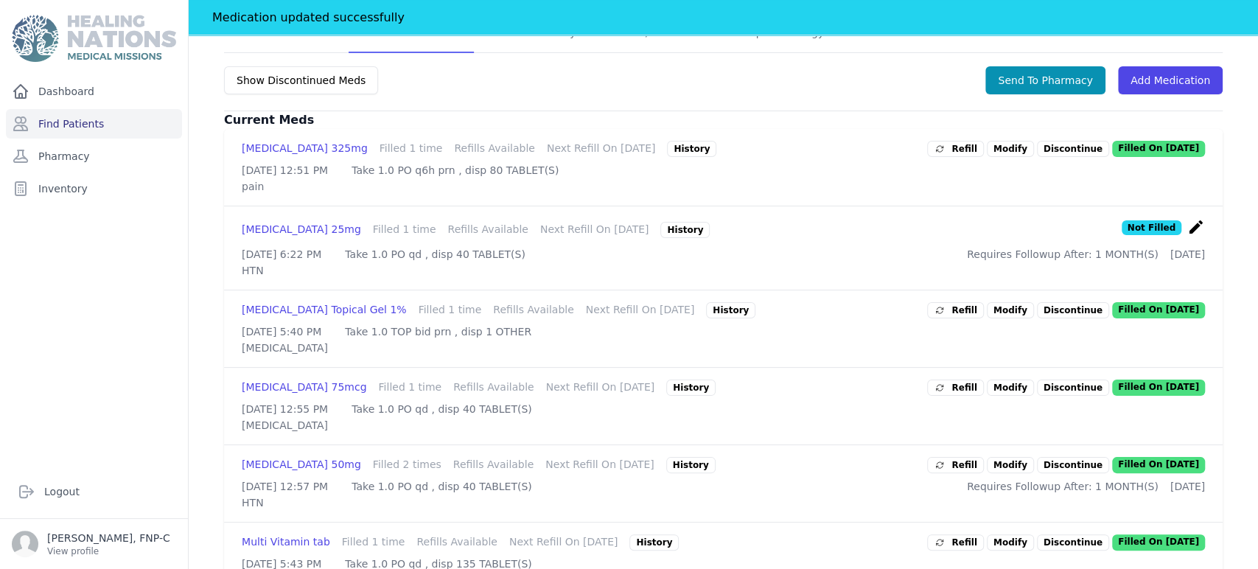
scroll to position [405, 0]
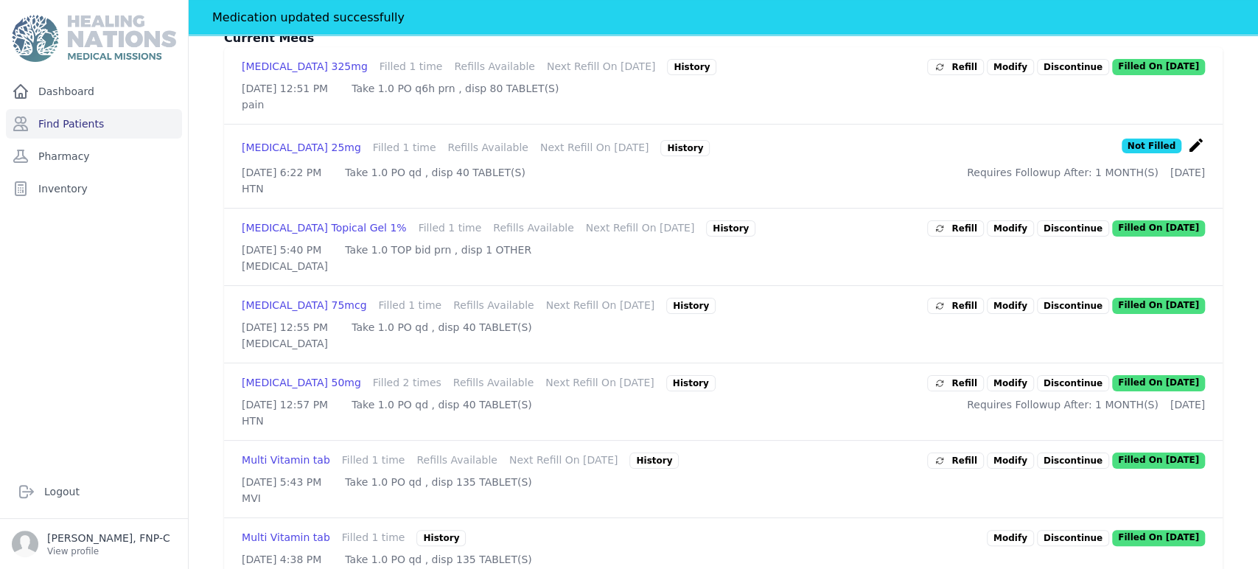
click at [1011, 314] on link "Modify" at bounding box center [1010, 306] width 47 height 16
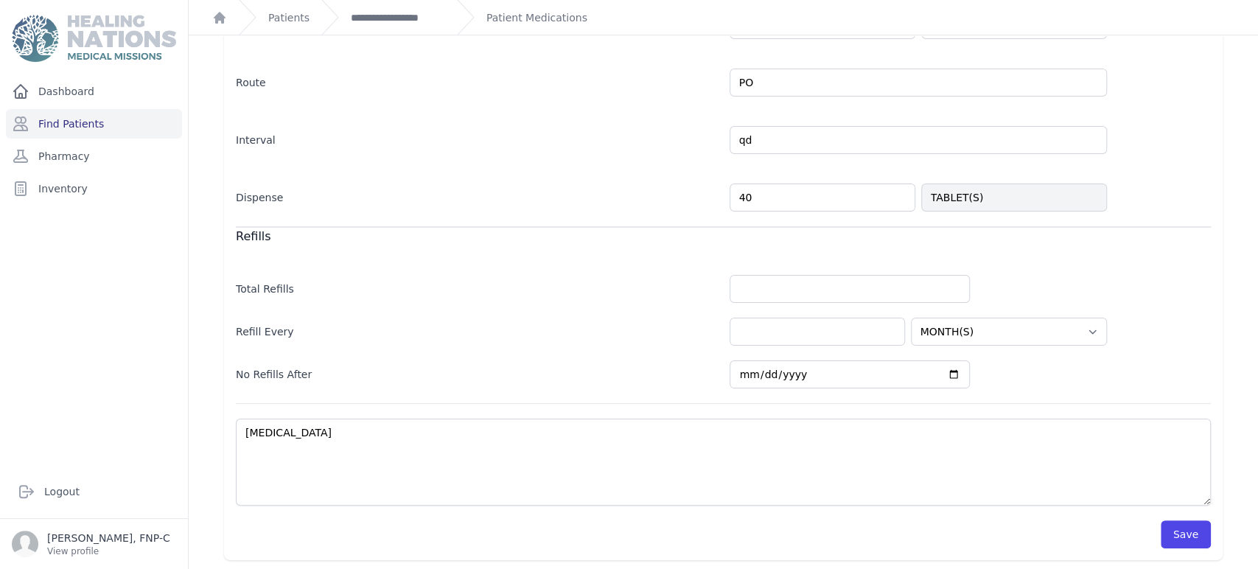
scroll to position [313, 0]
click at [1188, 525] on button "Save" at bounding box center [1186, 534] width 50 height 28
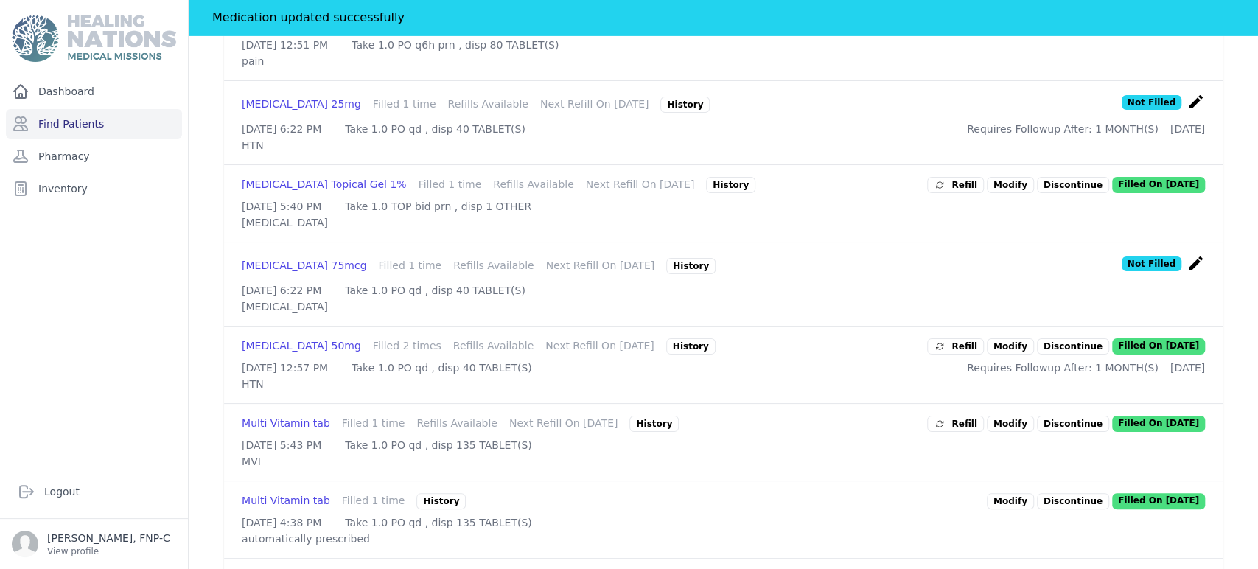
scroll to position [478, 0]
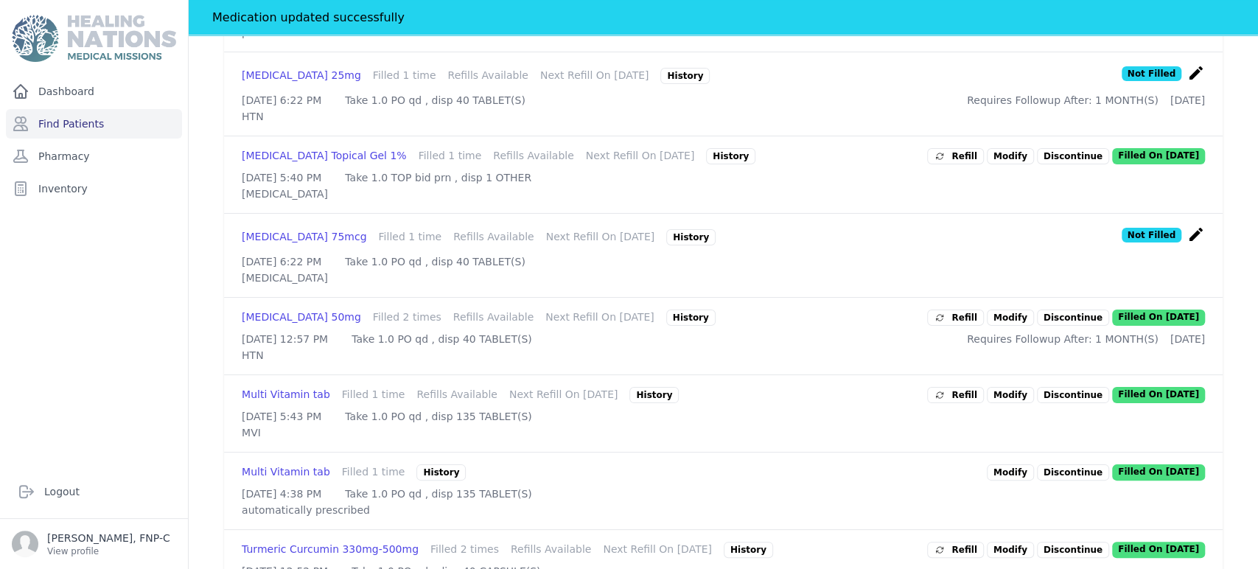
click at [1002, 326] on link "Modify" at bounding box center [1010, 318] width 47 height 16
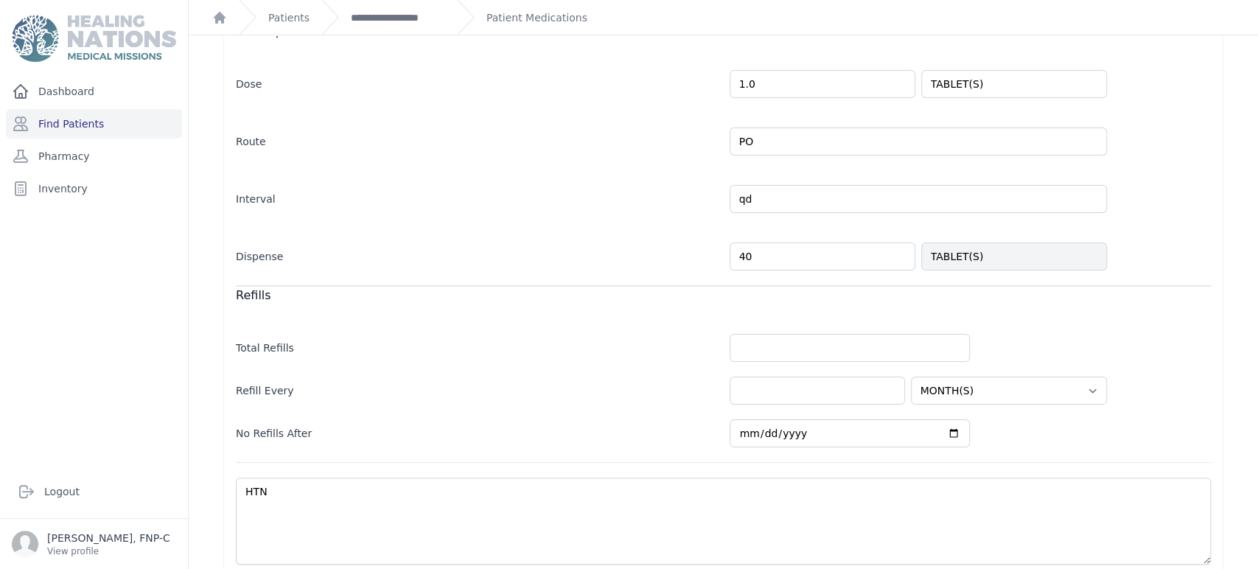
scroll to position [324, 0]
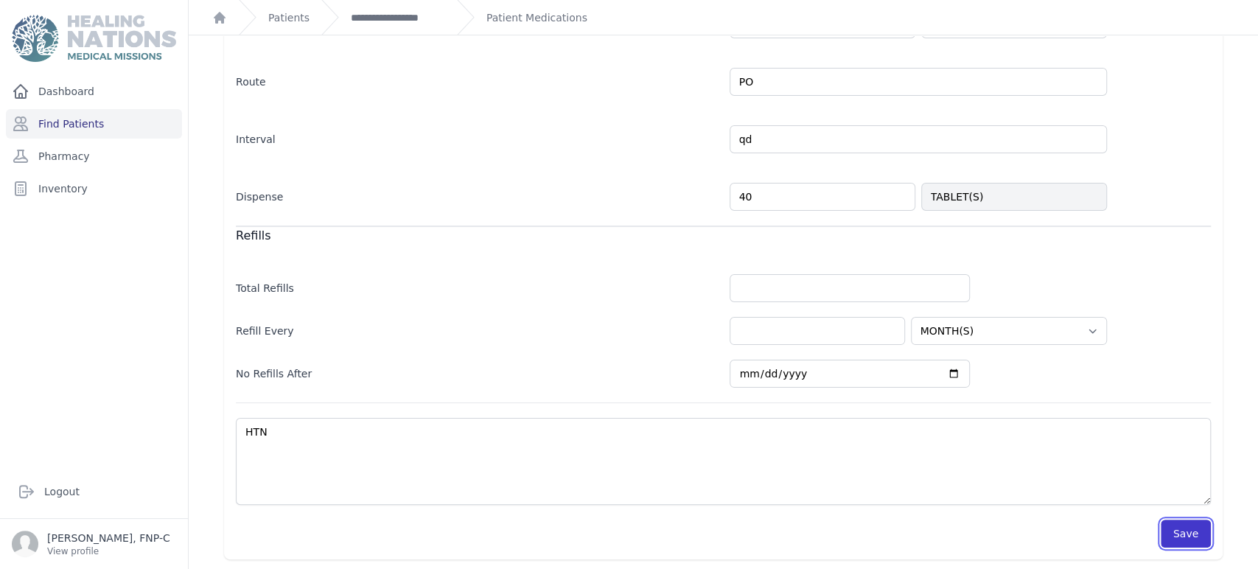
click at [1180, 532] on button "Save" at bounding box center [1186, 534] width 50 height 28
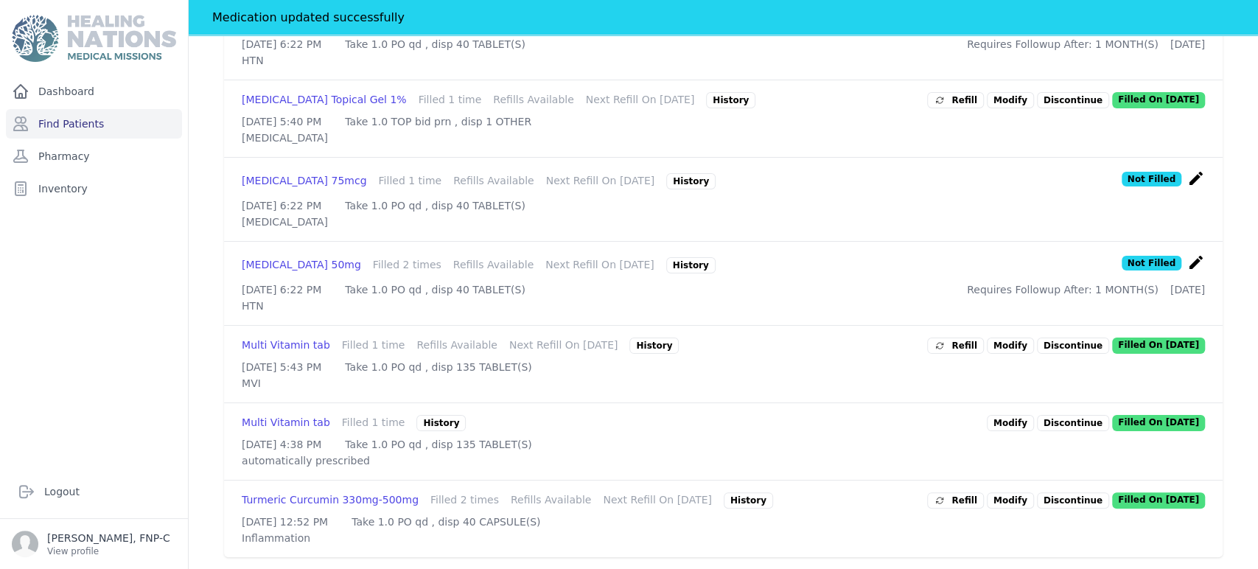
scroll to position [647, 0]
click at [1069, 338] on p "Discontinue" at bounding box center [1073, 346] width 72 height 16
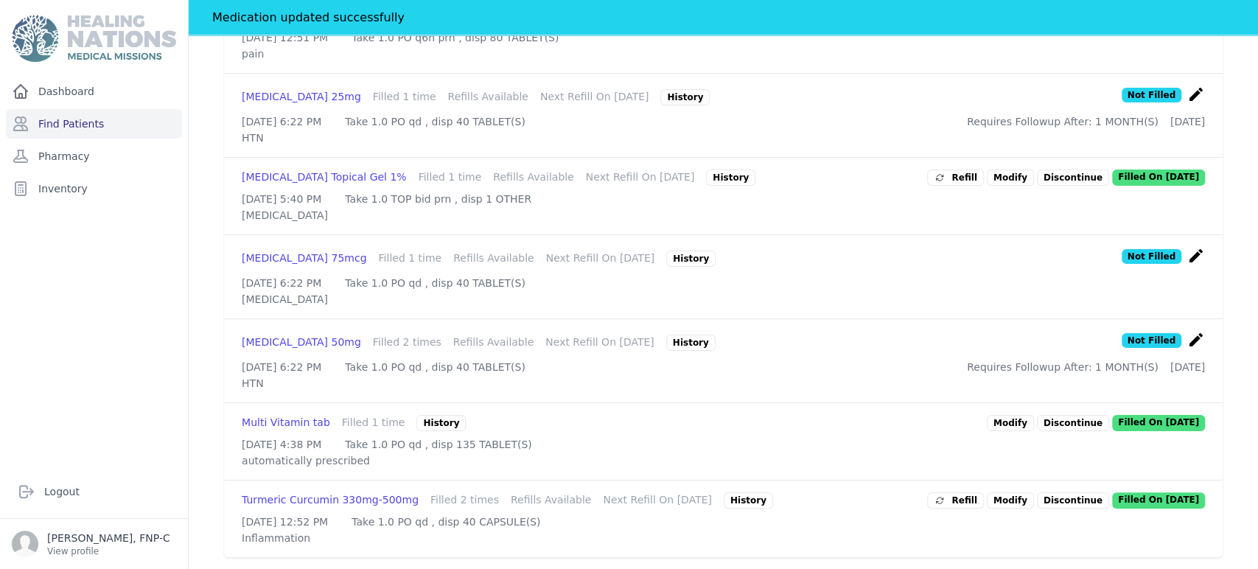
click at [1002, 492] on link "Modify" at bounding box center [1010, 500] width 47 height 16
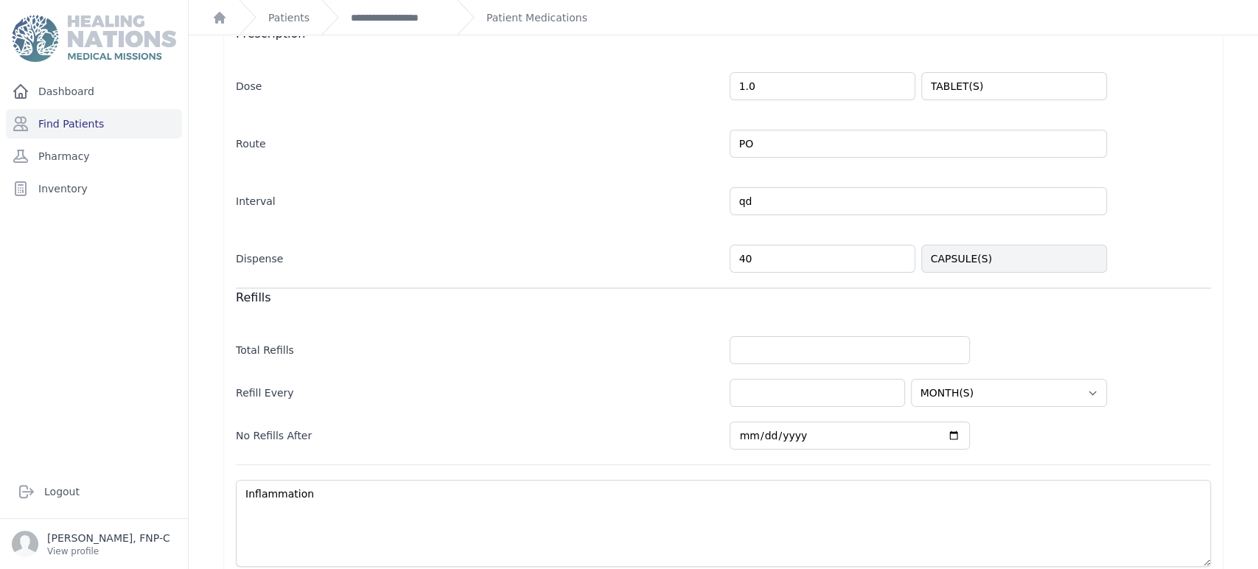
scroll to position [313, 0]
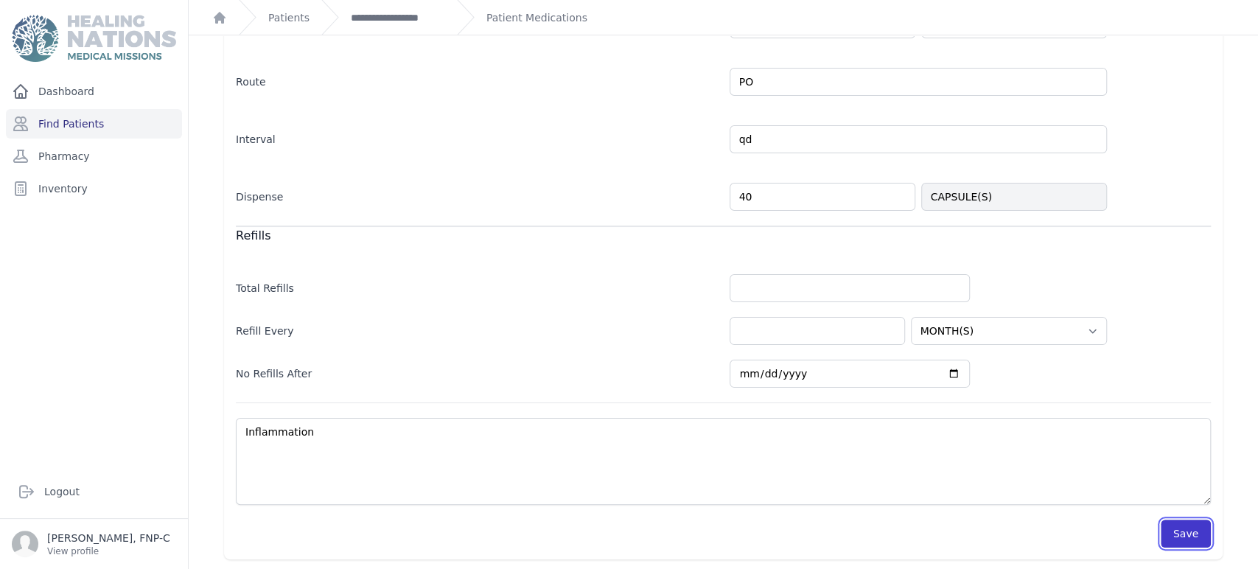
click at [1189, 523] on button "Save" at bounding box center [1186, 534] width 50 height 28
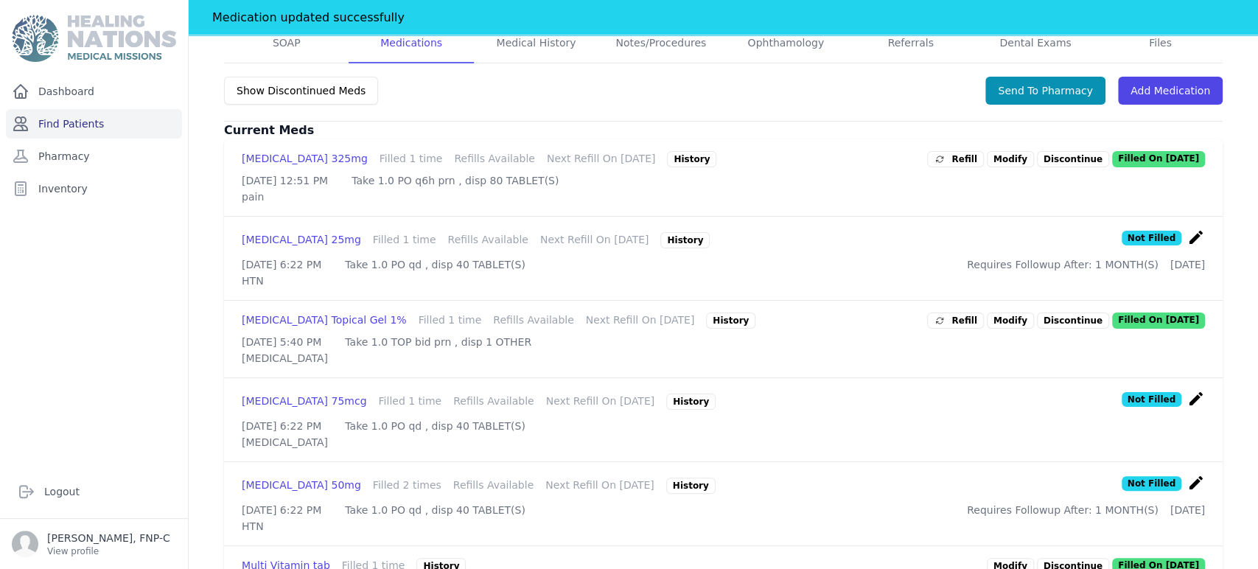
click at [84, 120] on link "Find Patients" at bounding box center [94, 123] width 176 height 29
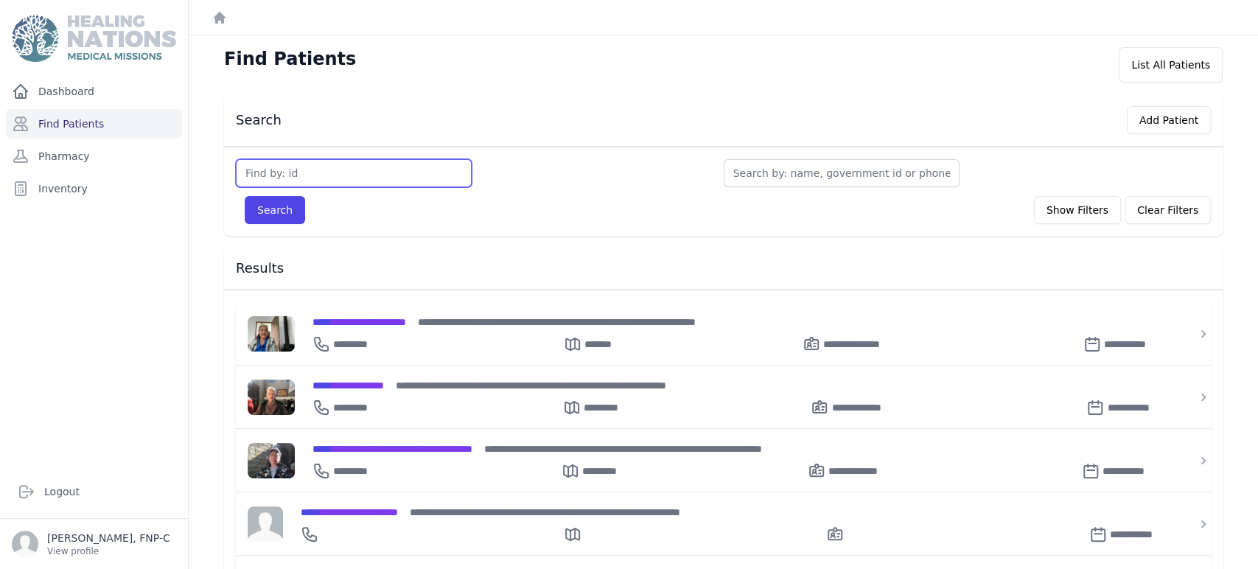
click at [252, 172] on input "text" at bounding box center [354, 173] width 236 height 28
type input "2345"
click at [256, 207] on button "Search" at bounding box center [275, 210] width 60 height 28
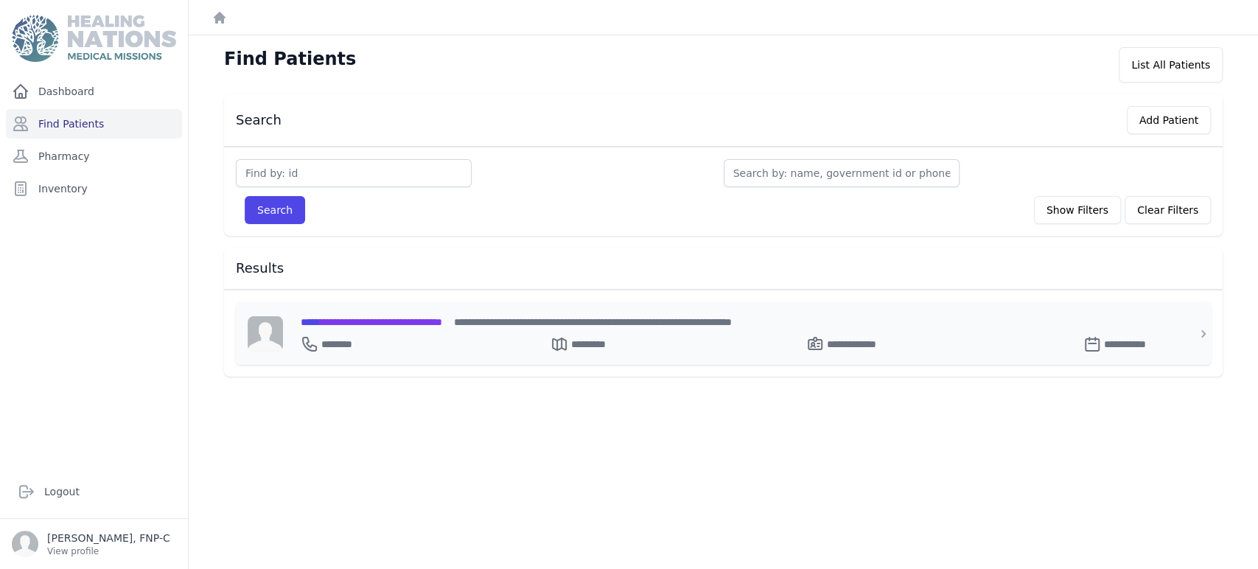
click at [331, 320] on span "**********" at bounding box center [371, 322] width 141 height 10
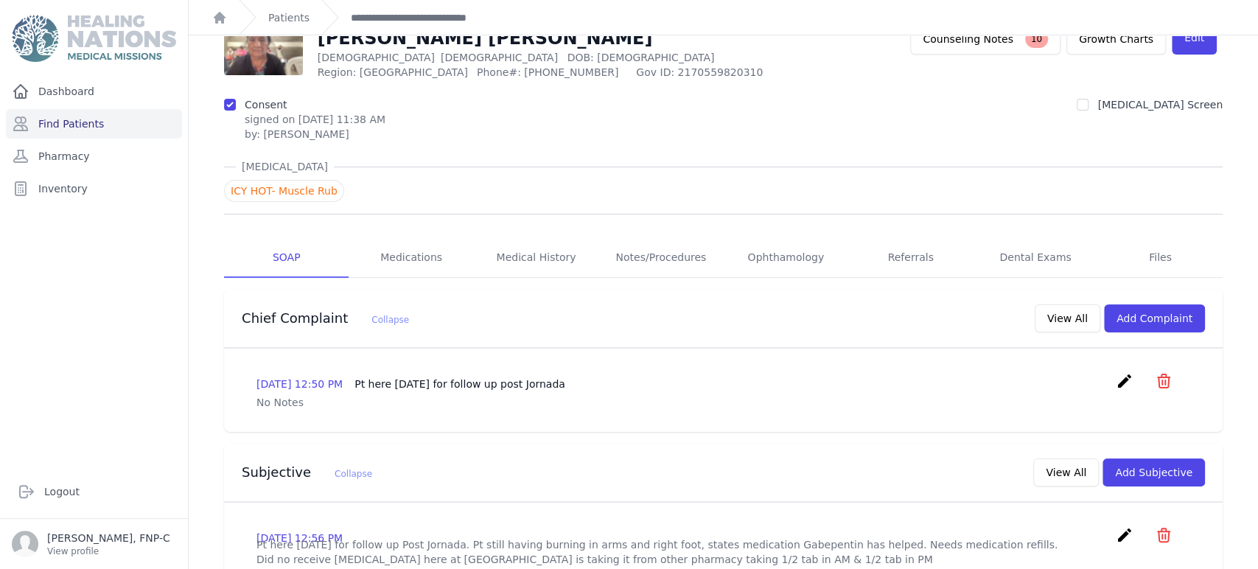
scroll to position [13, 0]
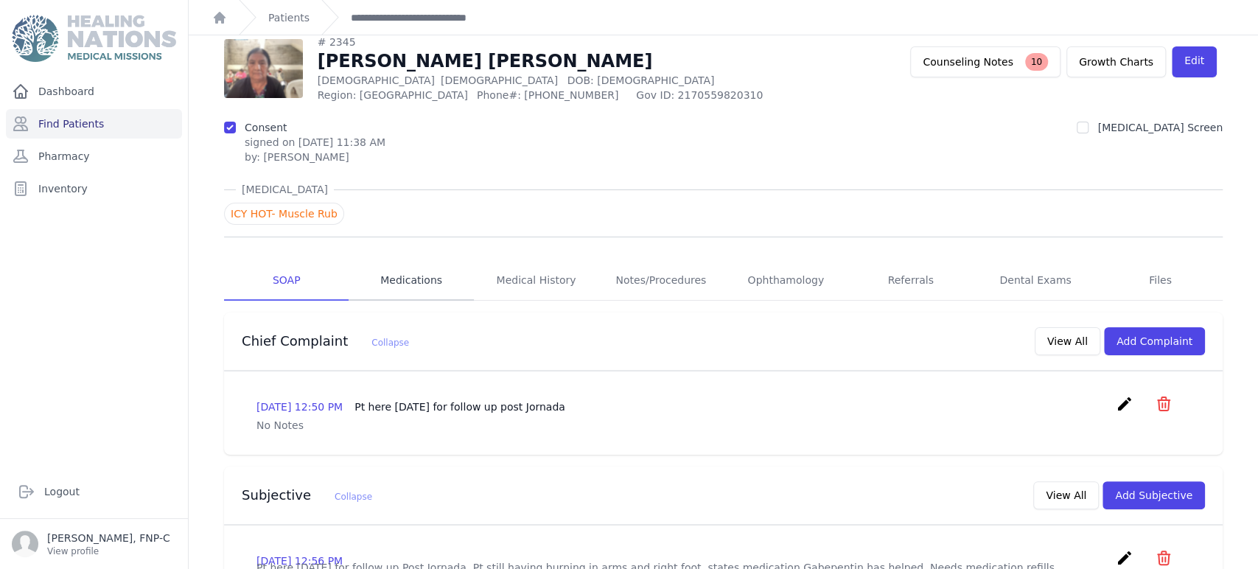
click at [430, 282] on link "Medications" at bounding box center [411, 281] width 125 height 40
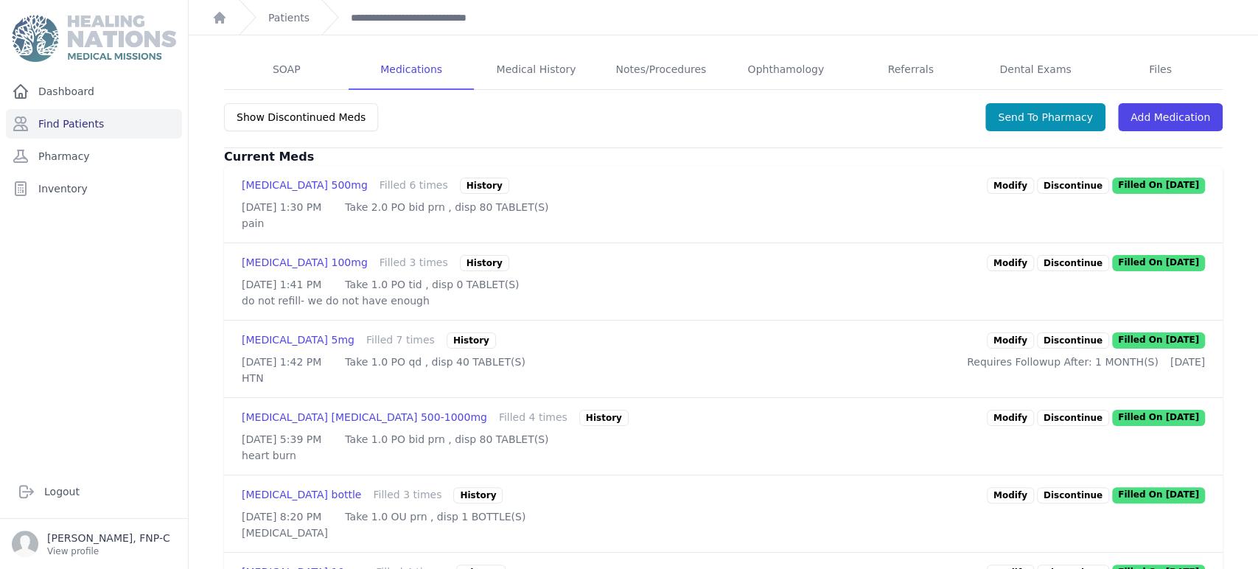
scroll to position [340, 0]
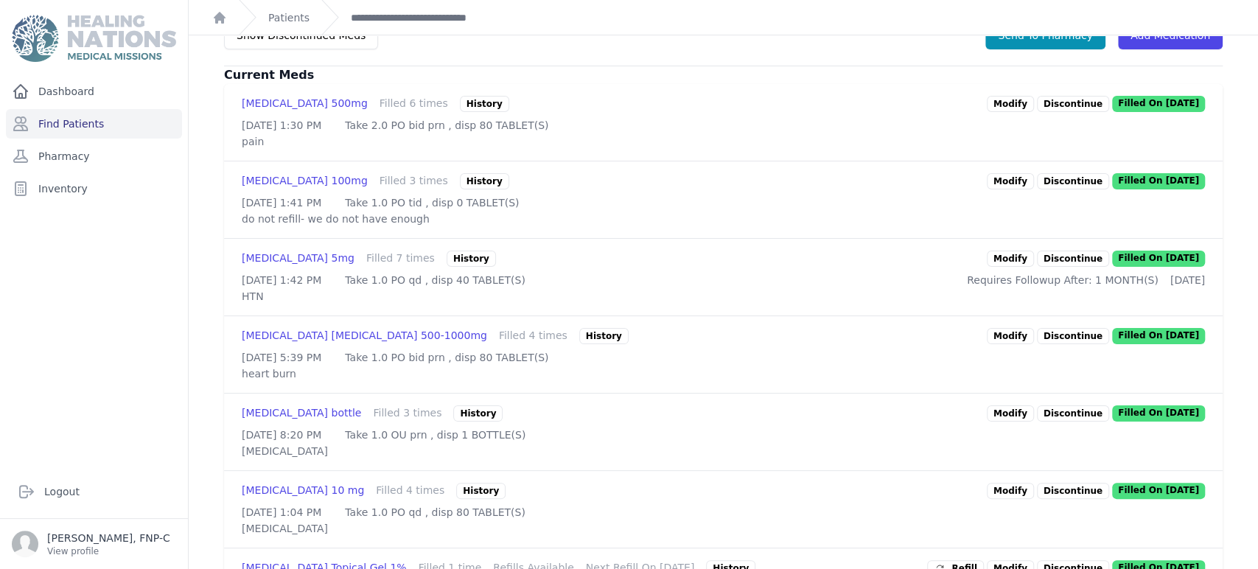
click at [1019, 267] on link "Modify" at bounding box center [1010, 259] width 47 height 16
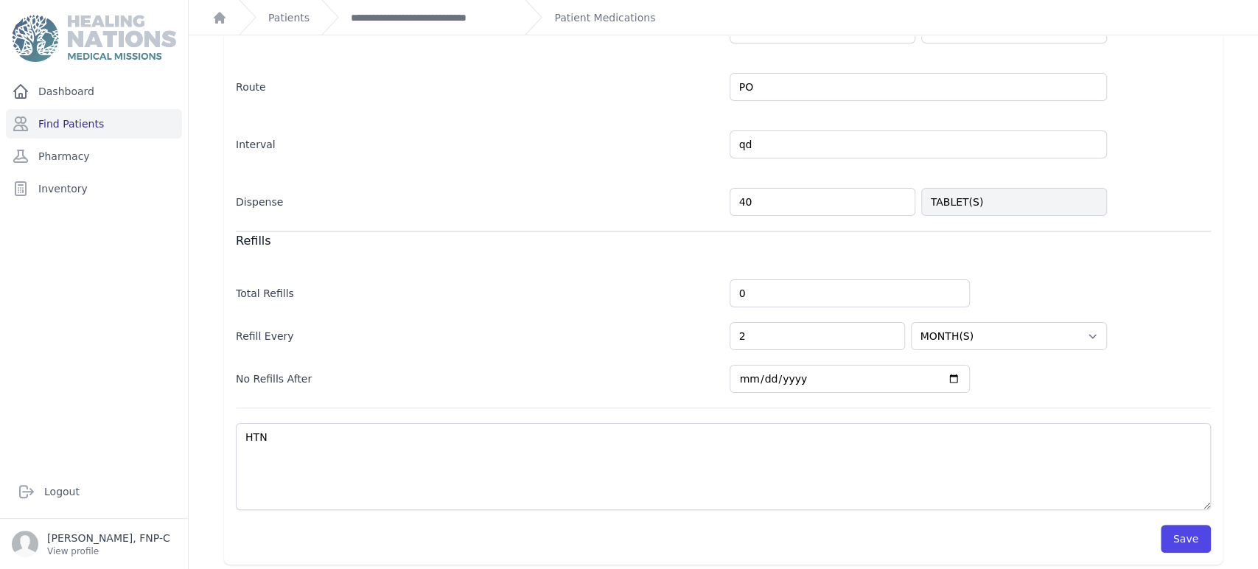
scroll to position [330, 0]
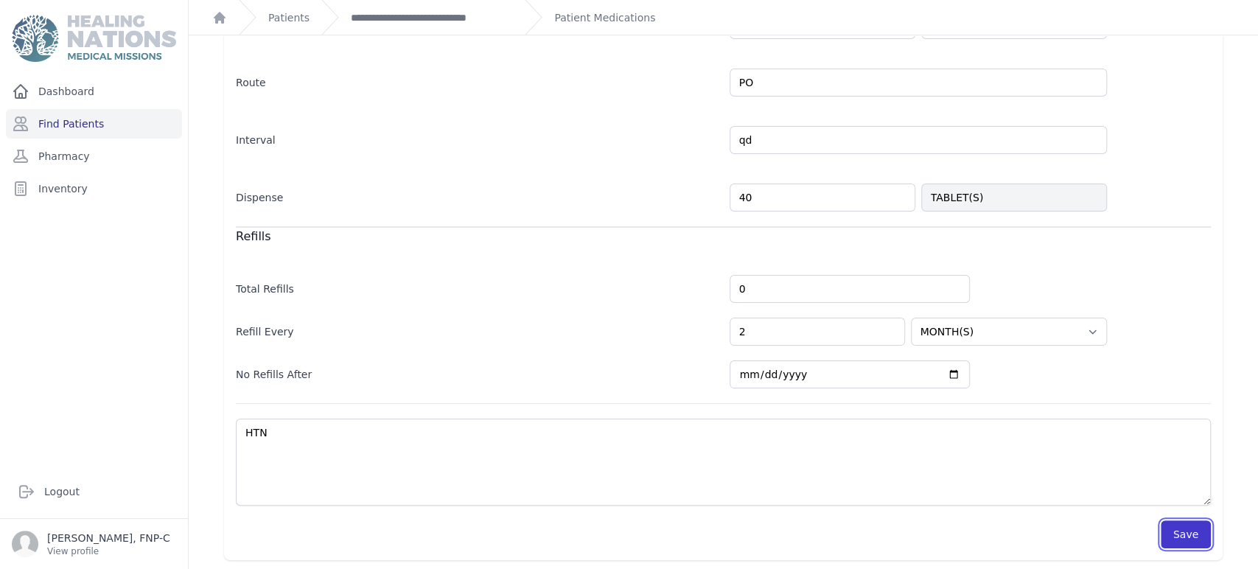
click at [1166, 525] on button "Save" at bounding box center [1186, 534] width 50 height 28
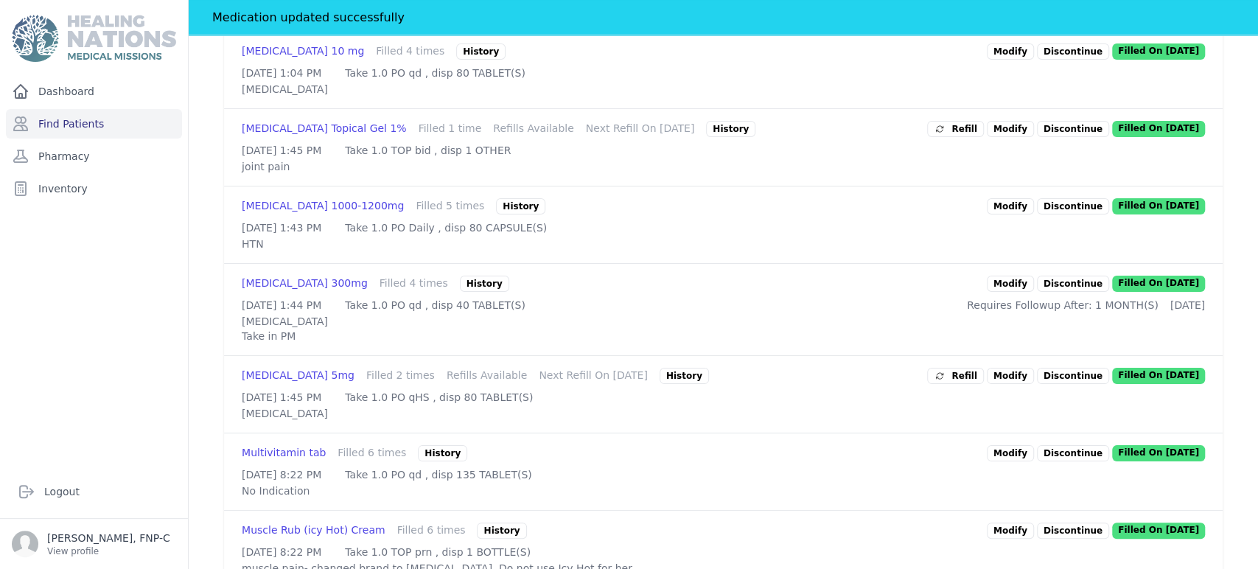
scroll to position [903, 0]
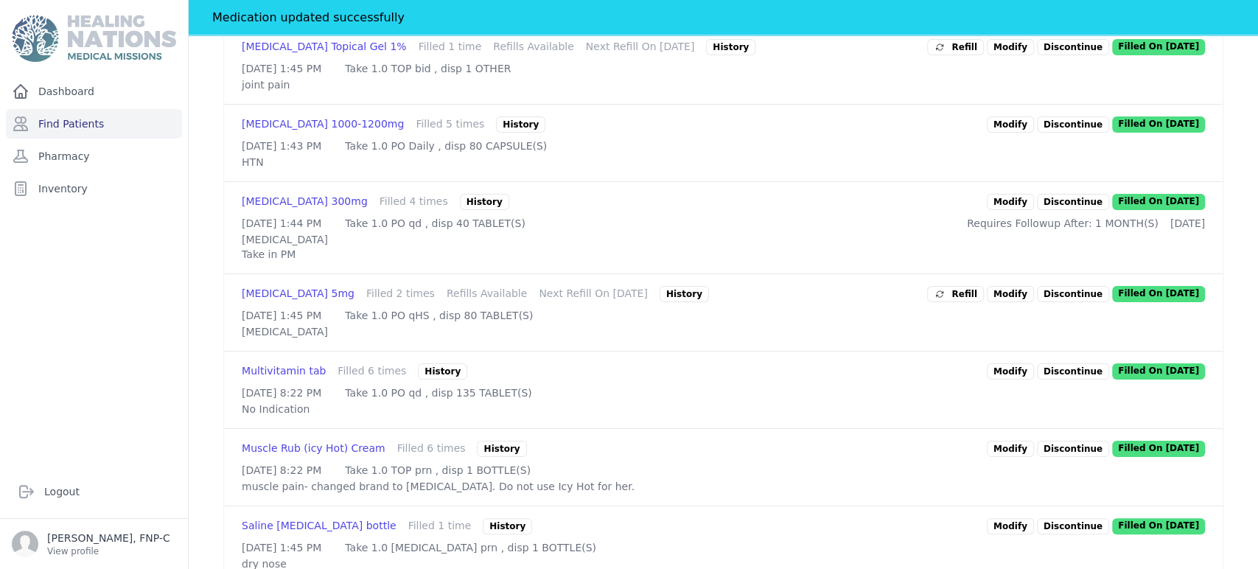
click at [1010, 210] on link "Modify" at bounding box center [1010, 202] width 47 height 16
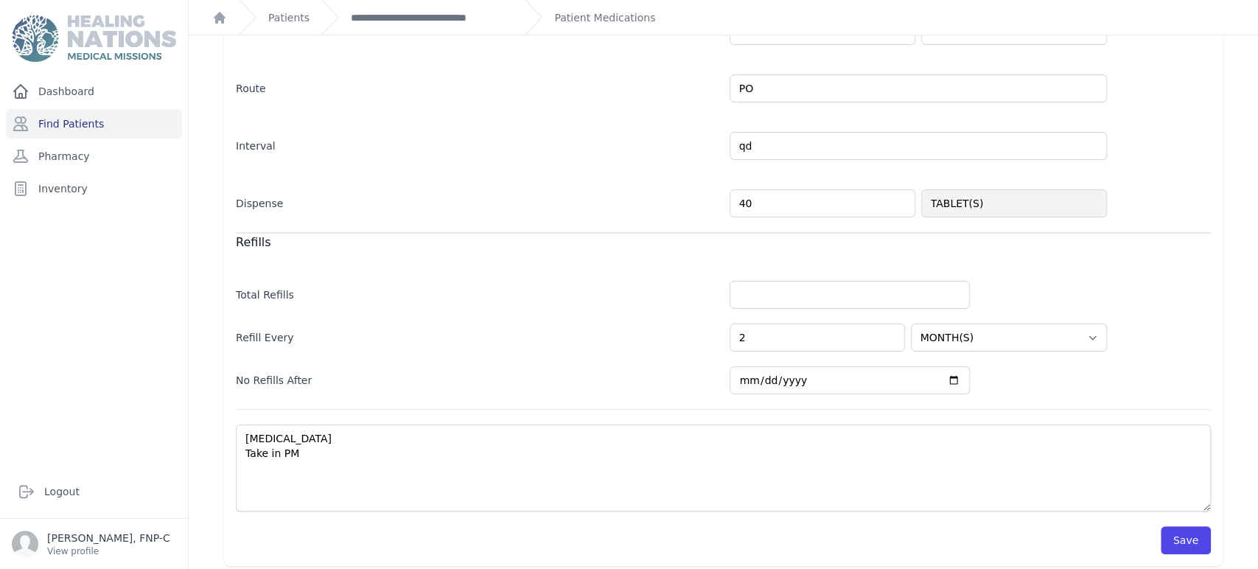
scroll to position [330, 0]
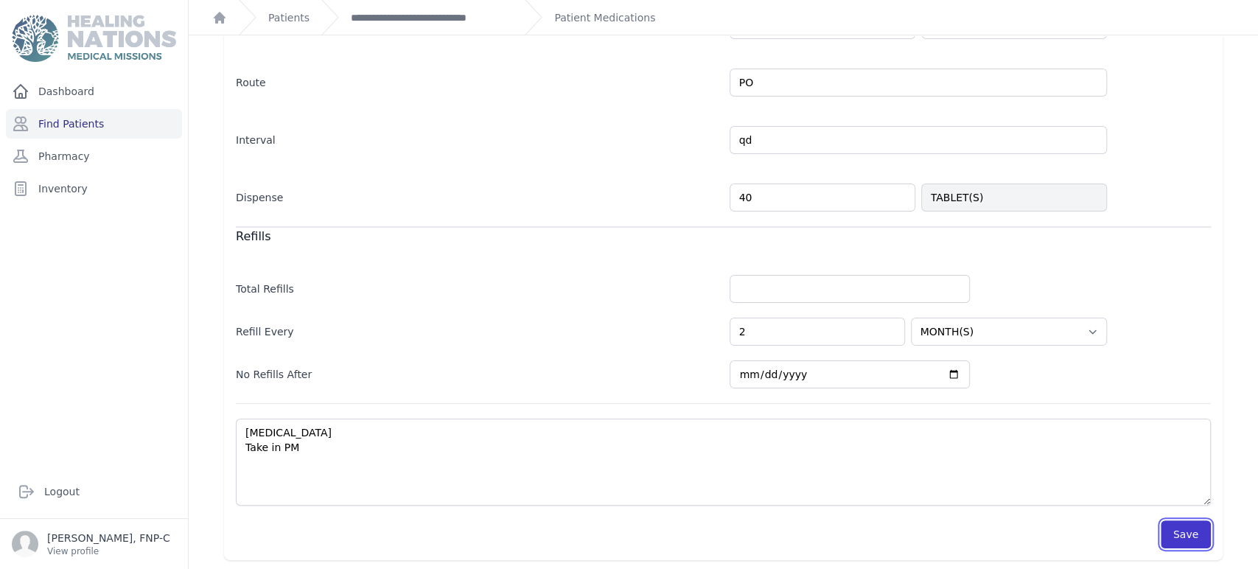
click at [1178, 532] on button "Save" at bounding box center [1186, 534] width 50 height 28
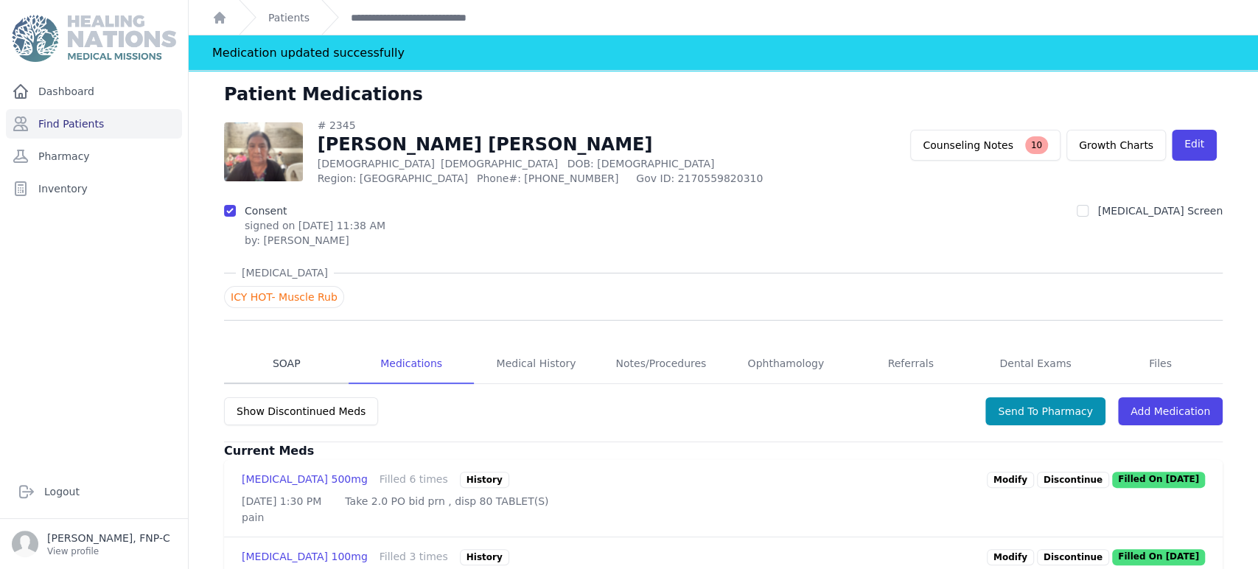
click at [281, 362] on link "SOAP" at bounding box center [286, 364] width 125 height 40
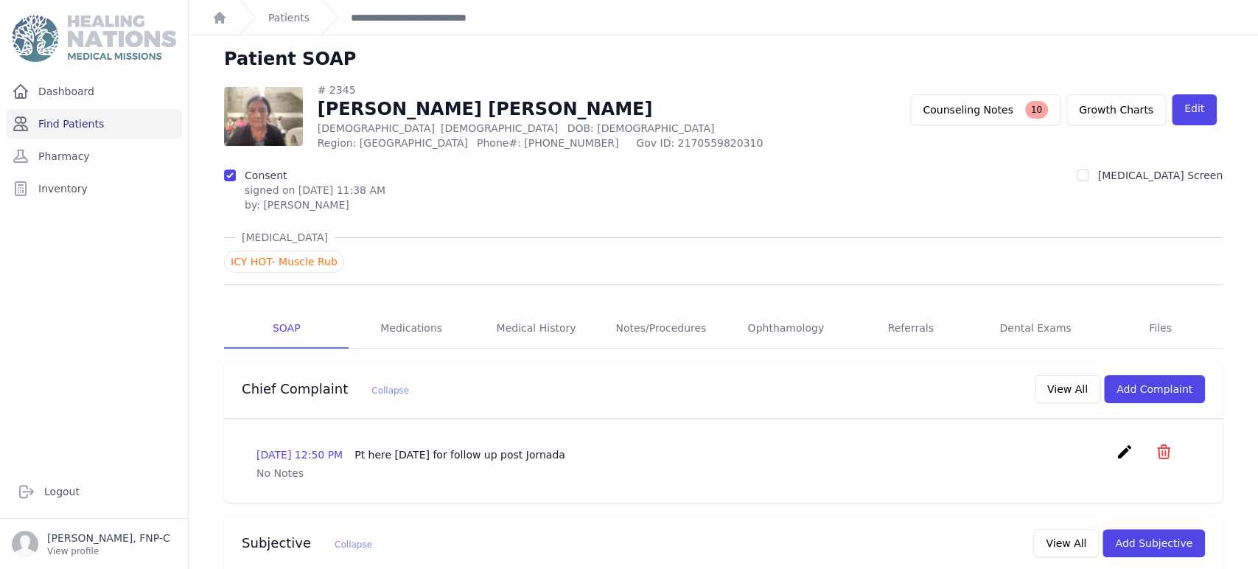
click at [69, 122] on link "Find Patients" at bounding box center [94, 123] width 176 height 29
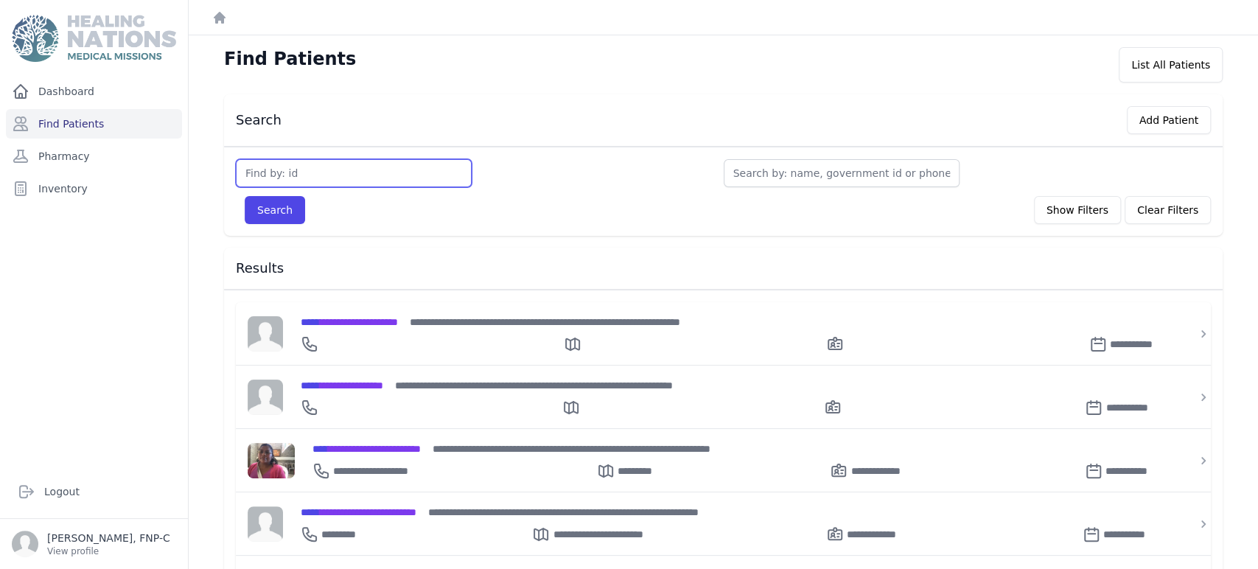
click at [251, 171] on input "text" at bounding box center [354, 173] width 236 height 28
type input "3462"
click at [281, 213] on button "Search" at bounding box center [275, 210] width 60 height 28
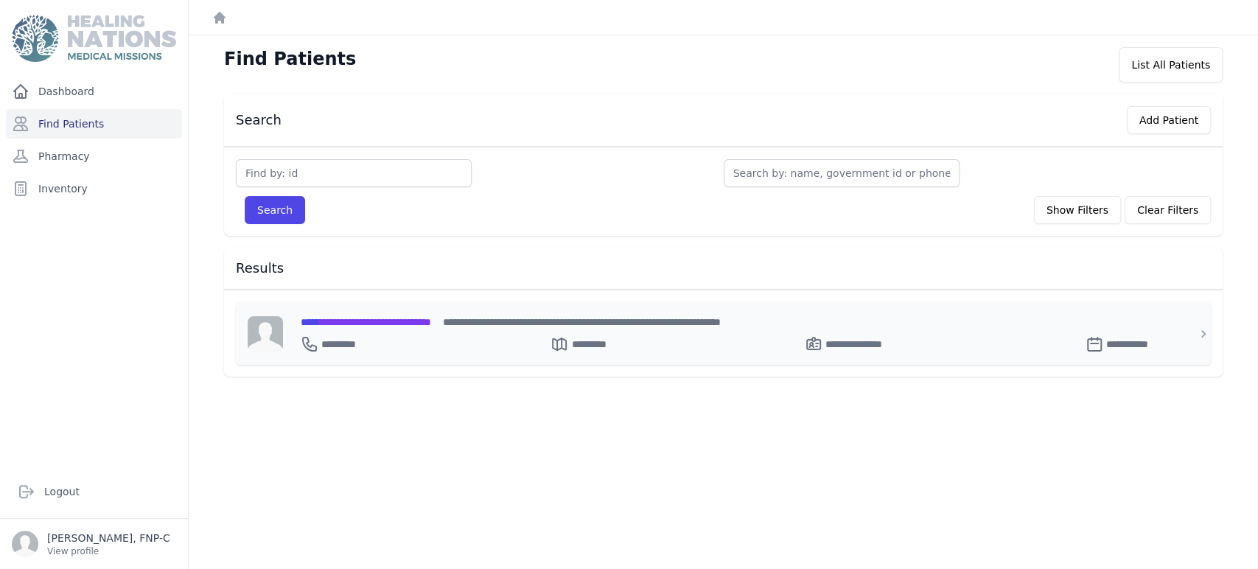
click at [366, 322] on span "**********" at bounding box center [366, 322] width 130 height 10
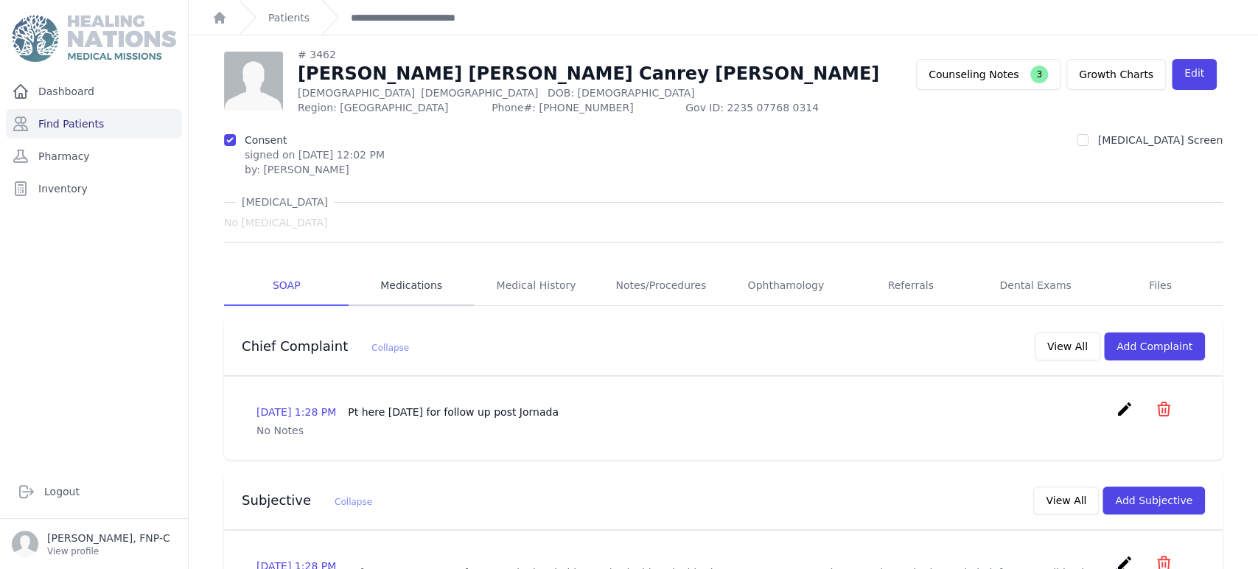
click at [407, 288] on link "Medications" at bounding box center [411, 286] width 125 height 40
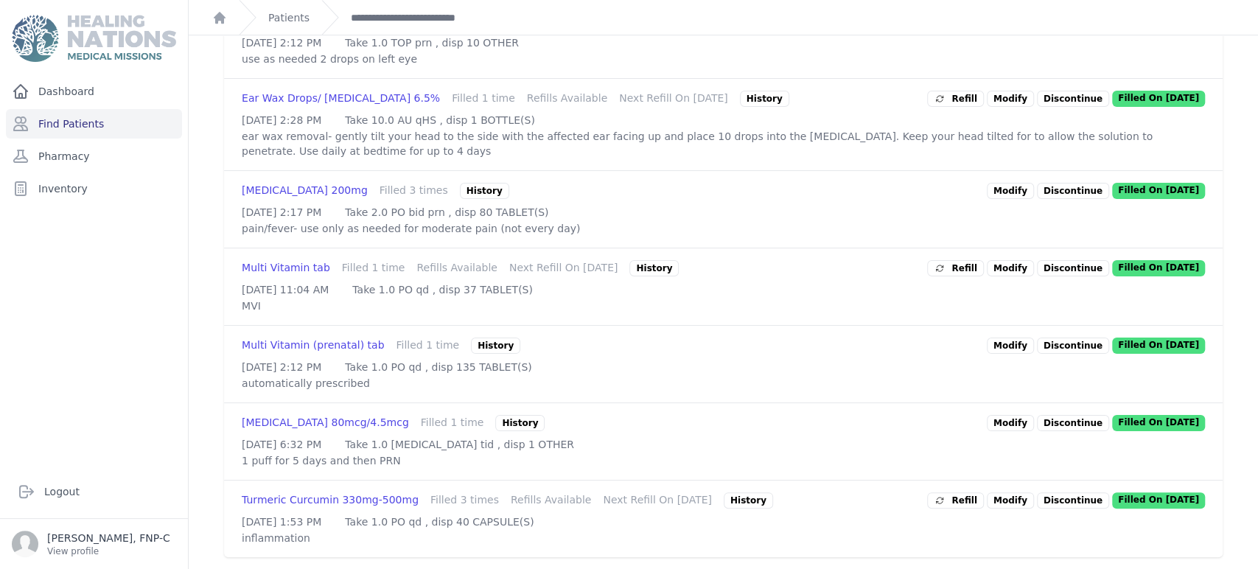
scroll to position [714, 0]
click at [1001, 492] on link "Modify" at bounding box center [1010, 500] width 47 height 16
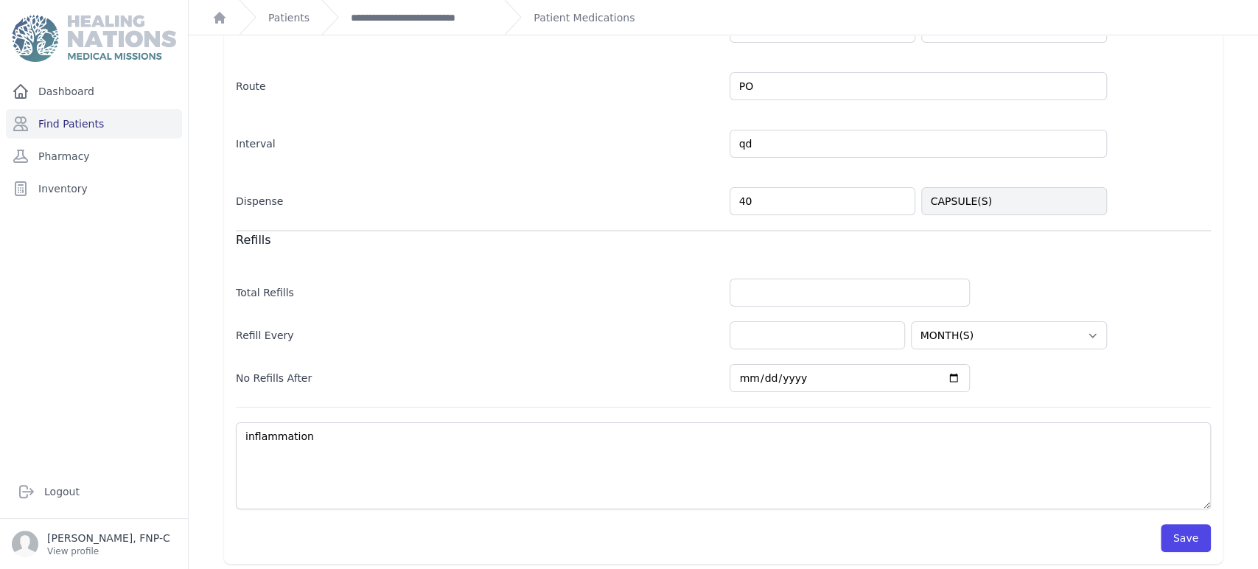
scroll to position [313, 0]
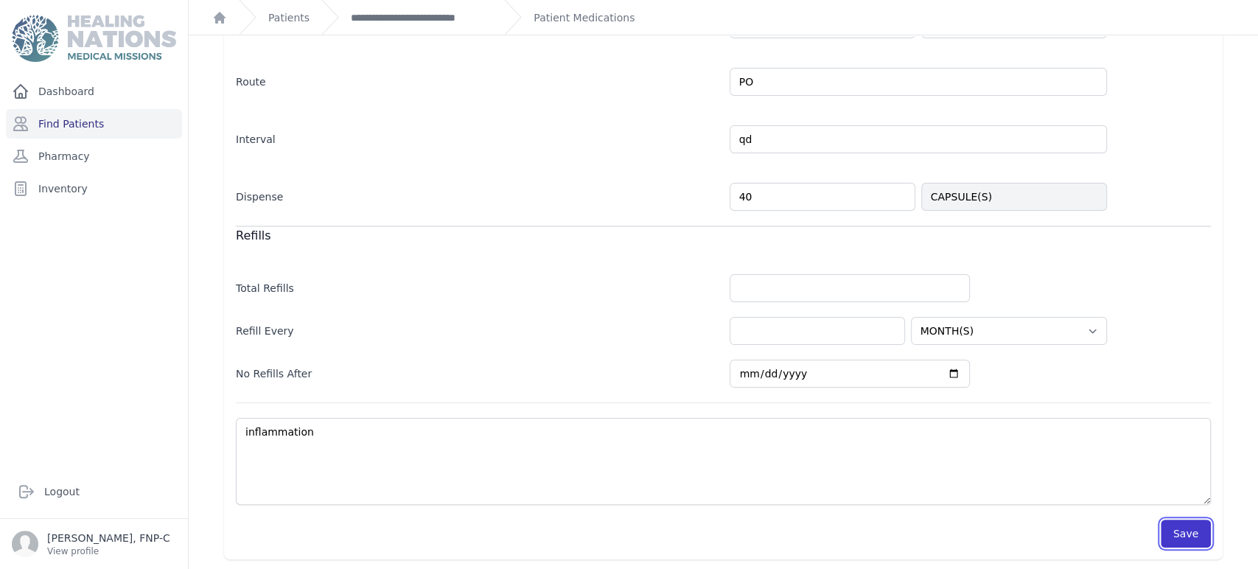
click at [1167, 531] on button "Save" at bounding box center [1186, 534] width 50 height 28
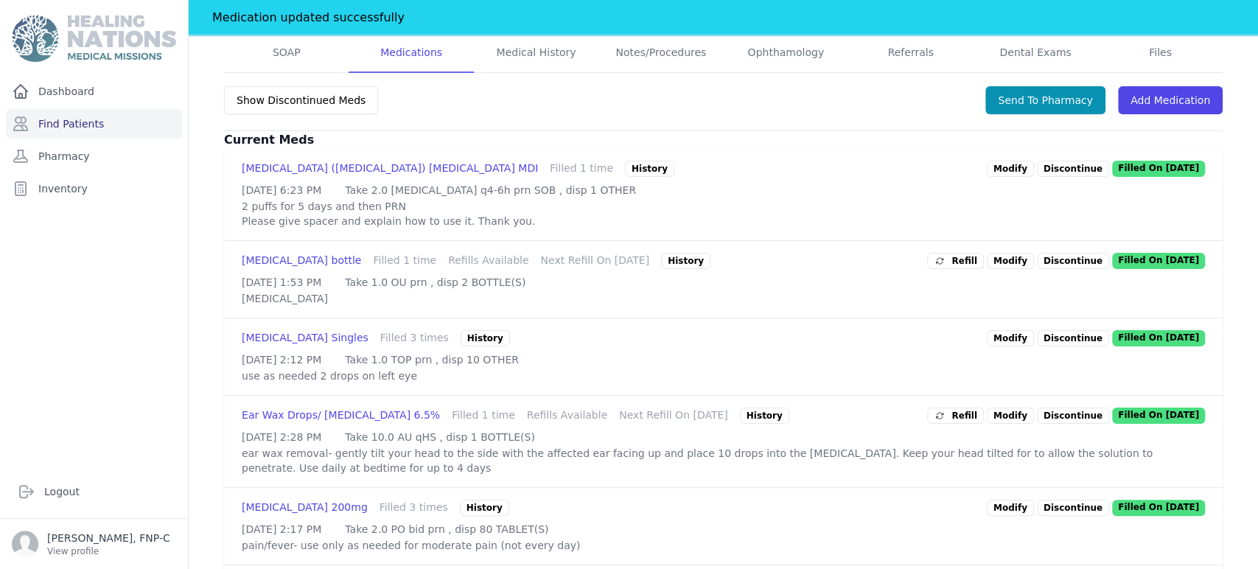
scroll to position [265, 0]
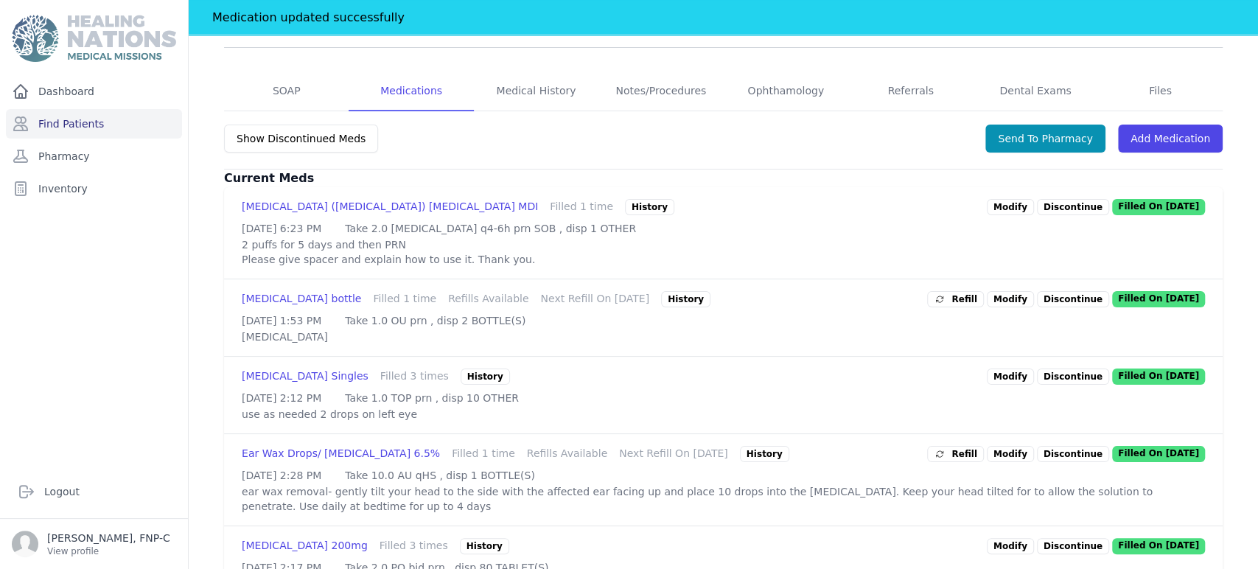
click at [1004, 307] on link "Modify" at bounding box center [1010, 299] width 47 height 16
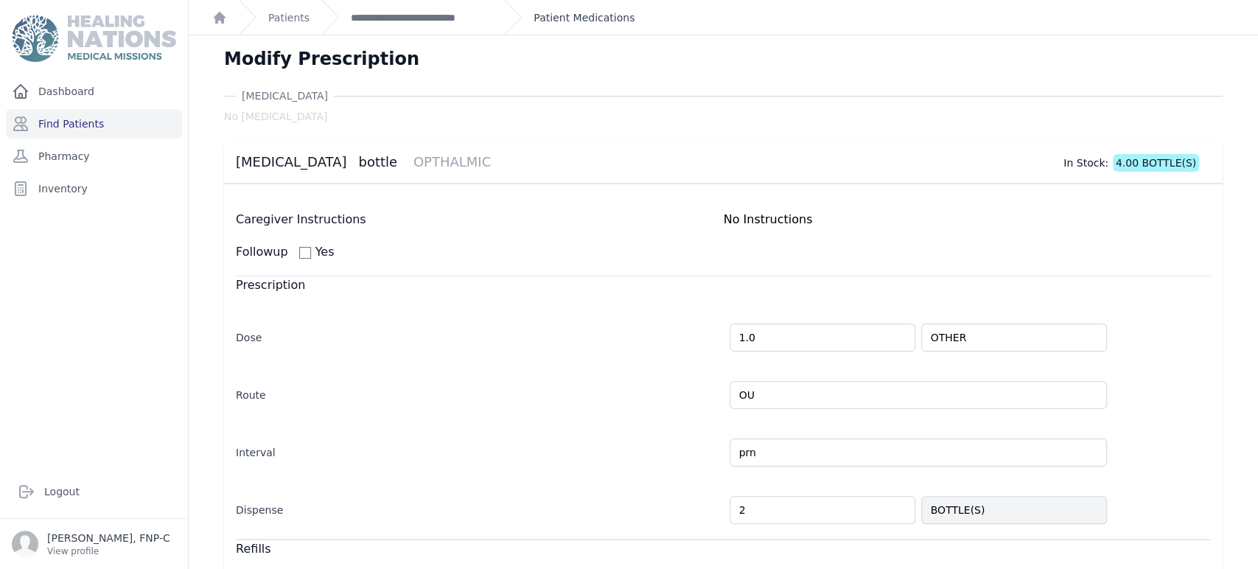
click at [575, 19] on link "Patient Medications" at bounding box center [584, 17] width 101 height 15
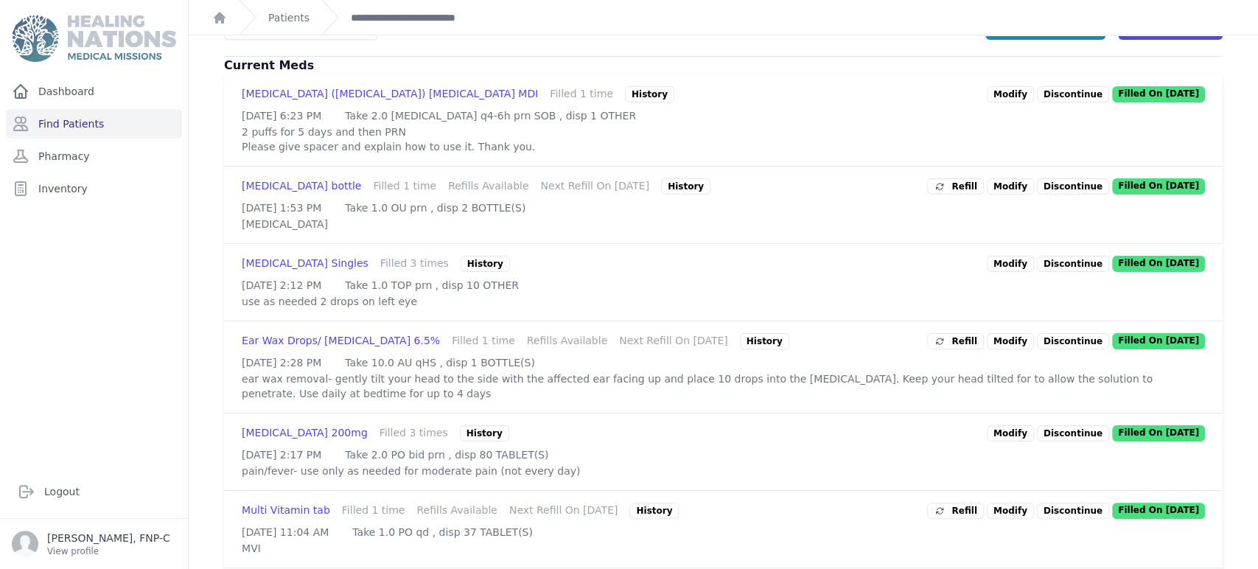
scroll to position [409, 0]
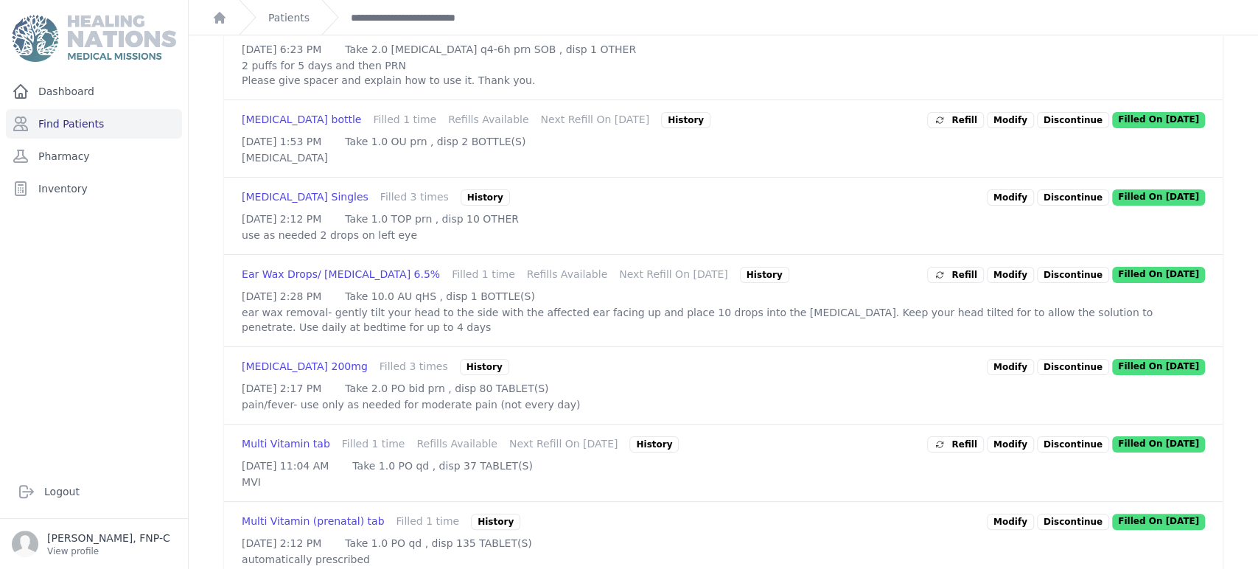
click at [997, 206] on link "Modify" at bounding box center [1010, 197] width 47 height 16
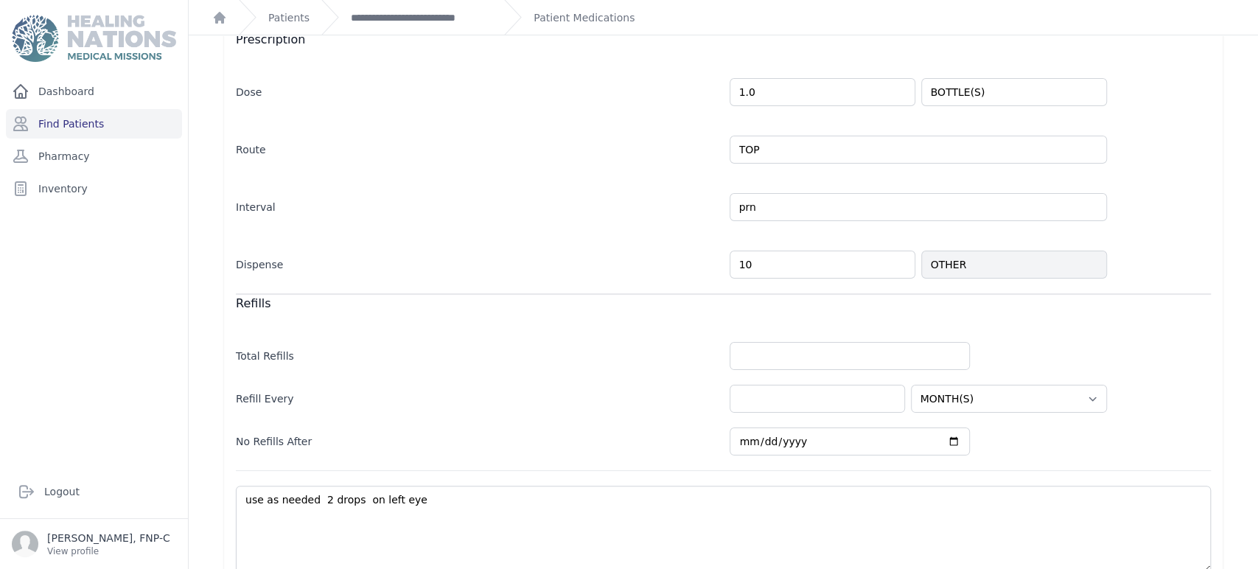
scroll to position [313, 0]
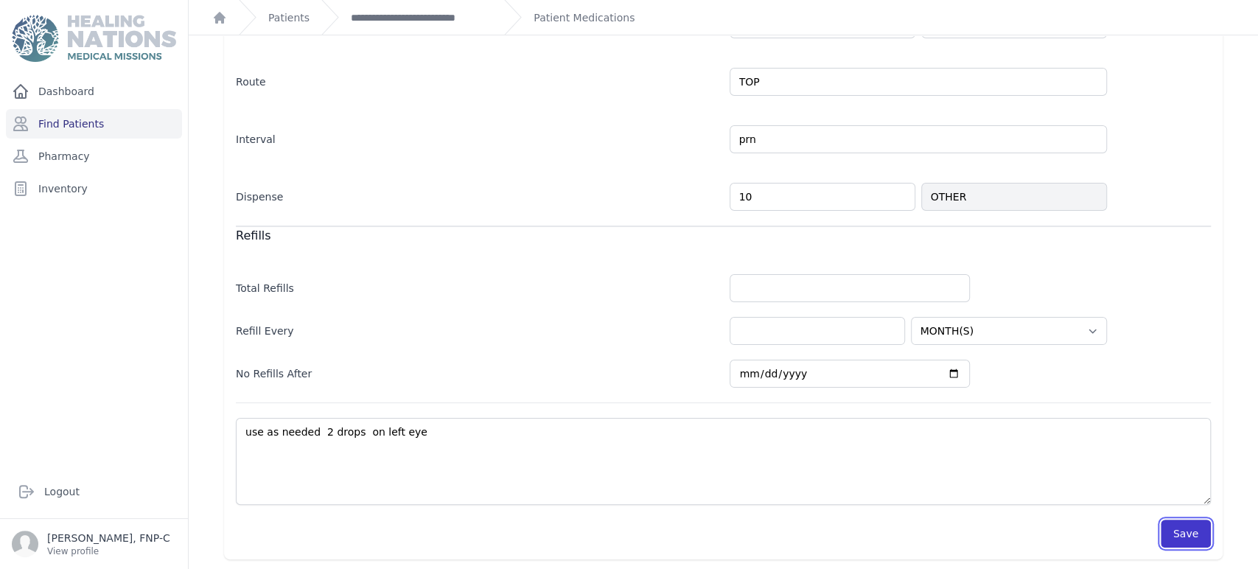
click at [1183, 531] on button "Save" at bounding box center [1186, 534] width 50 height 28
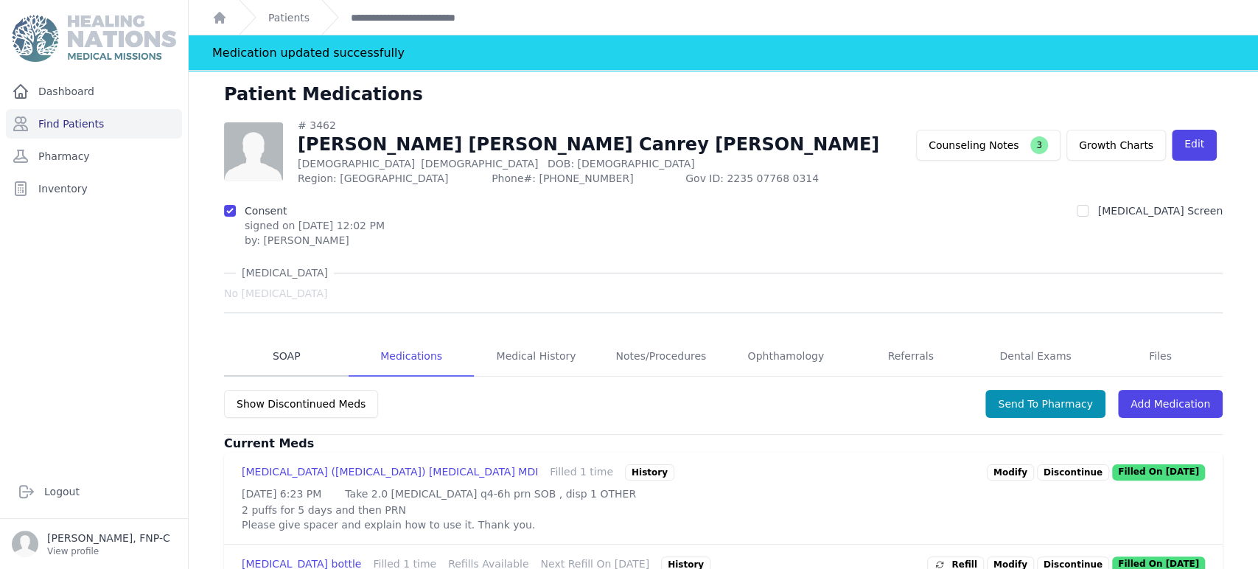
click at [281, 358] on link "SOAP" at bounding box center [286, 357] width 125 height 40
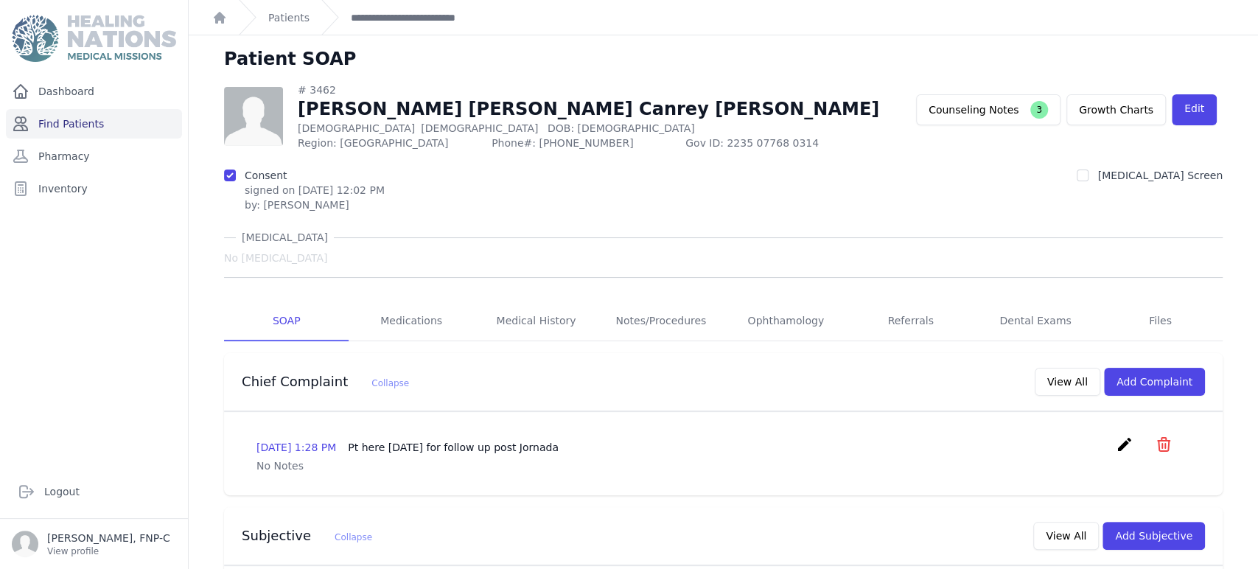
click at [57, 120] on link "Find Patients" at bounding box center [94, 123] width 176 height 29
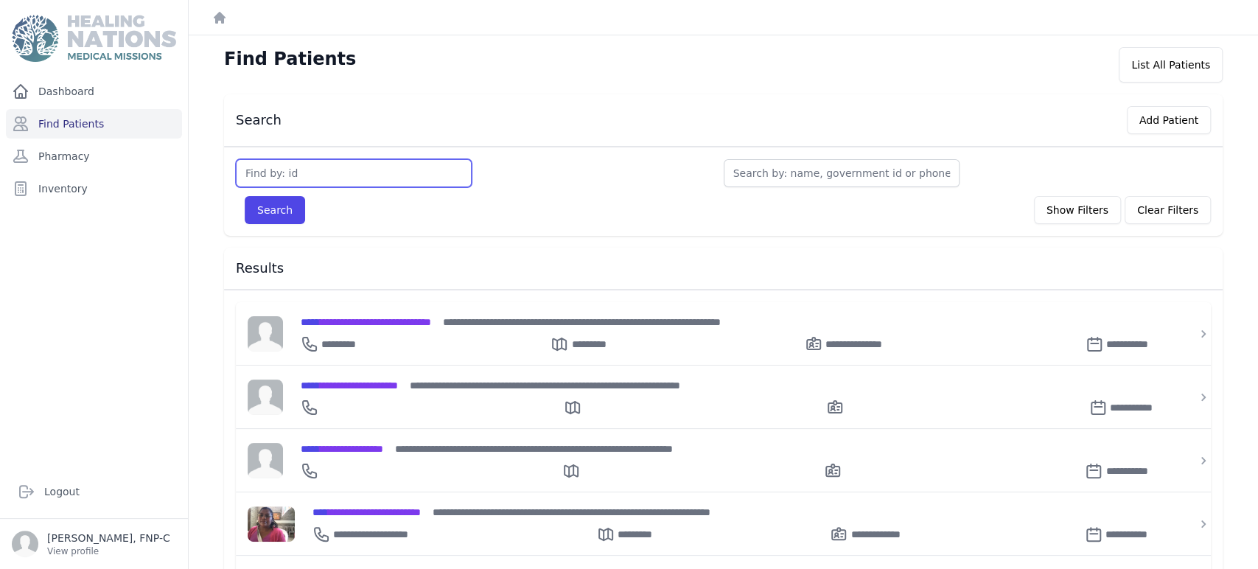
click at [271, 172] on input "text" at bounding box center [354, 173] width 236 height 28
type input "2868"
click at [260, 204] on button "Search" at bounding box center [275, 210] width 60 height 28
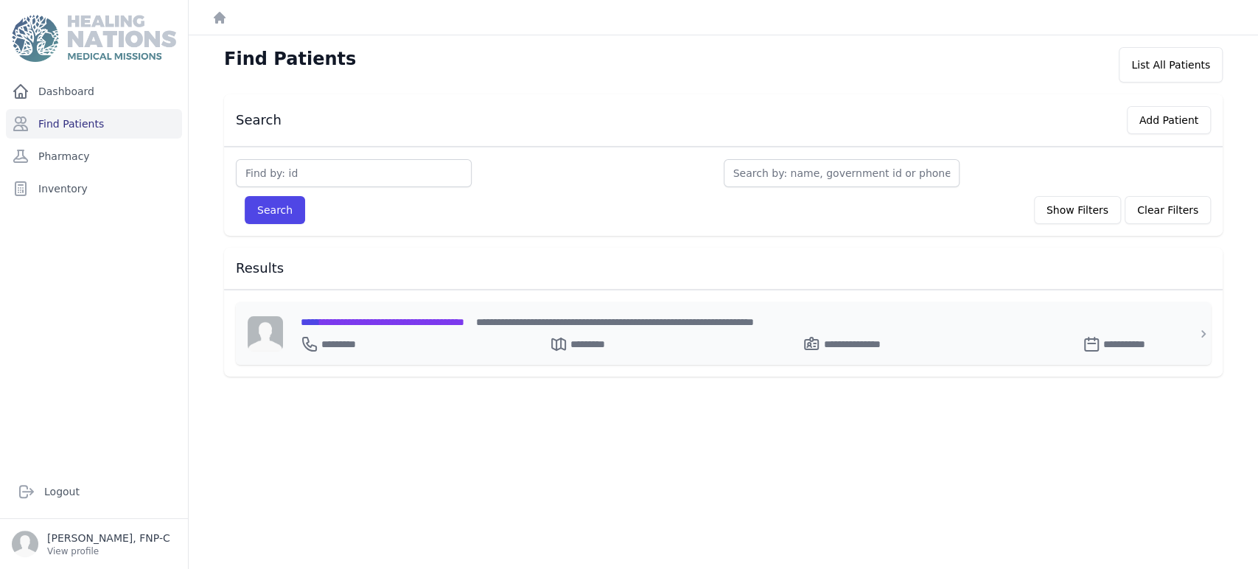
click at [372, 320] on span "**********" at bounding box center [383, 322] width 164 height 10
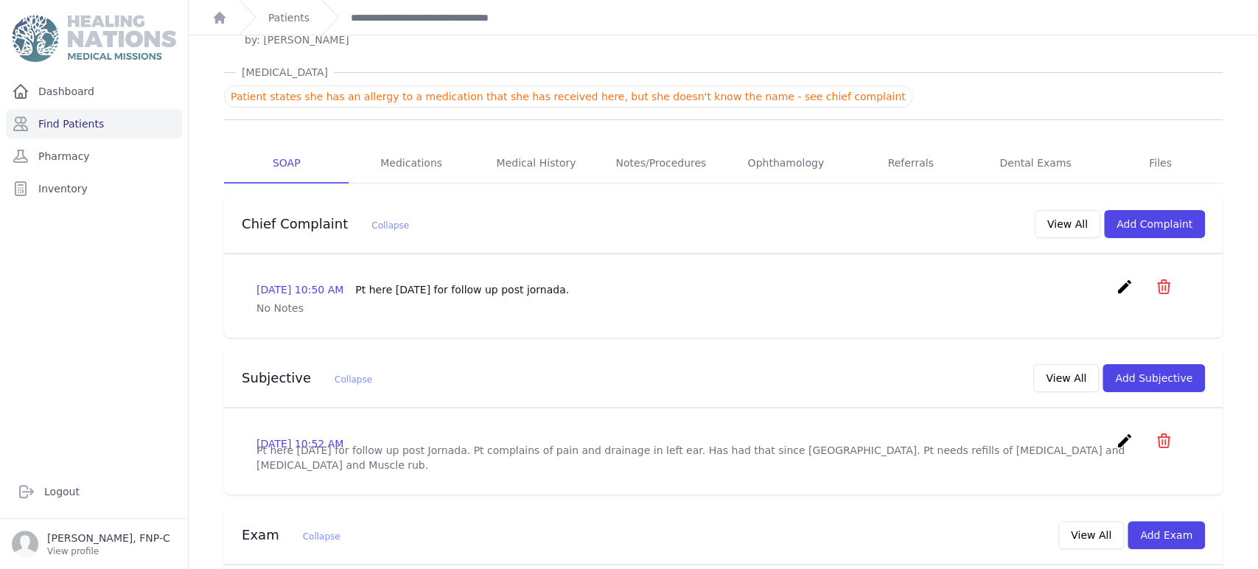
scroll to position [164, 0]
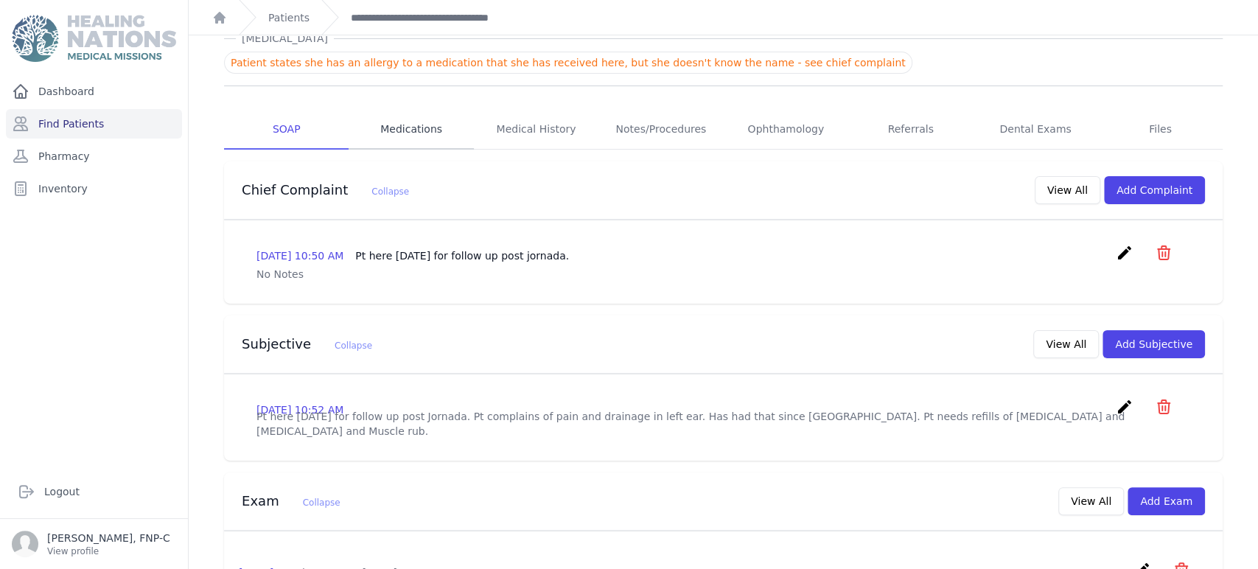
click at [406, 131] on link "Medications" at bounding box center [411, 130] width 125 height 40
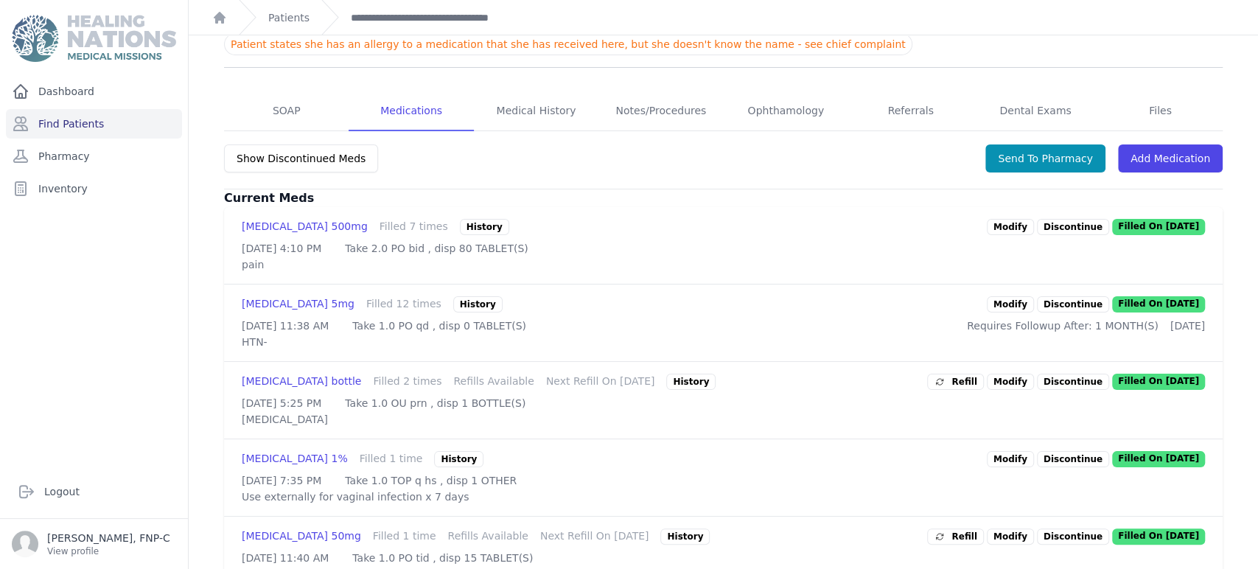
scroll to position [245, 0]
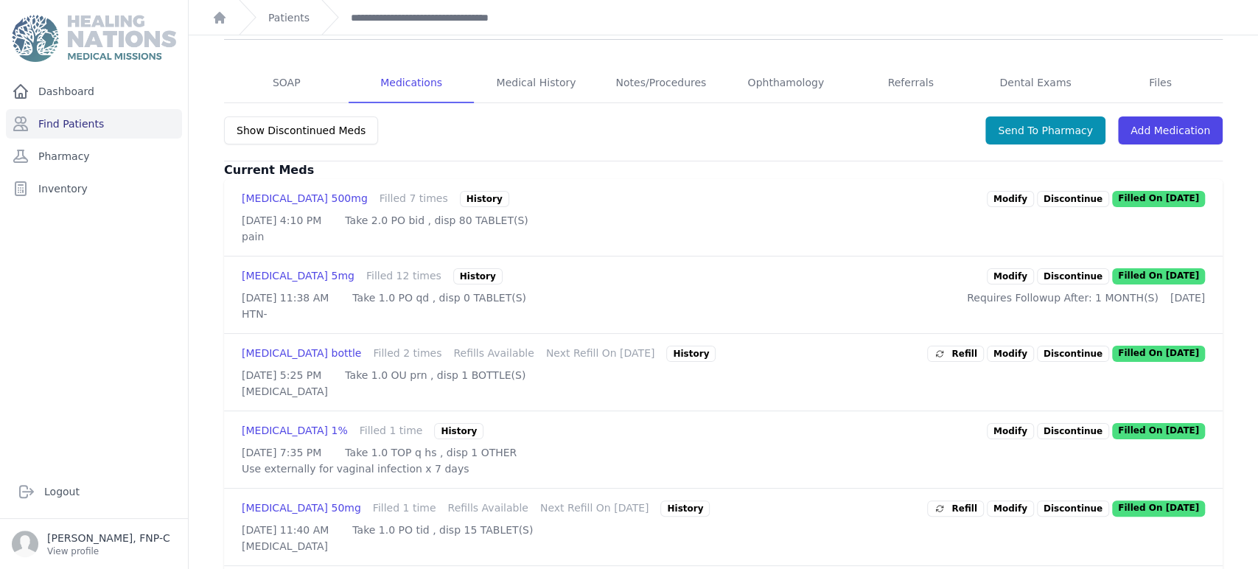
click at [1002, 284] on link "Modify" at bounding box center [1010, 276] width 47 height 16
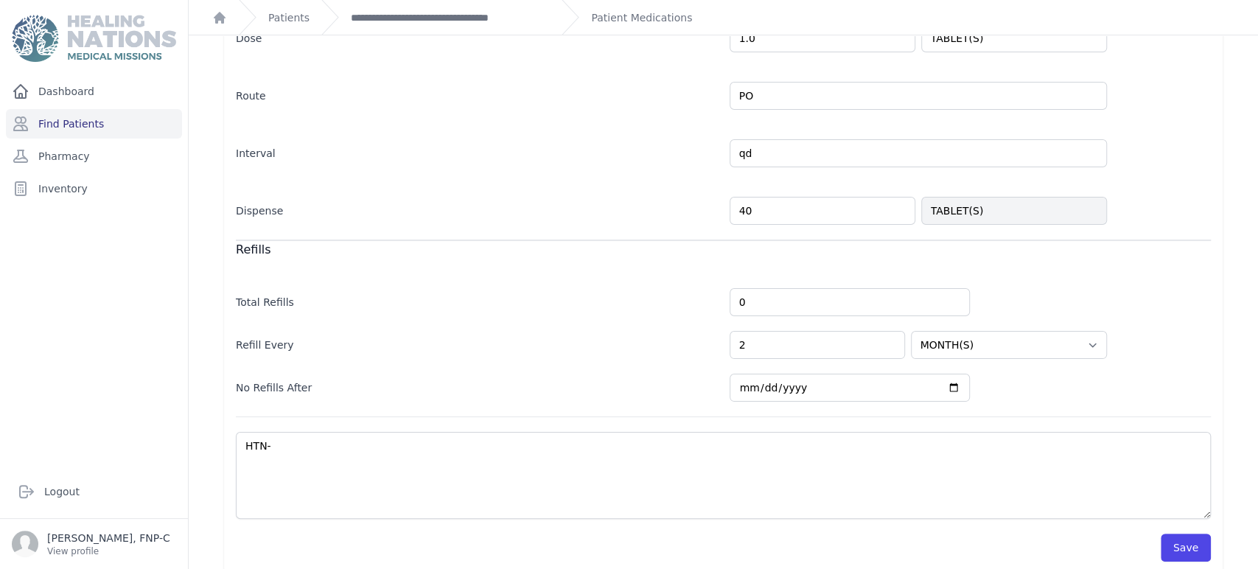
scroll to position [327, 0]
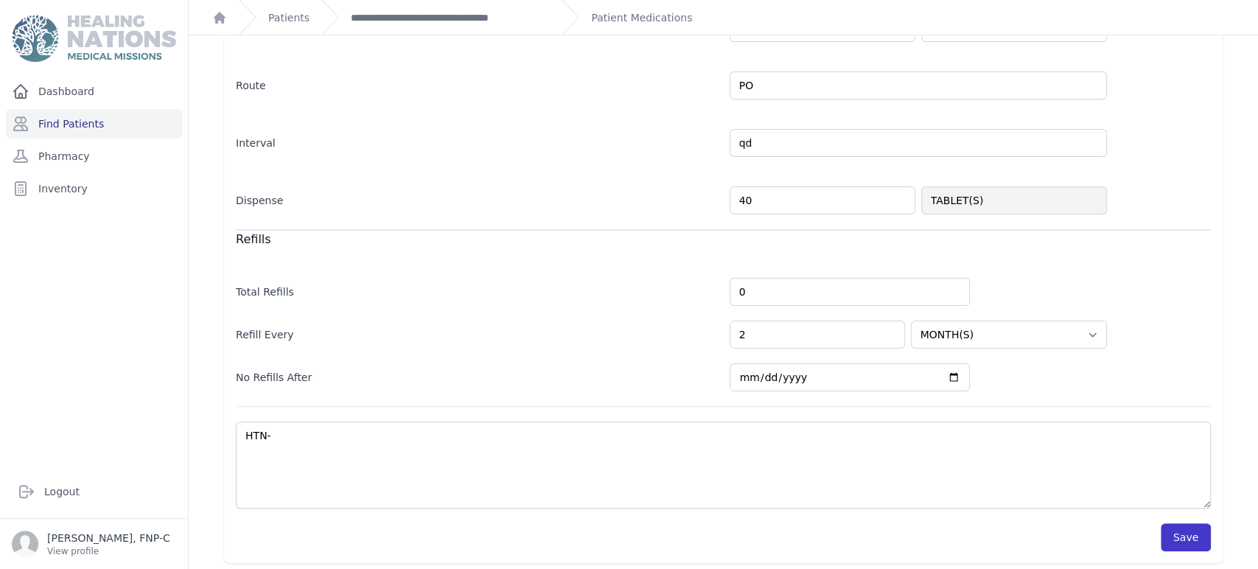
type input "40"
select select "MONTH(S)"
click at [1169, 537] on button "Save" at bounding box center [1186, 537] width 50 height 28
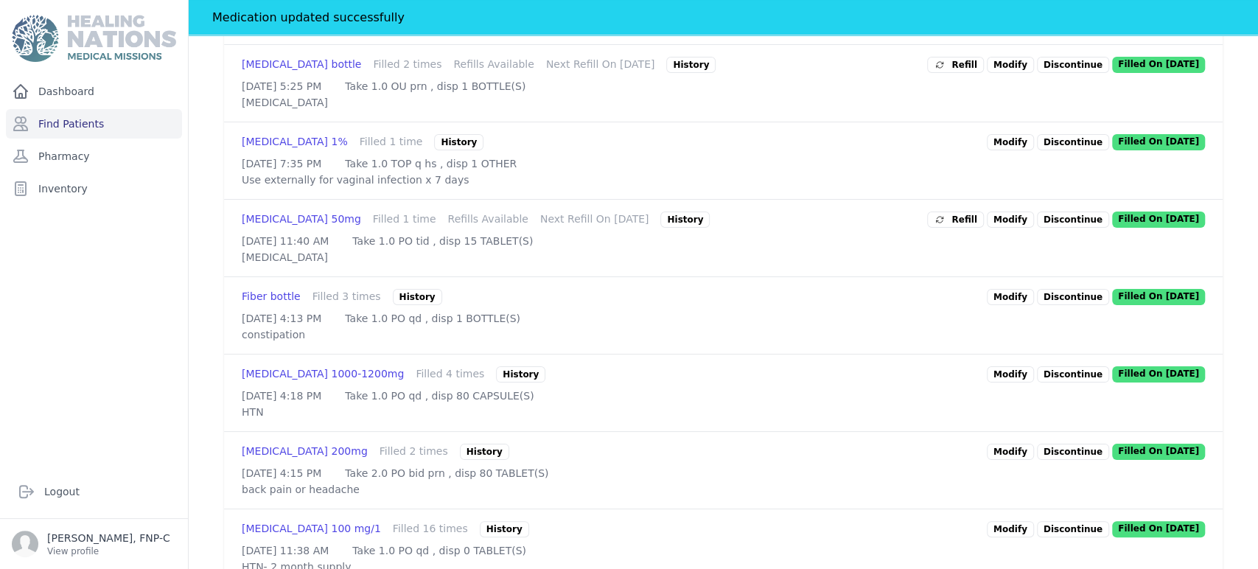
scroll to position [658, 0]
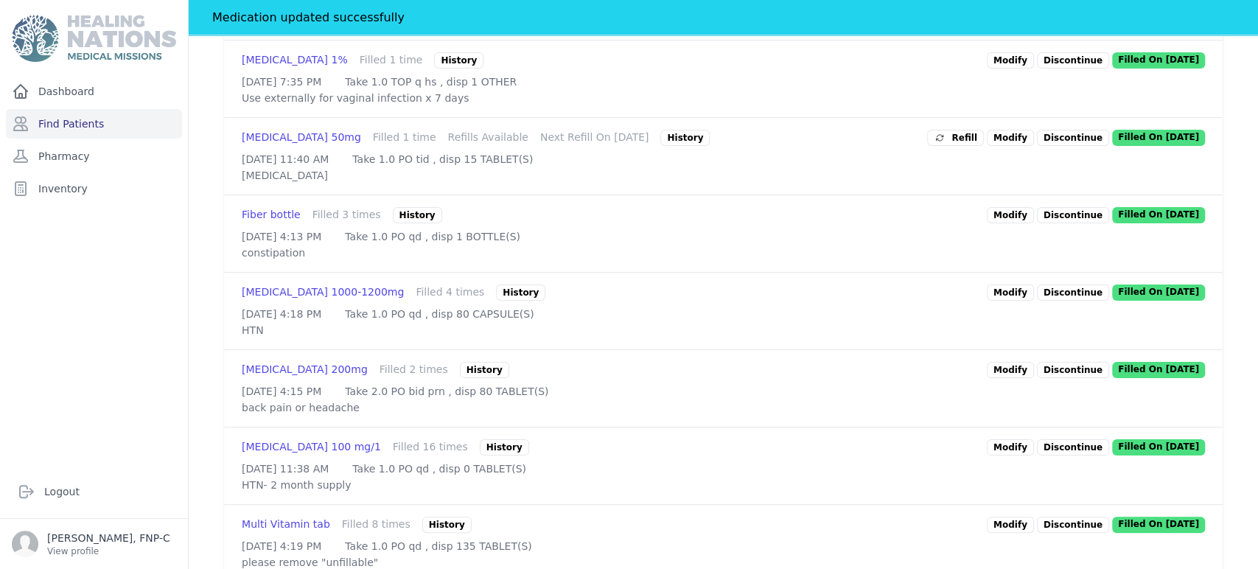
click at [1001, 223] on link "Modify" at bounding box center [1010, 215] width 47 height 16
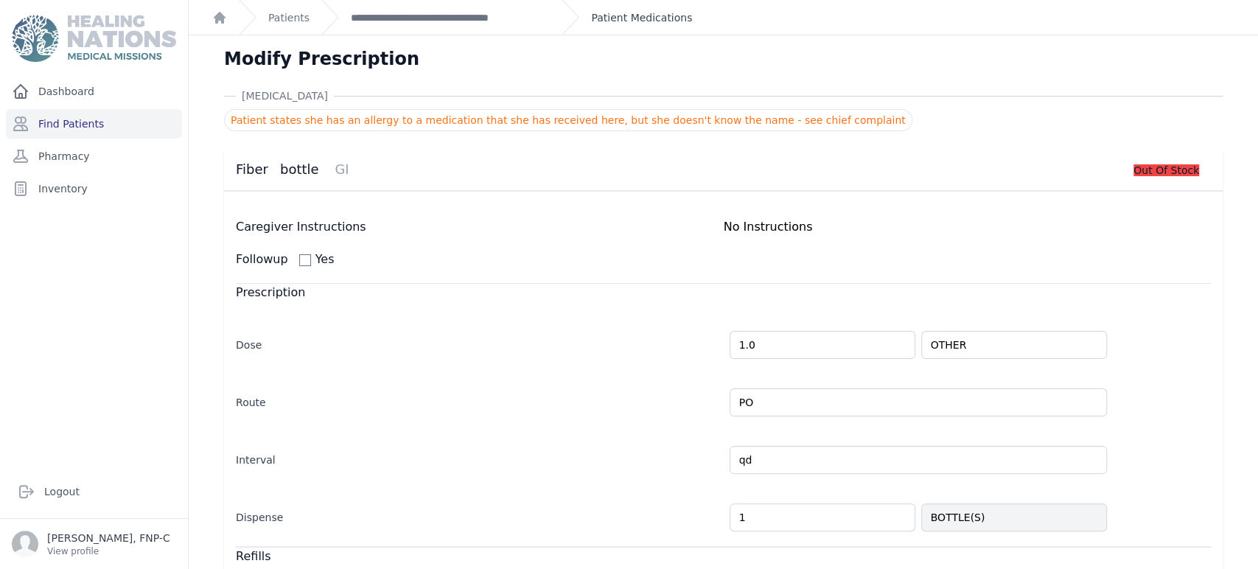
click at [595, 16] on link "Patient Medications" at bounding box center [641, 17] width 101 height 15
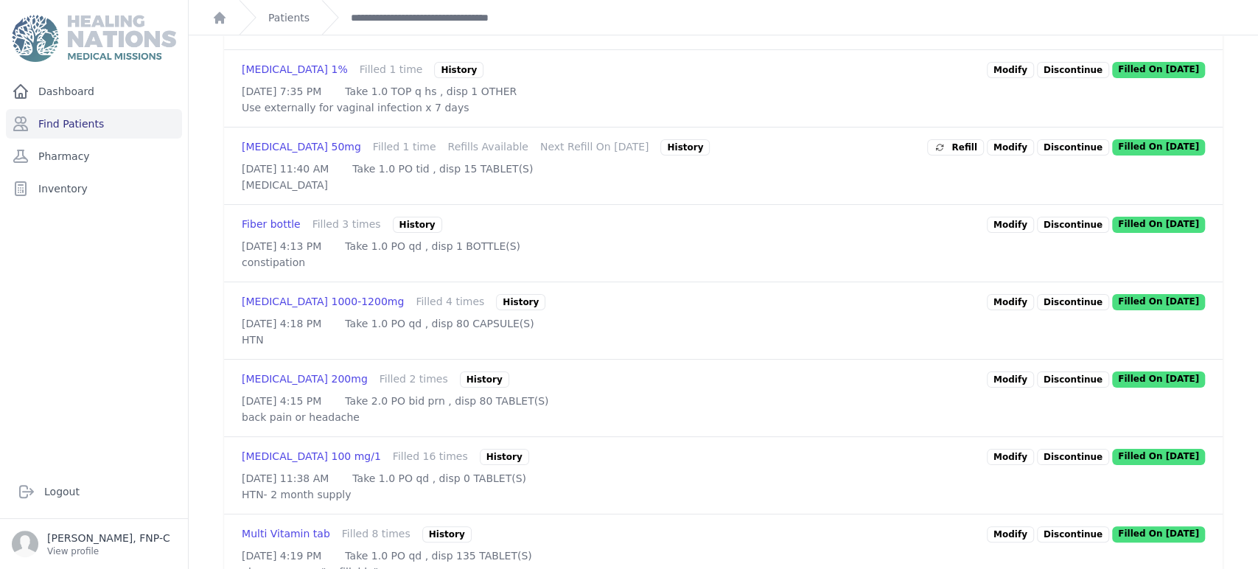
scroll to position [654, 0]
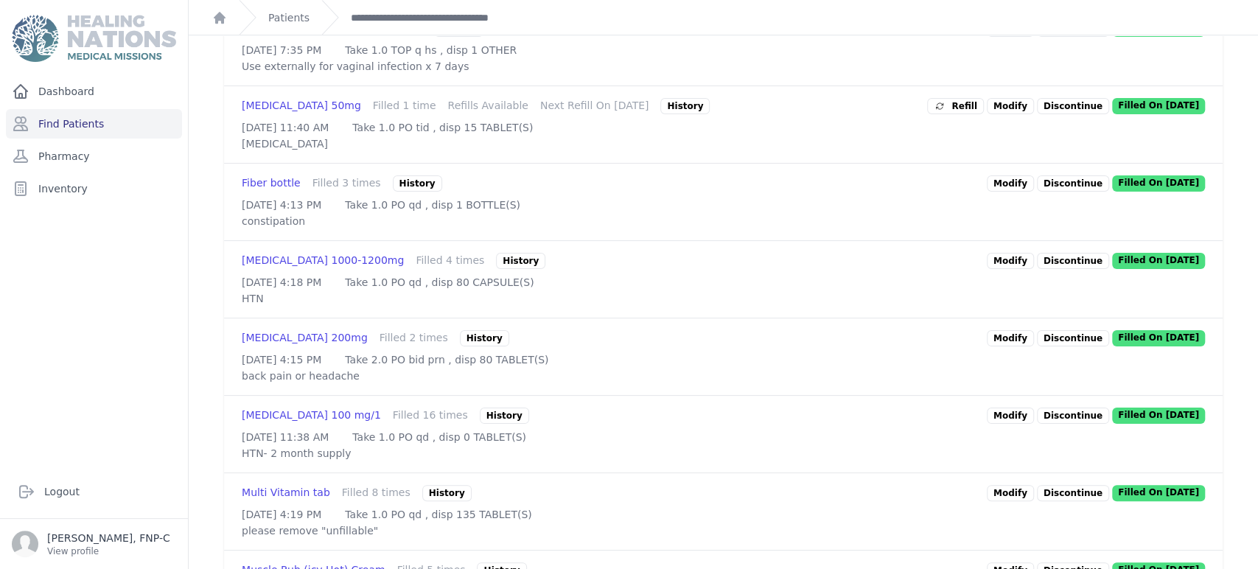
click at [994, 269] on link "Modify" at bounding box center [1010, 261] width 47 height 16
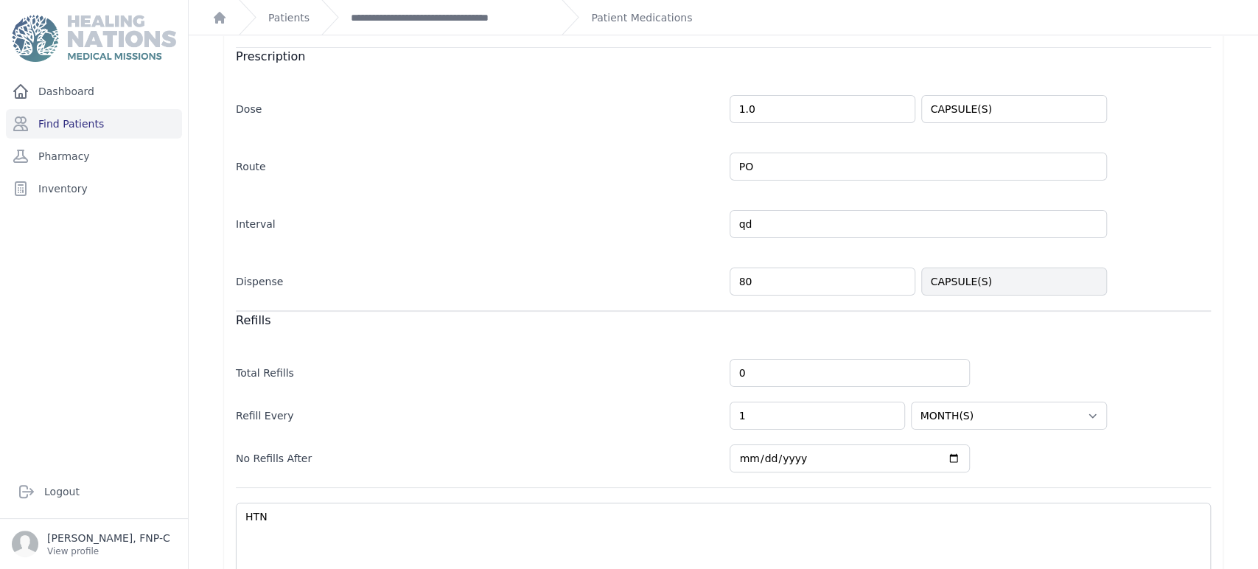
scroll to position [321, 0]
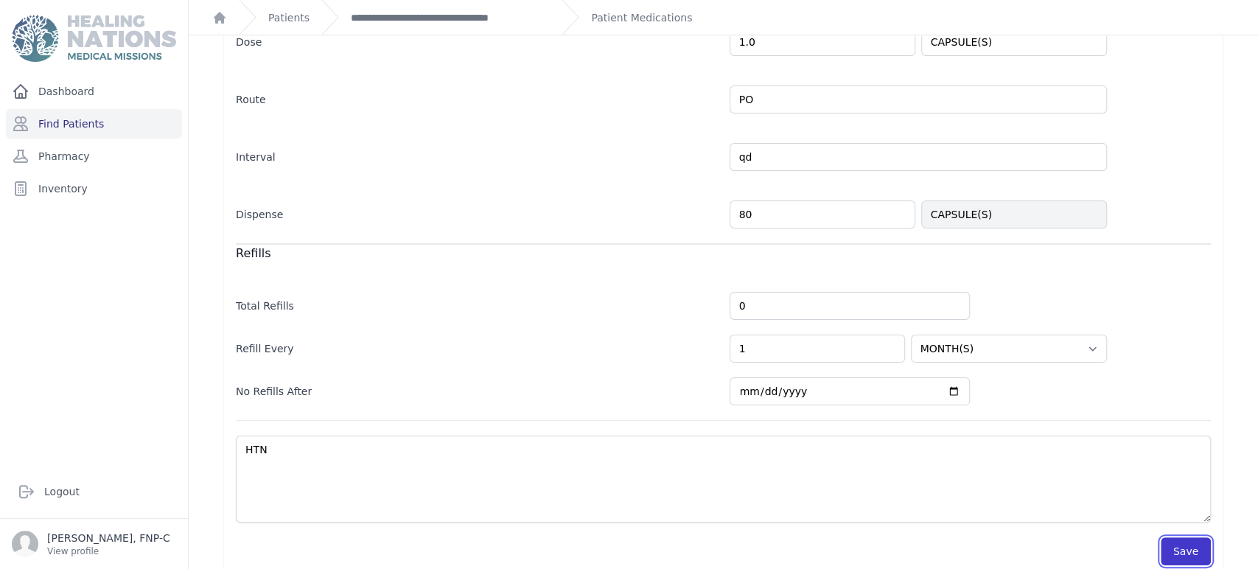
click at [1168, 537] on button "Save" at bounding box center [1186, 551] width 50 height 28
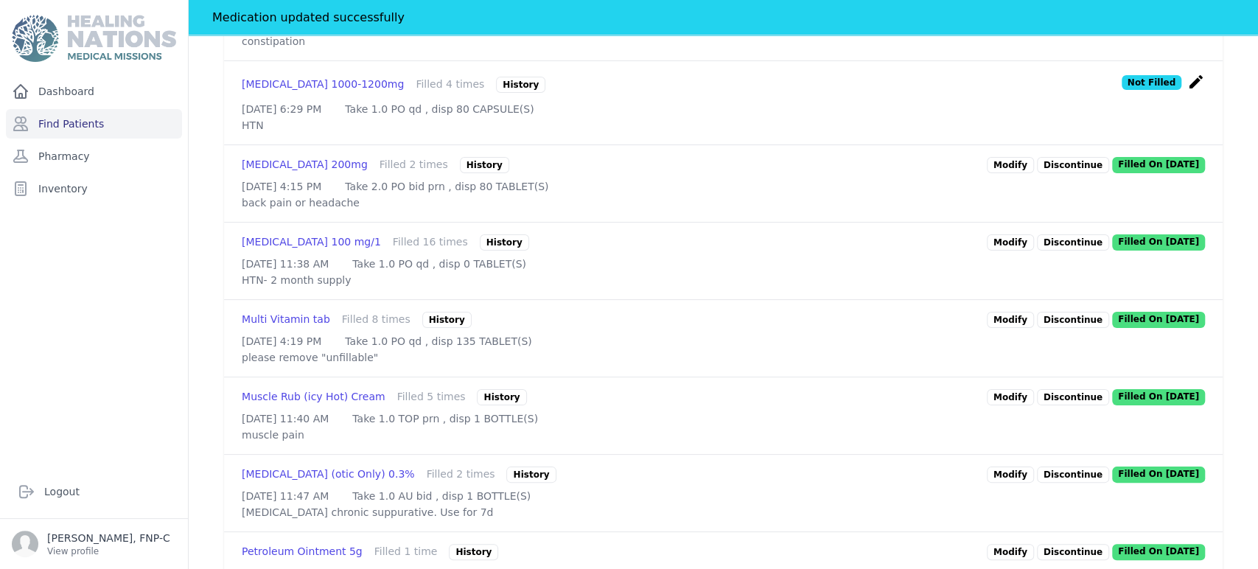
scroll to position [894, 0]
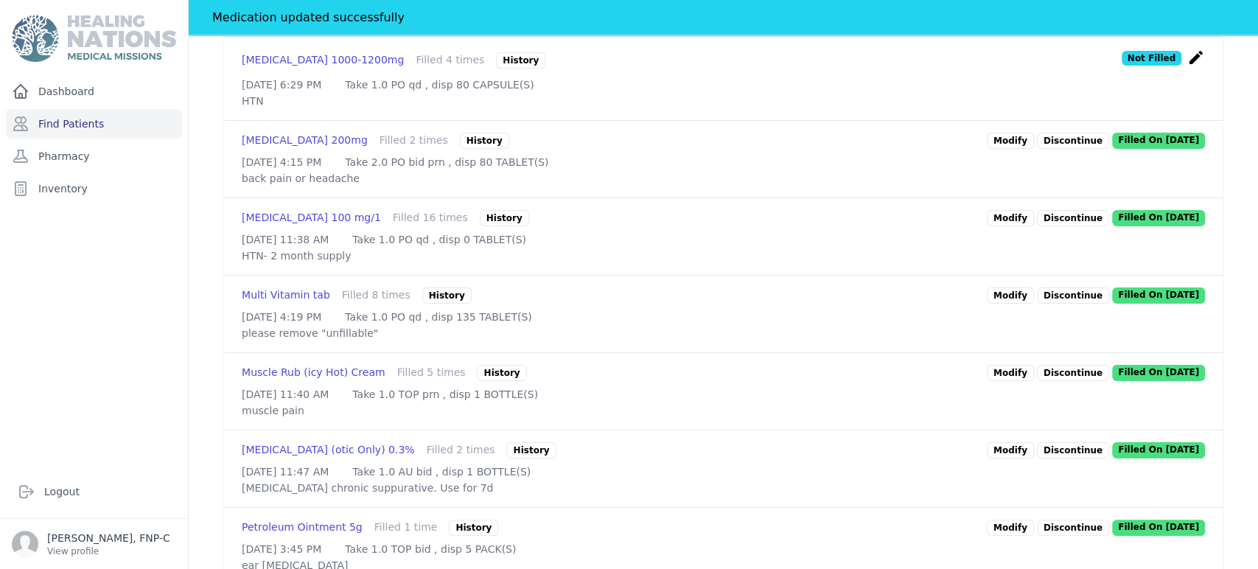
click at [1005, 226] on link "Modify" at bounding box center [1010, 218] width 47 height 16
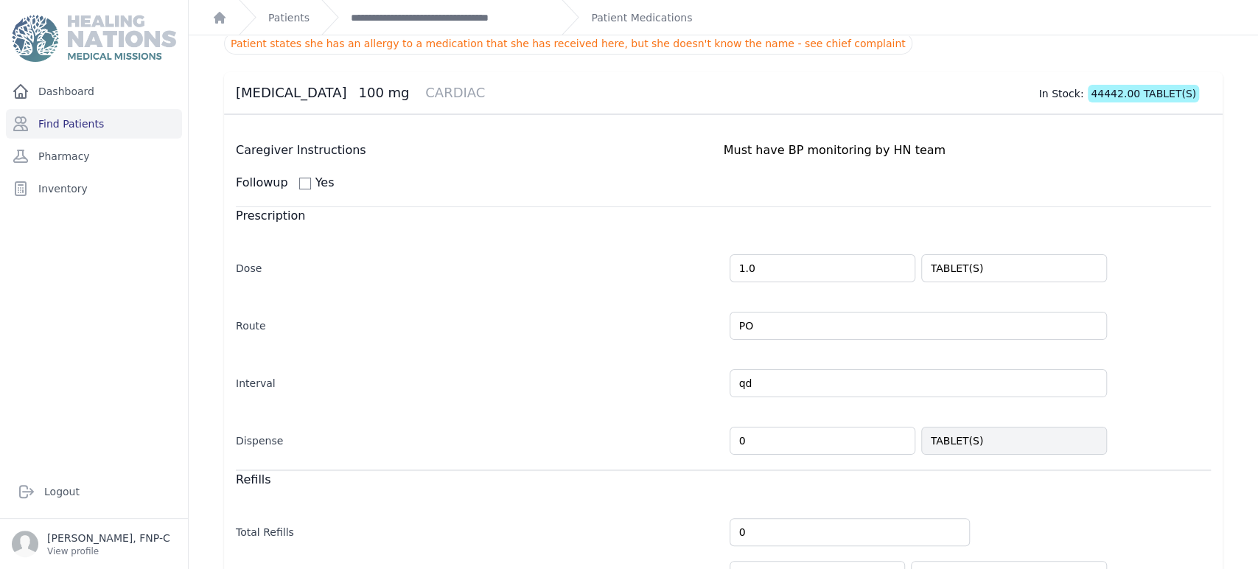
scroll to position [164, 0]
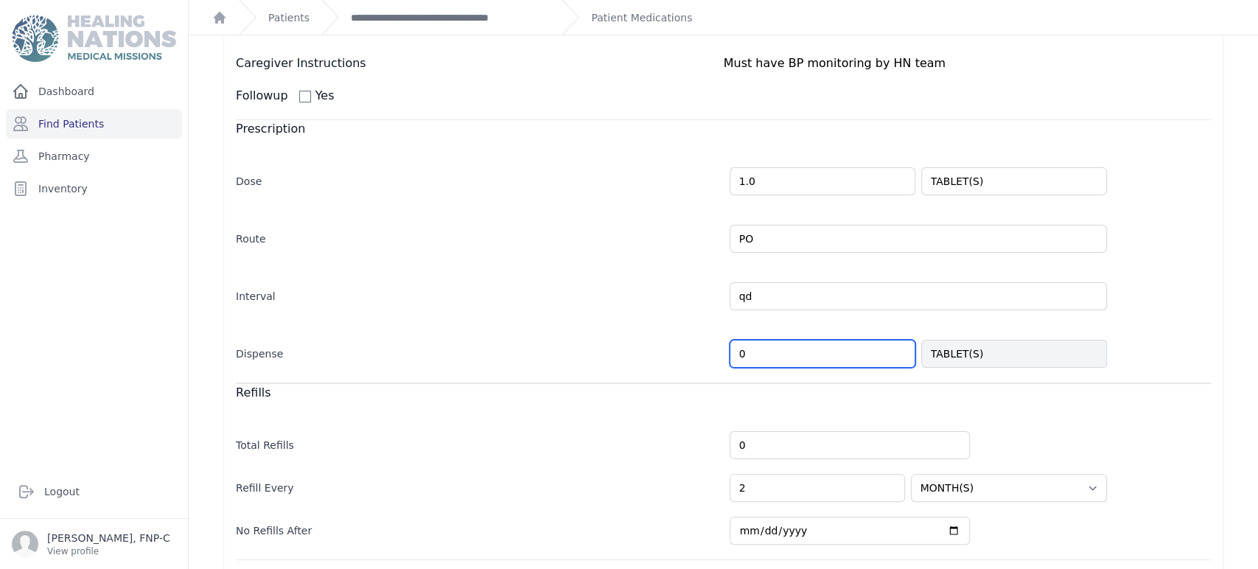
click at [730, 356] on input "0" at bounding box center [823, 354] width 186 height 28
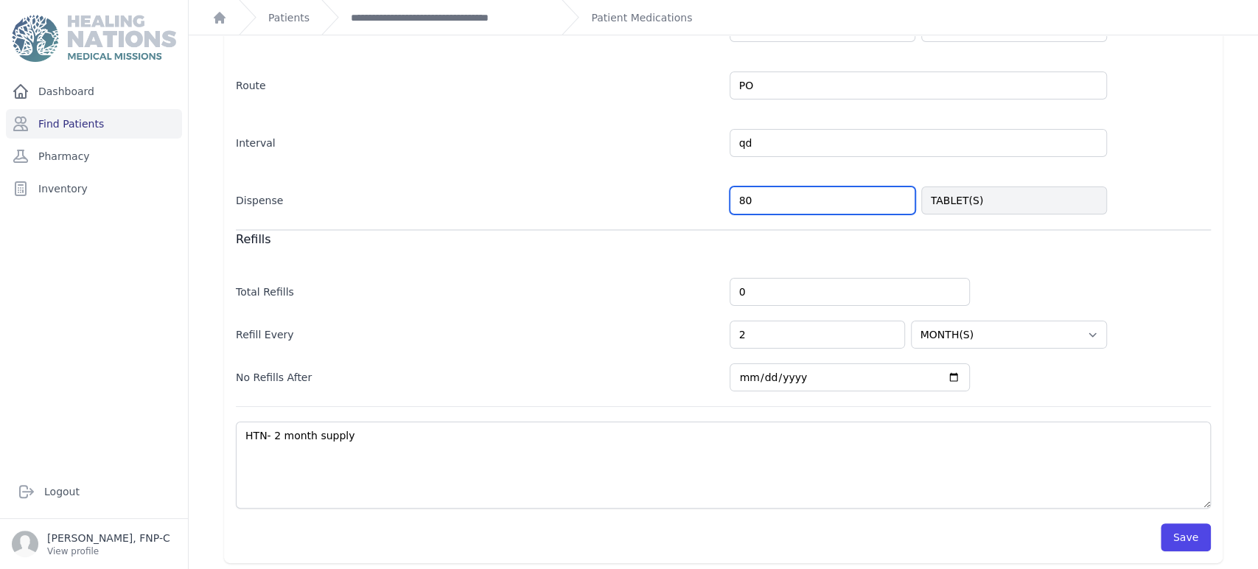
scroll to position [321, 0]
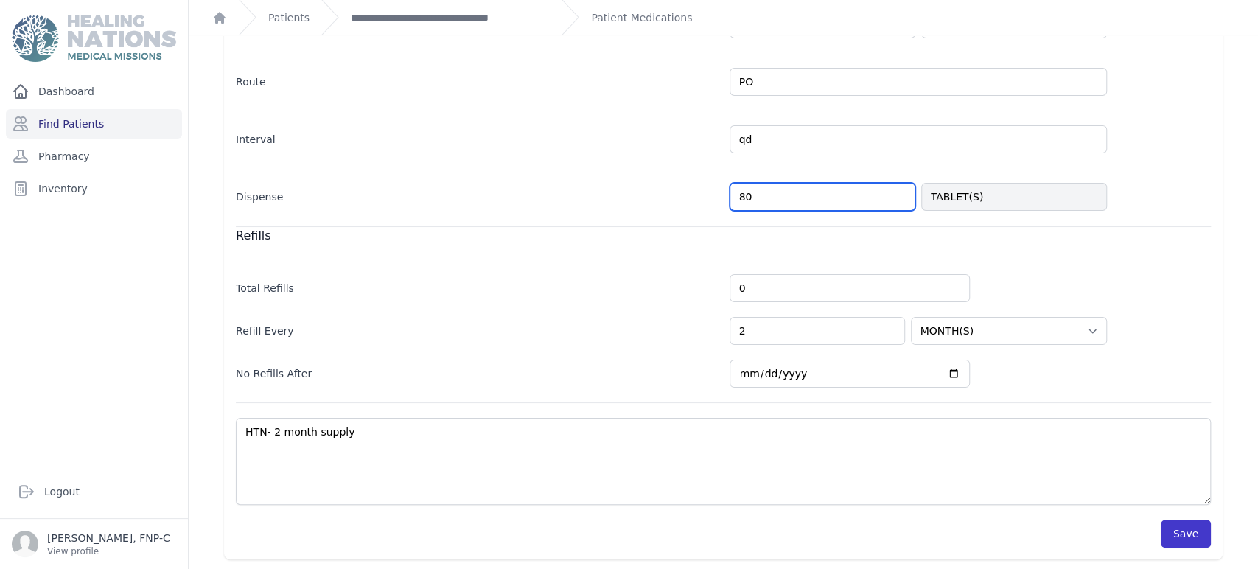
type input "80"
select select "MONTH(S)"
click at [1178, 531] on button "Save" at bounding box center [1186, 534] width 50 height 28
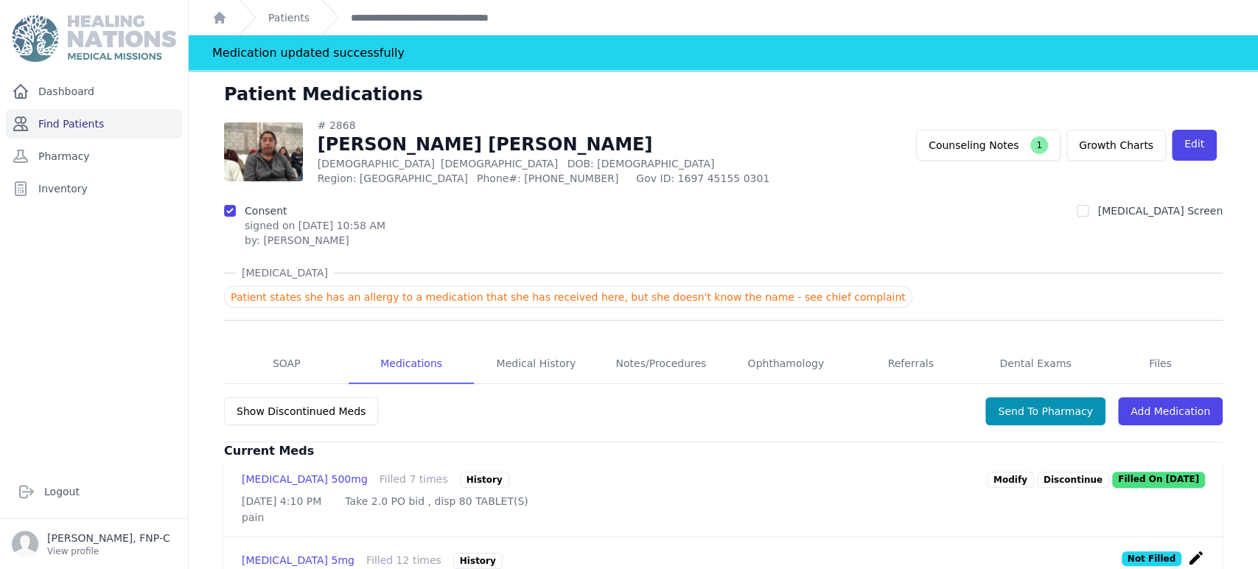
click at [56, 120] on link "Find Patients" at bounding box center [94, 123] width 176 height 29
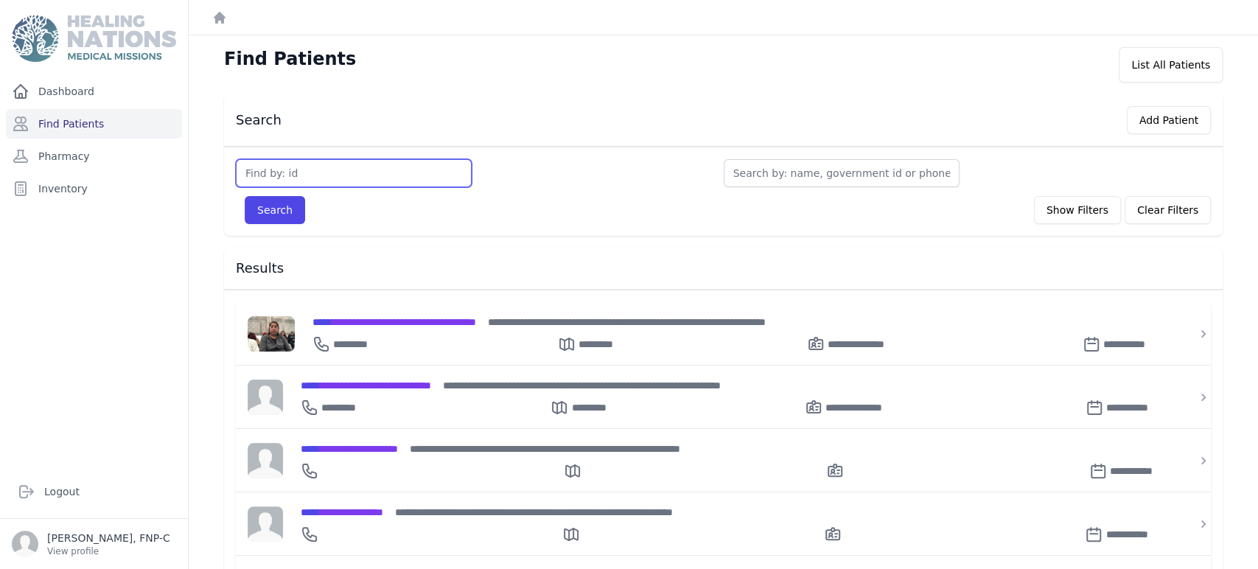
click at [324, 167] on input "text" at bounding box center [354, 173] width 236 height 28
type input "3397"
click at [262, 203] on button "Search" at bounding box center [275, 210] width 60 height 28
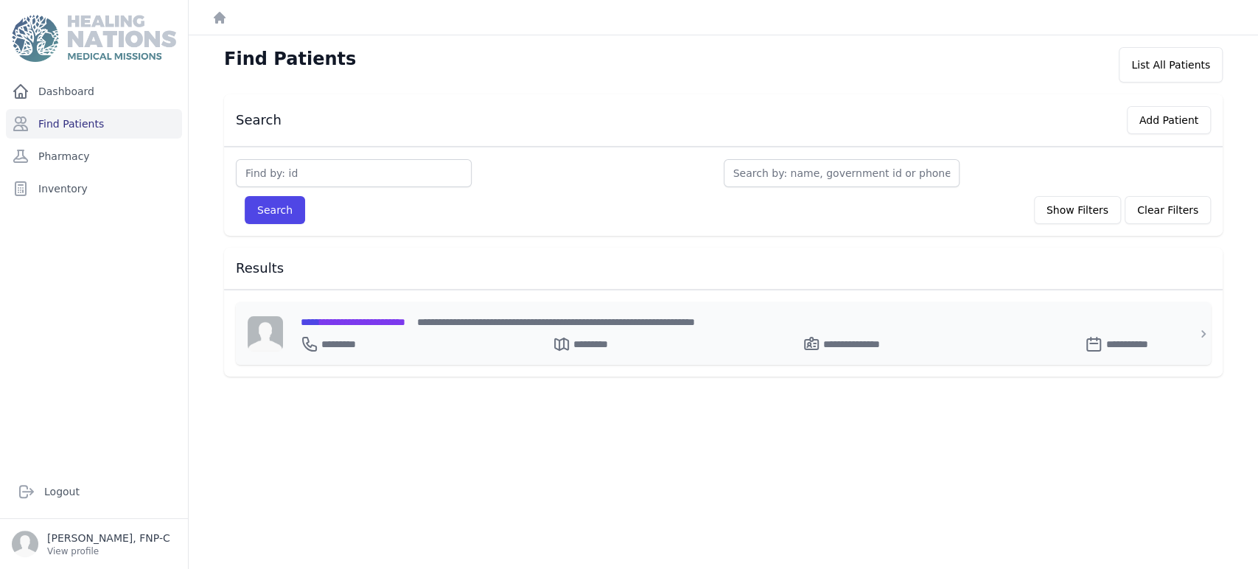
click at [352, 320] on span "**********" at bounding box center [353, 322] width 105 height 10
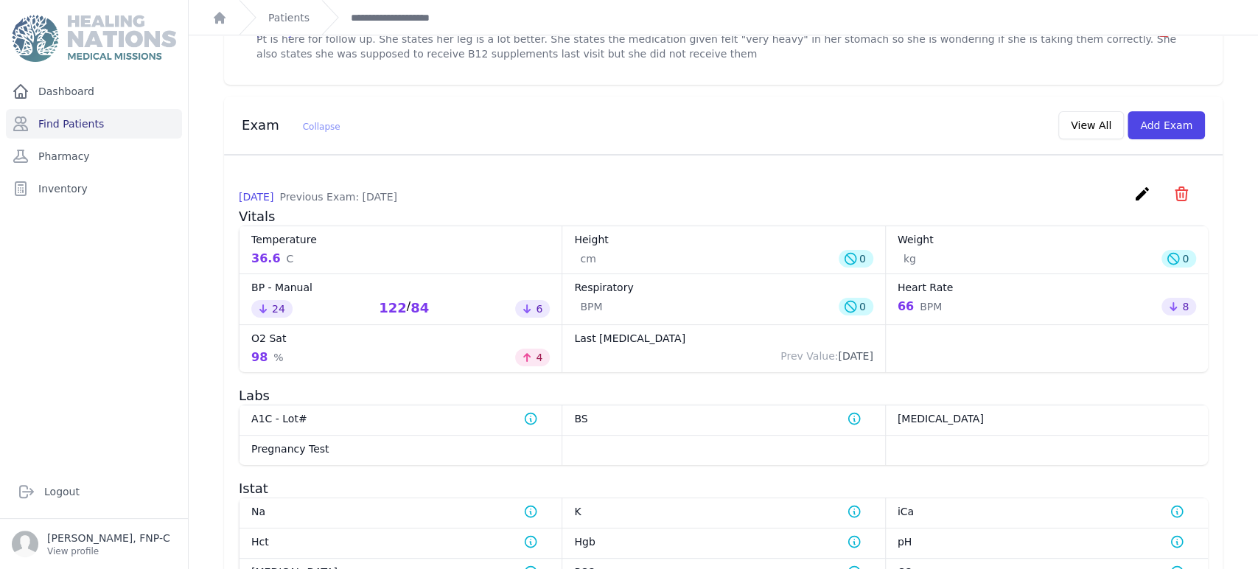
scroll to position [561, 0]
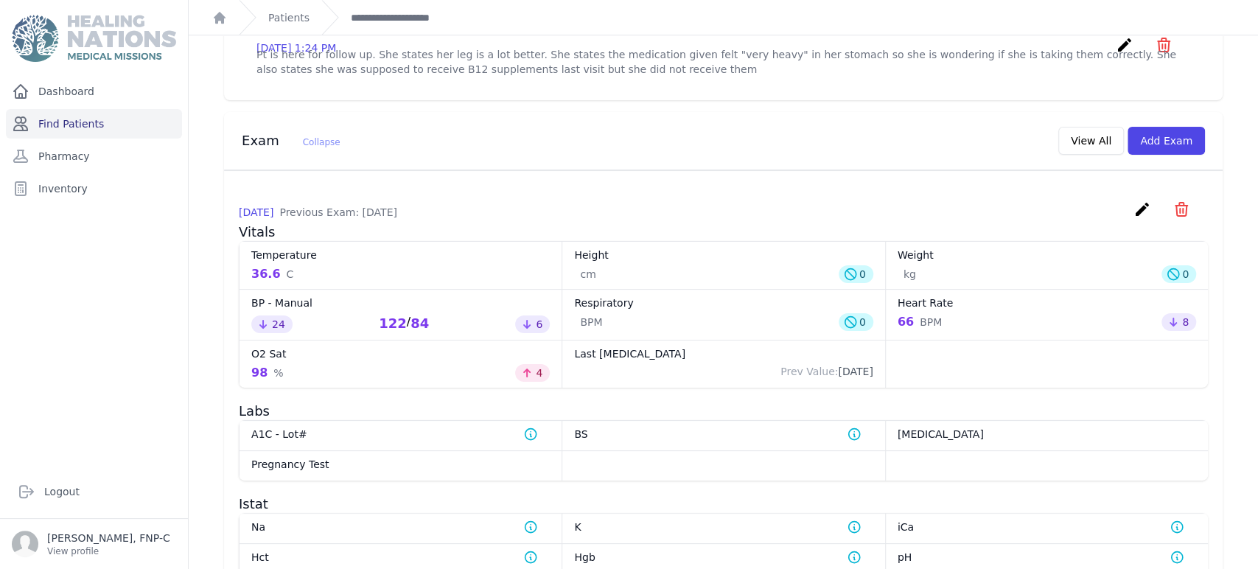
click at [86, 118] on link "Find Patients" at bounding box center [94, 123] width 176 height 29
